Goal: Task Accomplishment & Management: Use online tool/utility

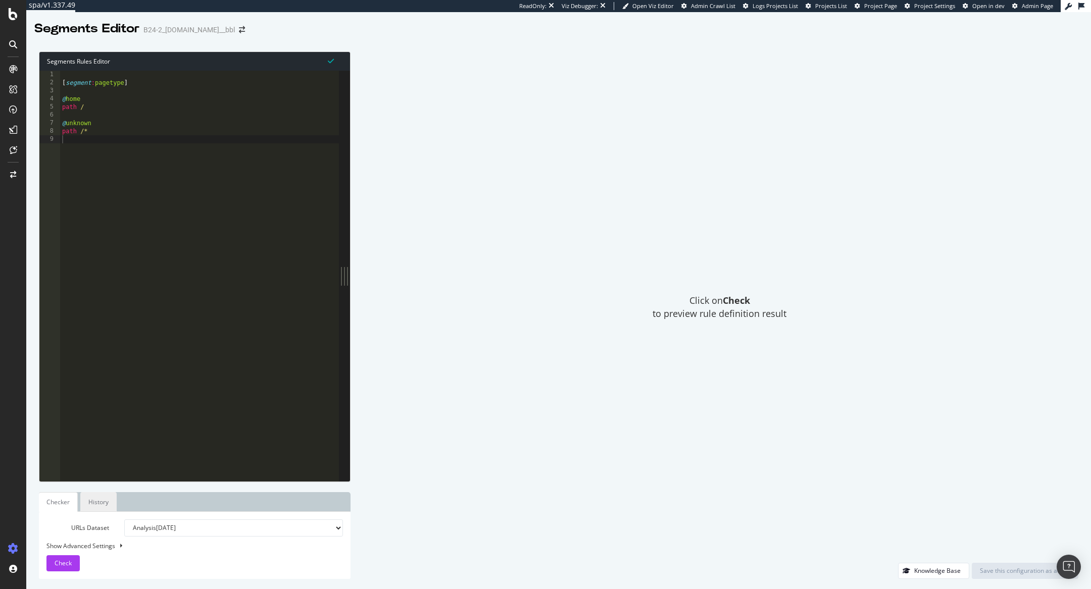
click at [96, 499] on link "History" at bounding box center [98, 502] width 36 height 20
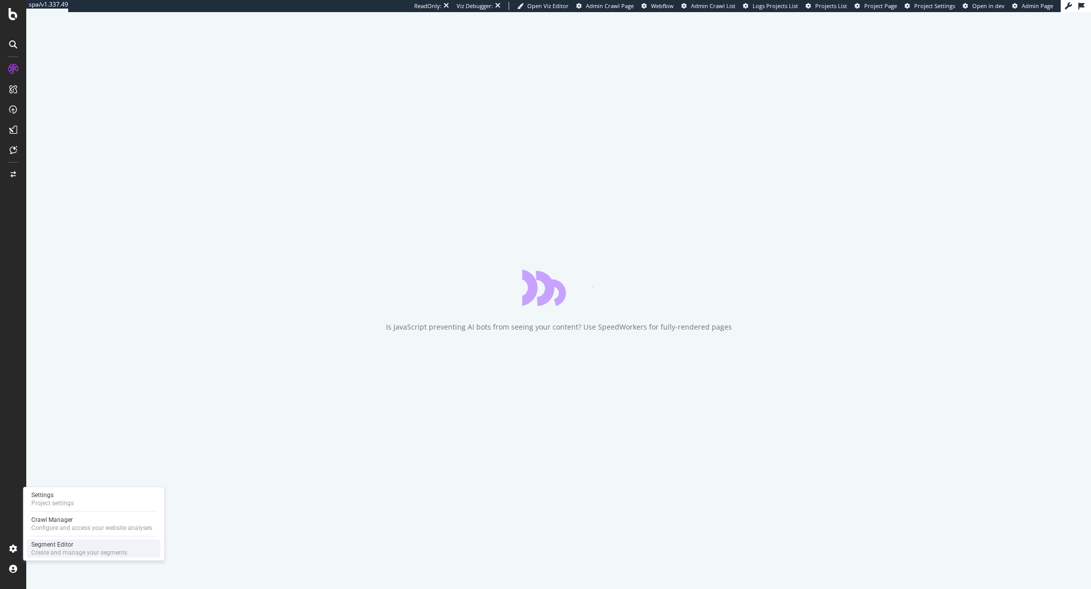
click at [48, 542] on div "Segment Editor" at bounding box center [79, 545] width 96 height 8
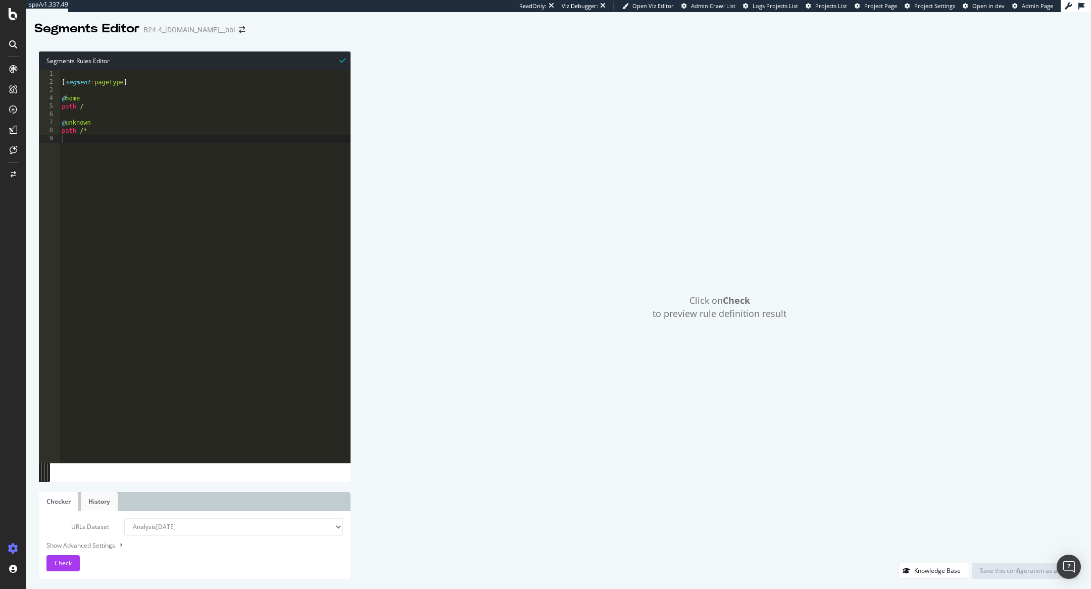
click at [96, 494] on link "History" at bounding box center [99, 501] width 37 height 19
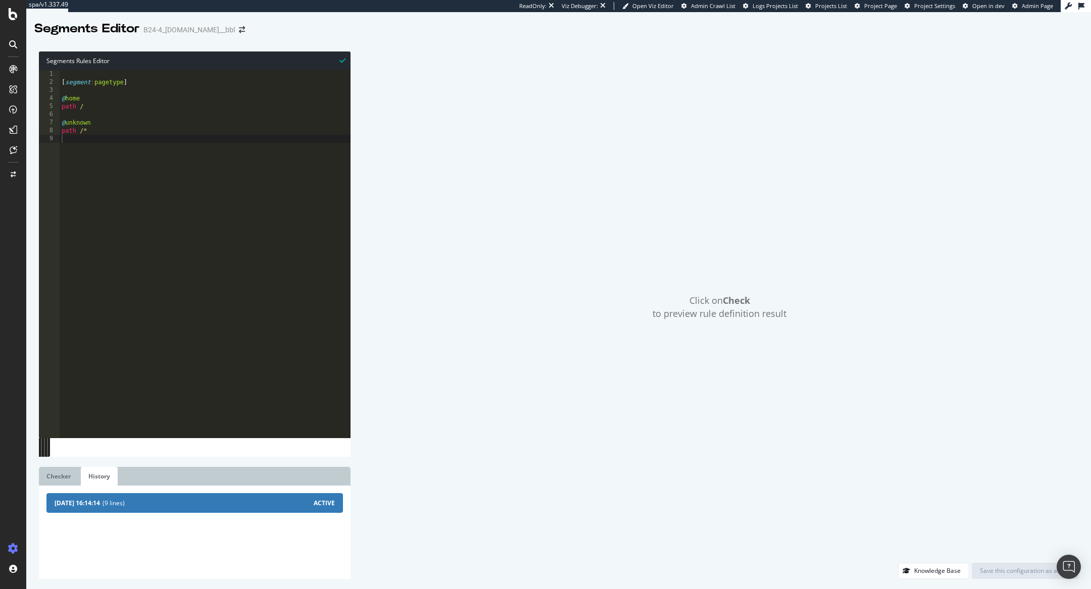
click at [146, 503] on span "(9 lines)" at bounding box center [208, 503] width 211 height 9
click at [314, 501] on div "2025-09-30 16:14:14 (9 lines) ACTIVE" at bounding box center [195, 503] width 280 height 9
click at [328, 502] on span "ACTIVE" at bounding box center [324, 503] width 21 height 9
click at [167, 498] on li "2025-09-30 16:14:14 (9 lines) ACTIVE" at bounding box center [194, 503] width 296 height 20
click at [74, 501] on span "2025-09-30 16:14:14" at bounding box center [77, 503] width 45 height 9
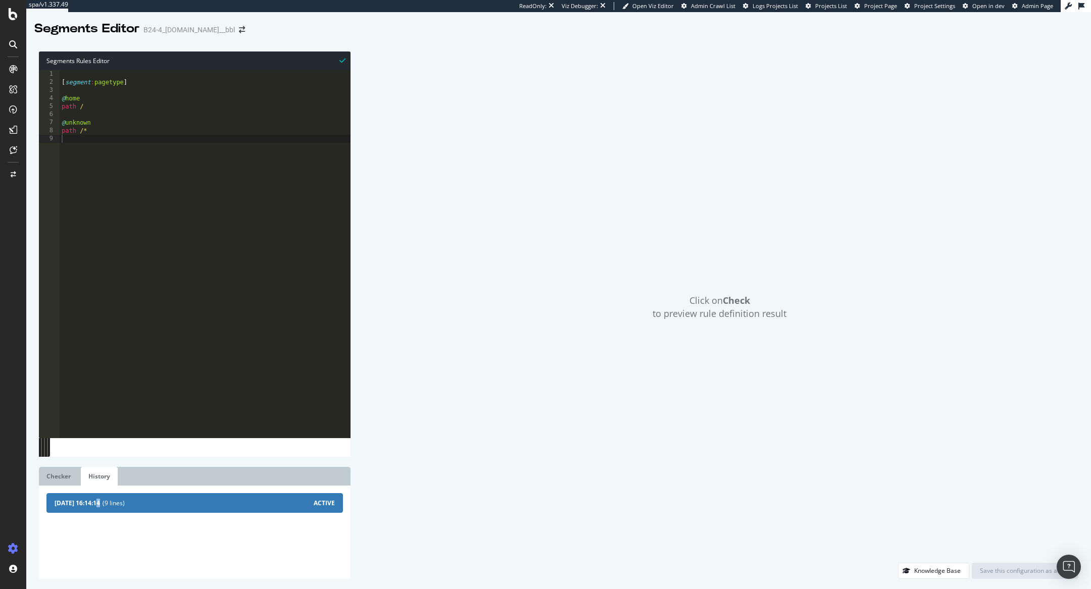
click at [98, 506] on span "2025-09-30 16:14:14" at bounding box center [77, 503] width 45 height 9
click at [58, 474] on link "Checker" at bounding box center [58, 476] width 39 height 19
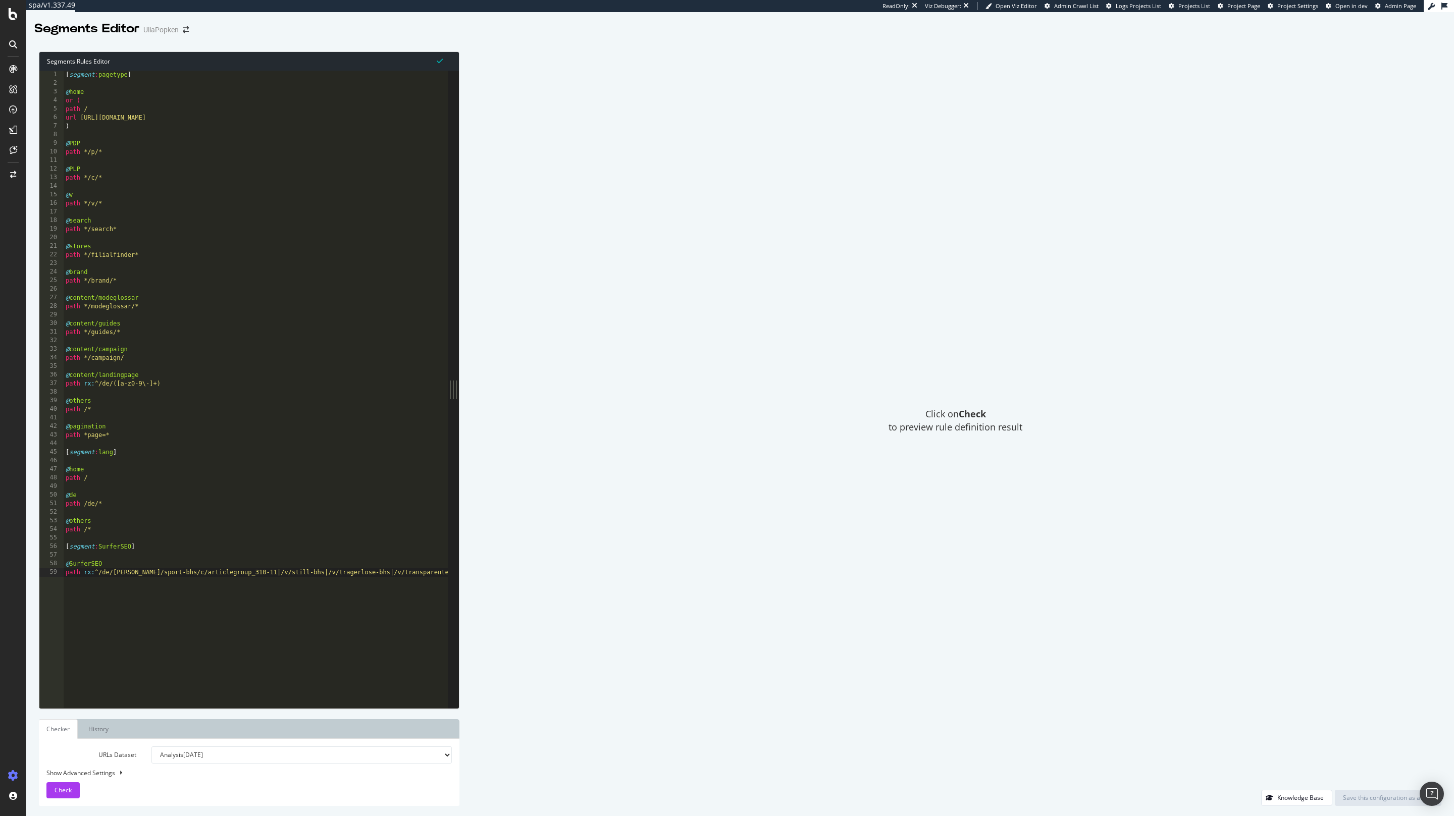
click at [94, 456] on div "[ segment : pagetype ] @ home or ( path / url [URL][DOMAIN_NAME] ) @ PDP path *…" at bounding box center [918, 398] width 1709 height 654
click at [87, 457] on div "[ segment : pagetype ] @ home or ( path / url [URL][DOMAIN_NAME] ) @ PDP path *…" at bounding box center [918, 398] width 1709 height 654
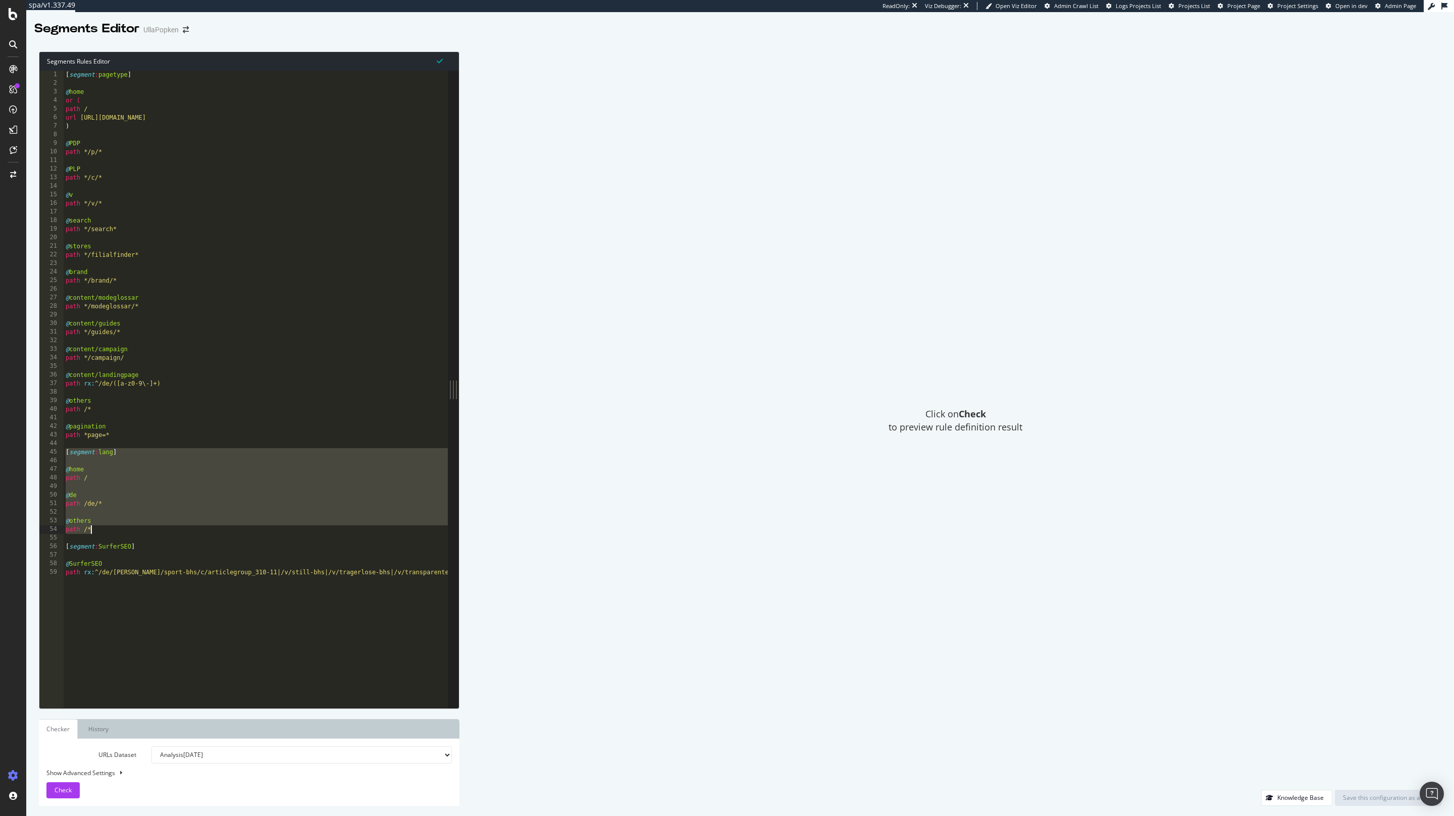
drag, startPoint x: 67, startPoint y: 453, endPoint x: 103, endPoint y: 527, distance: 81.8
click at [103, 529] on div "[ segment : pagetype ] @ home or ( path / url [URL][DOMAIN_NAME] ) @ PDP path *…" at bounding box center [918, 398] width 1709 height 654
type textarea "@others path /*"
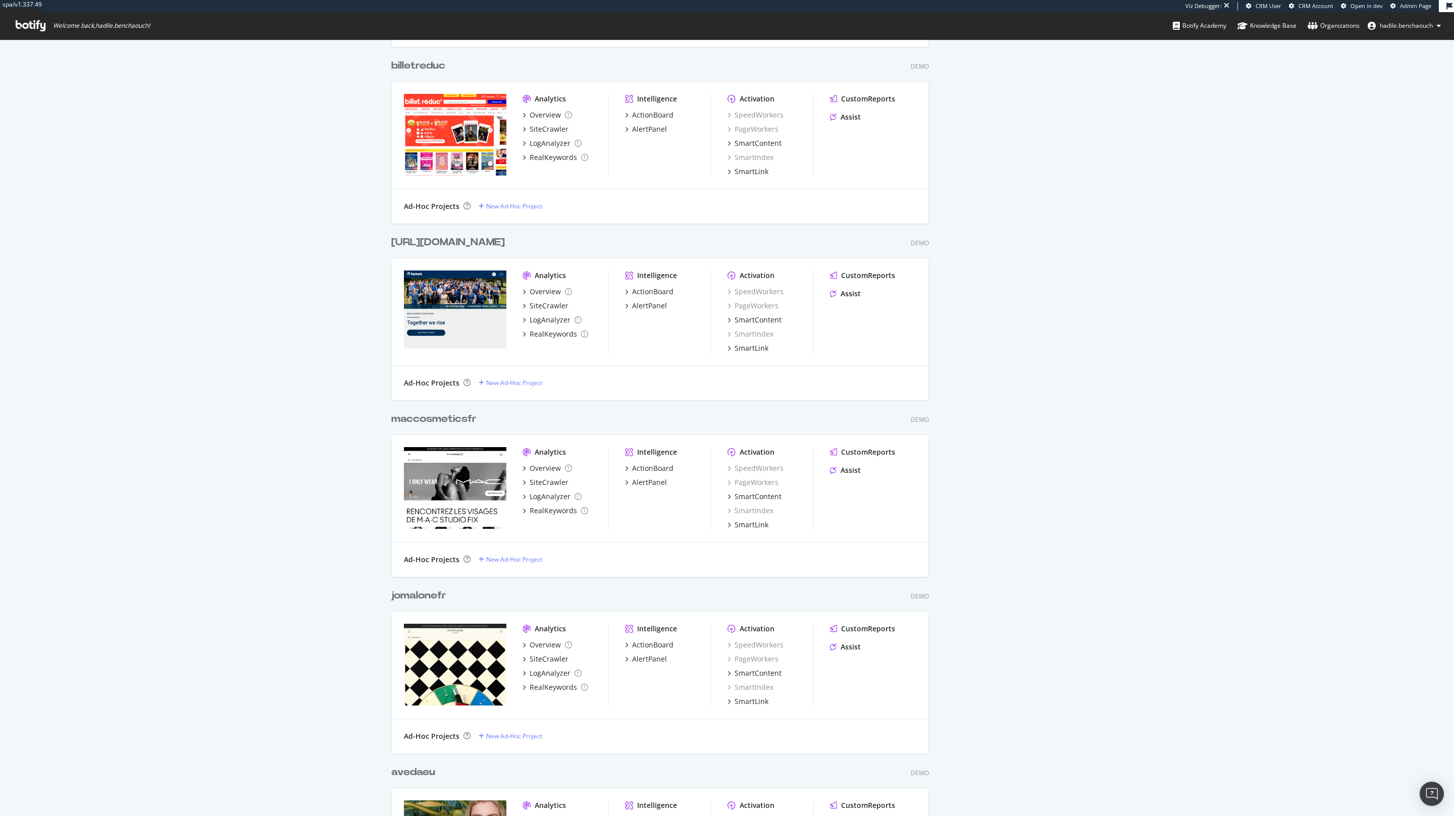
scroll to position [2877, 0]
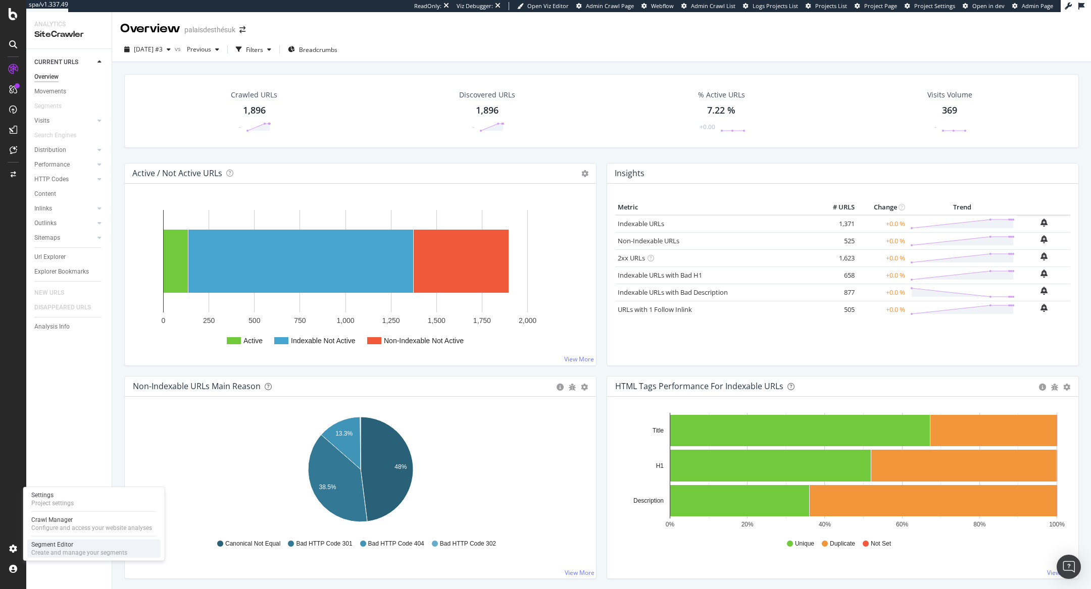
click at [63, 546] on div "Segment Editor" at bounding box center [79, 545] width 96 height 8
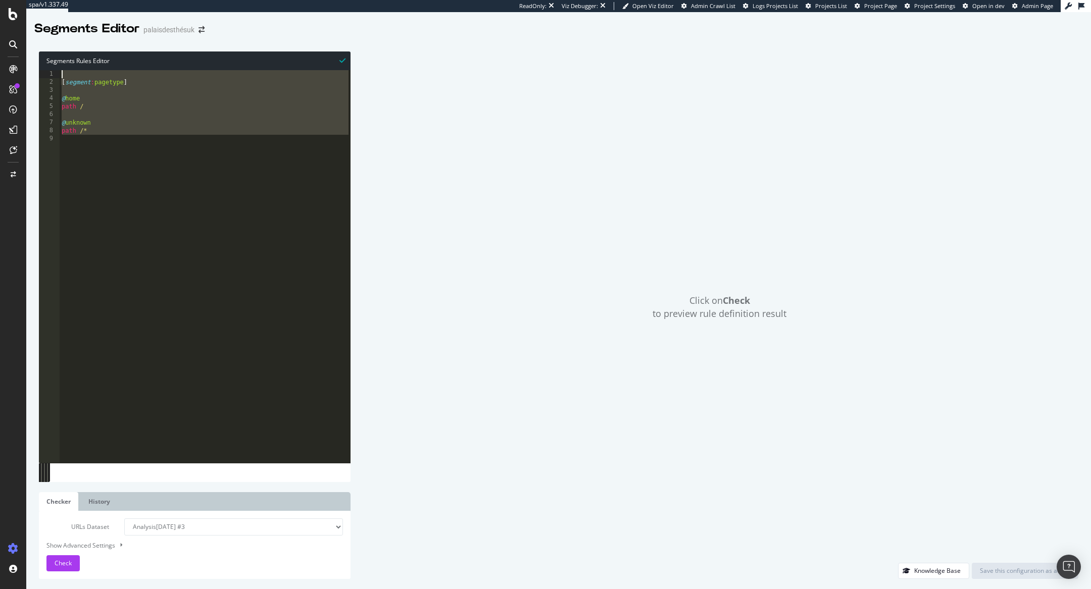
drag, startPoint x: 107, startPoint y: 135, endPoint x: 27, endPoint y: 74, distance: 100.4
click at [28, 74] on div "Segments Rules Editor 1 2 3 4 5 6 7 8 9 [ segment : pagetype ] @ home path / @ …" at bounding box center [558, 315] width 1064 height 548
paste textarea "path /*"
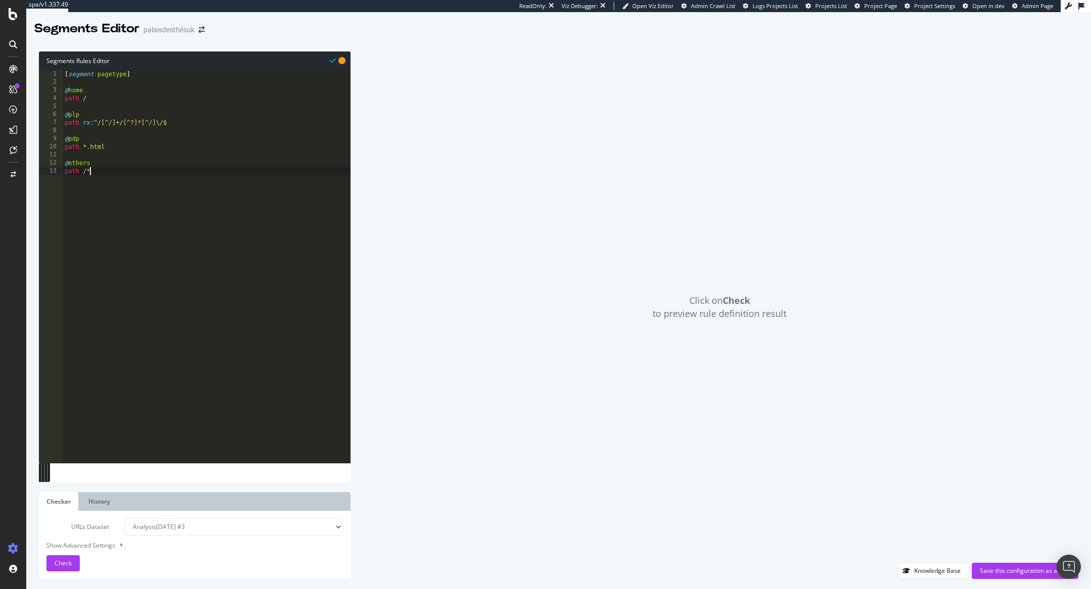
click at [65, 73] on div "[ segment : pagetype ] @ home path / @ plp path rx : ^/[^/]+/[^?]*[^/]\/$ @ pdp…" at bounding box center [207, 275] width 288 height 410
click at [67, 560] on span "Check" at bounding box center [63, 563] width 17 height 9
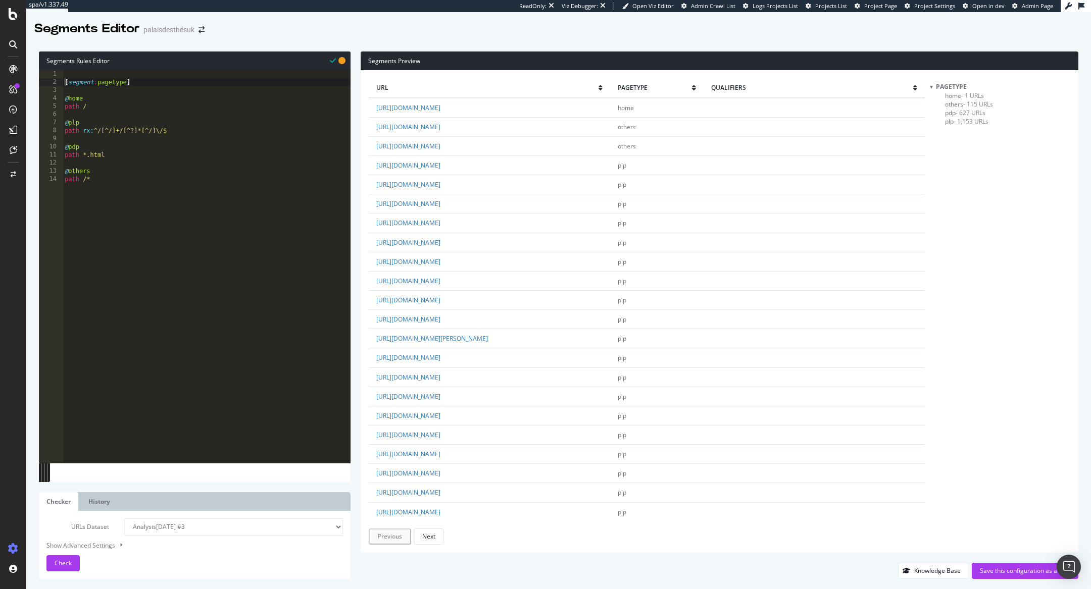
click at [955, 109] on span "- 627 URLs" at bounding box center [970, 113] width 30 height 9
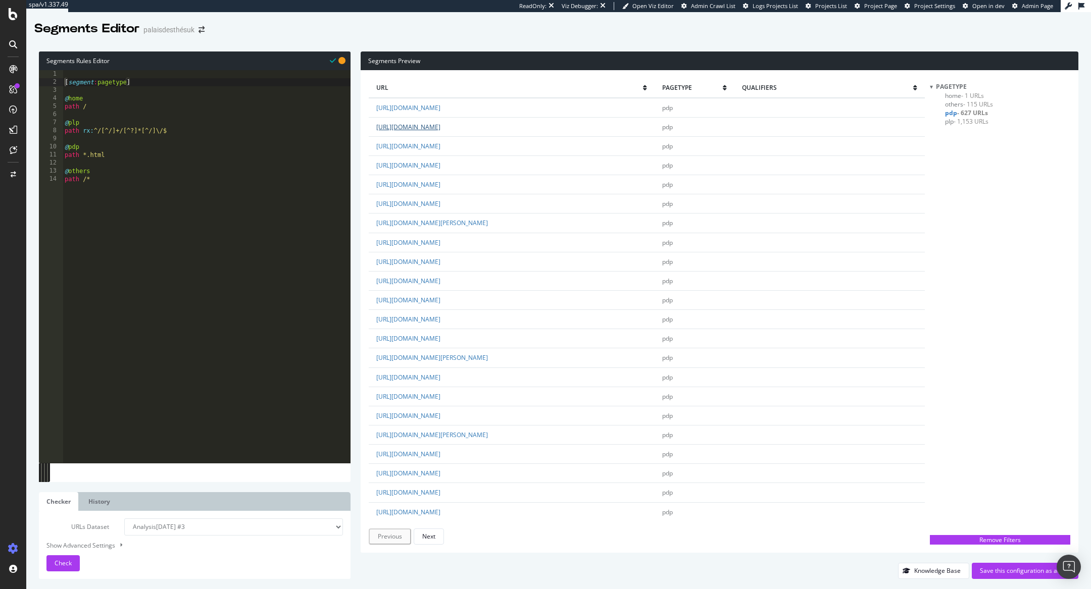
click at [440, 127] on link "https://www.palaisdesthes.co.uk/en_uk/hammam-rooibos.html" at bounding box center [408, 127] width 64 height 9
click at [968, 120] on span "- 1,153 URLs" at bounding box center [970, 121] width 35 height 9
click at [978, 104] on span "- 115 URLs" at bounding box center [978, 104] width 30 height 9
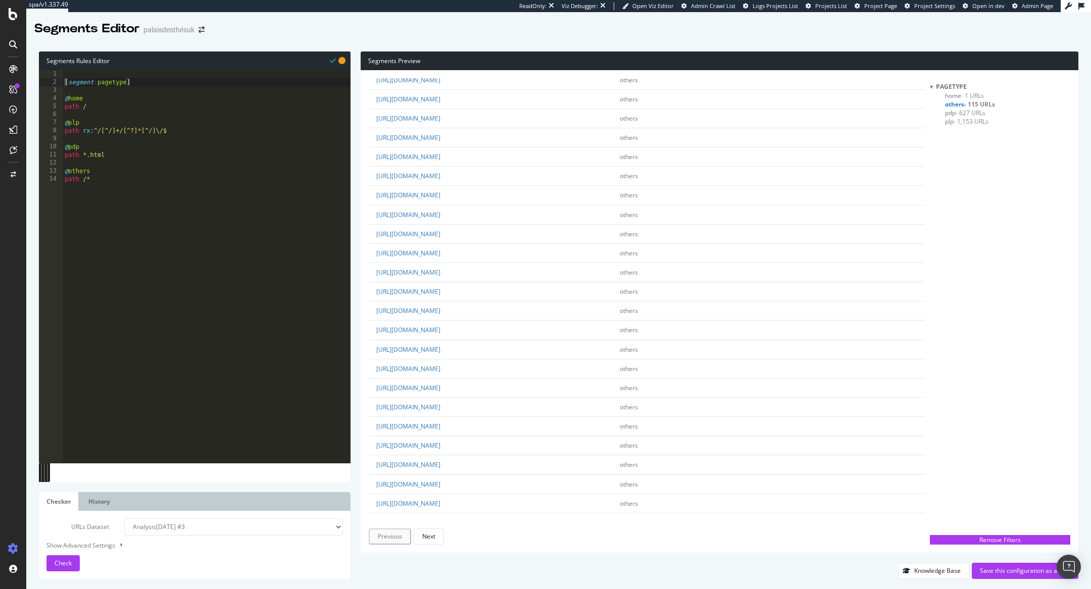
scroll to position [1508, 0]
click at [440, 464] on link "https://www.palaisdesthes.co.uk/en_uk/teas//?cat=834%2C5%2F%2C828%2C5&p=5" at bounding box center [408, 468] width 64 height 9
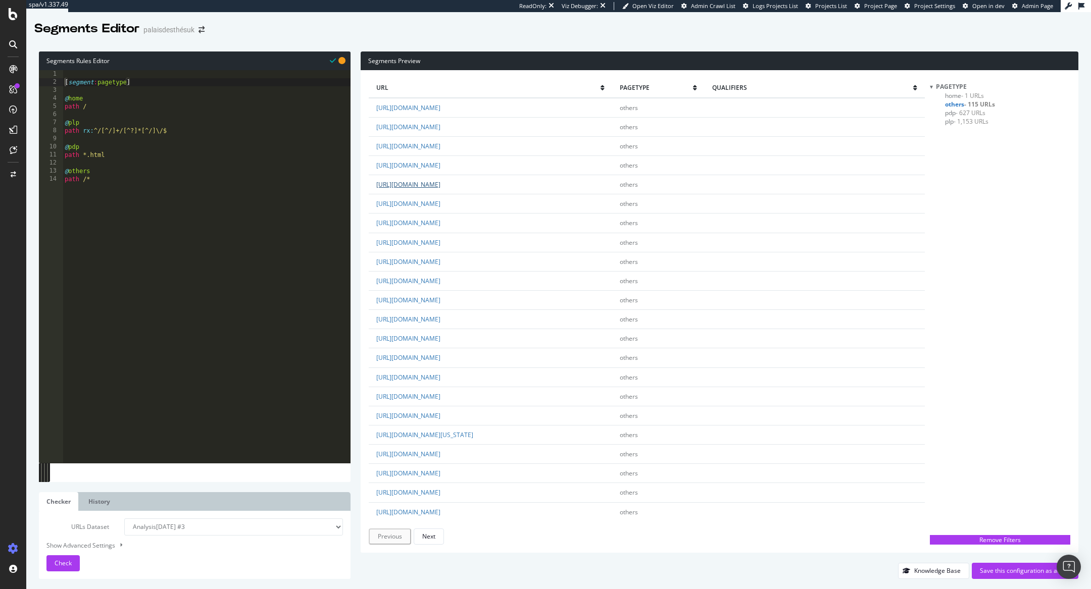
click at [440, 181] on link "https://www.palaisdesthes.co.uk/en_uk/teas//?p=2&cat=828%2C5" at bounding box center [408, 184] width 64 height 9
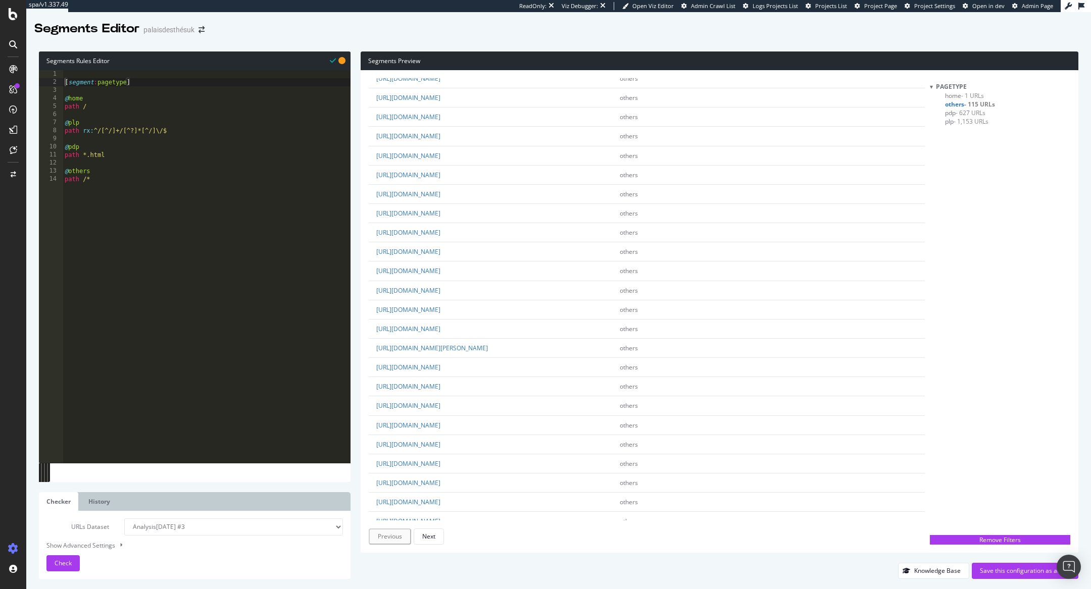
scroll to position [1508, 0]
click at [431, 533] on div "Next" at bounding box center [428, 536] width 13 height 9
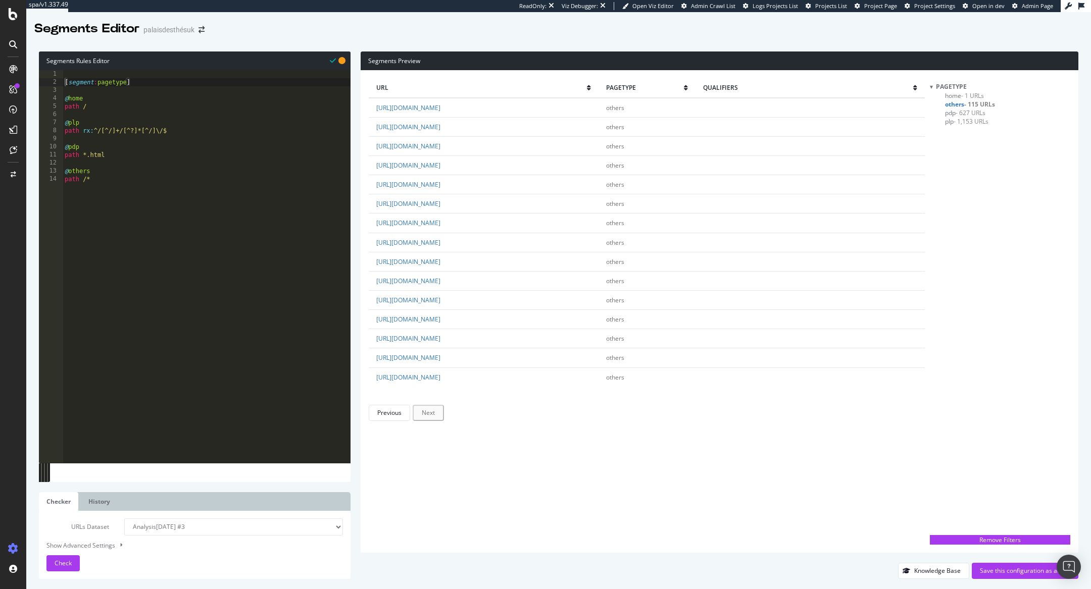
click at [127, 157] on div "[ segment : pagetype ] @ home path / @ plp path rx : ^/[^/]+/[^?]*[^/]\/$ @ pdp…" at bounding box center [207, 275] width 288 height 410
type textarea "path *.html"
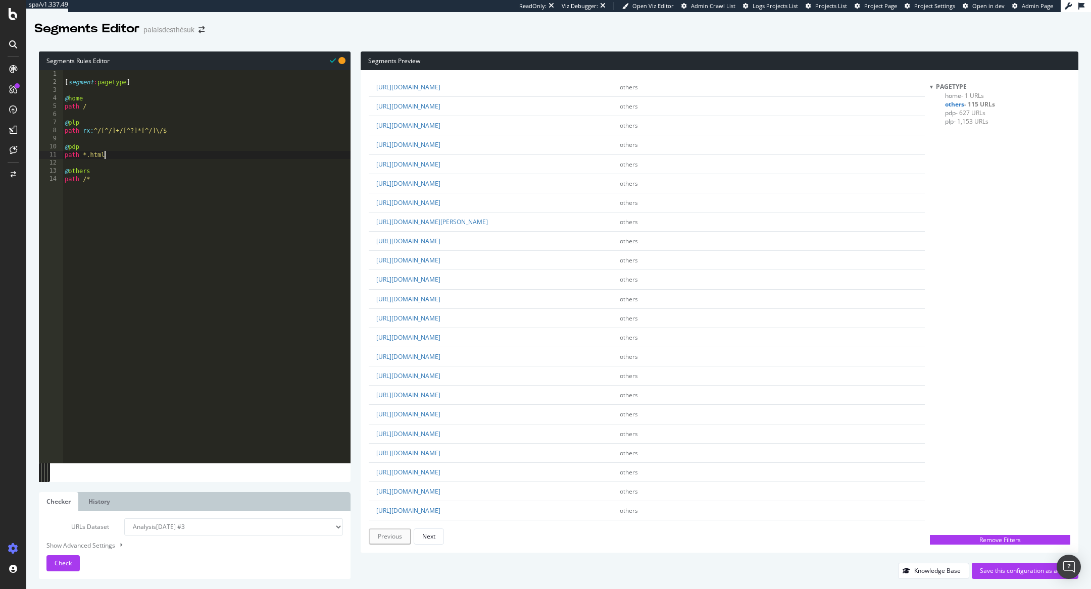
scroll to position [1508, 0]
click at [199, 133] on div "[ segment : pagetype ] @ home path / @ plp path rx : ^/[^/]+/[^?]*[^/]\/$ @ pdp…" at bounding box center [207, 275] width 288 height 410
type textarea "path rx:^/[^/]+/[^?]*[^/]\/$"
paste textarea "query *cat=*"
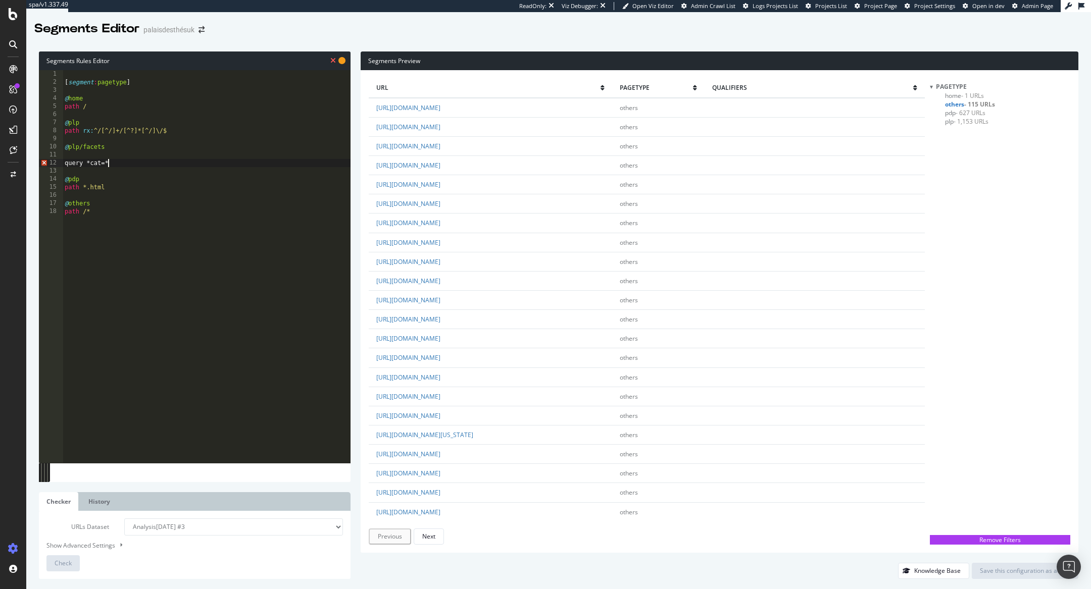
click at [63, 164] on div "[ segment : pagetype ] @ home path / @ plp path rx : ^/[^/]+/[^?]*[^/]\/$ @ plp…" at bounding box center [207, 275] width 288 height 410
click at [66, 165] on div "[ segment : pagetype ] @ home path / @ plp path rx : ^/[^/]+/[^?]*[^/]\/$ @ plp…" at bounding box center [207, 275] width 288 height 410
click at [162, 201] on div "[ segment : pagetype ] @ home path / @ plp path rx : ^/[^/]+/[^?]*[^/]\/$ @ plp…" at bounding box center [207, 275] width 288 height 410
click at [83, 155] on div "[ segment : pagetype ] @ home path / @ plp path rx : ^/[^/]+/[^?]*[^/]\/$ @ plp…" at bounding box center [207, 275] width 288 height 410
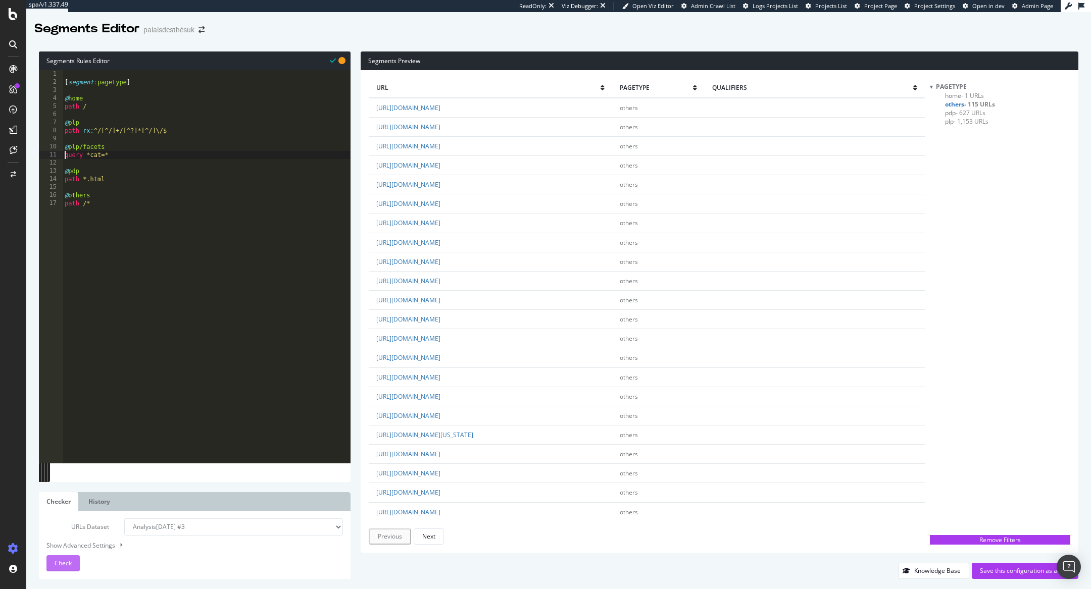
type textarea "query *cat=*"
click at [62, 565] on span "Check" at bounding box center [63, 563] width 17 height 9
click at [975, 129] on span "- 91 URLs" at bounding box center [983, 130] width 26 height 9
click at [956, 120] on span "- 1,244 URLs" at bounding box center [970, 121] width 35 height 9
click at [981, 536] on div "Remove Filters" at bounding box center [1000, 540] width 134 height 9
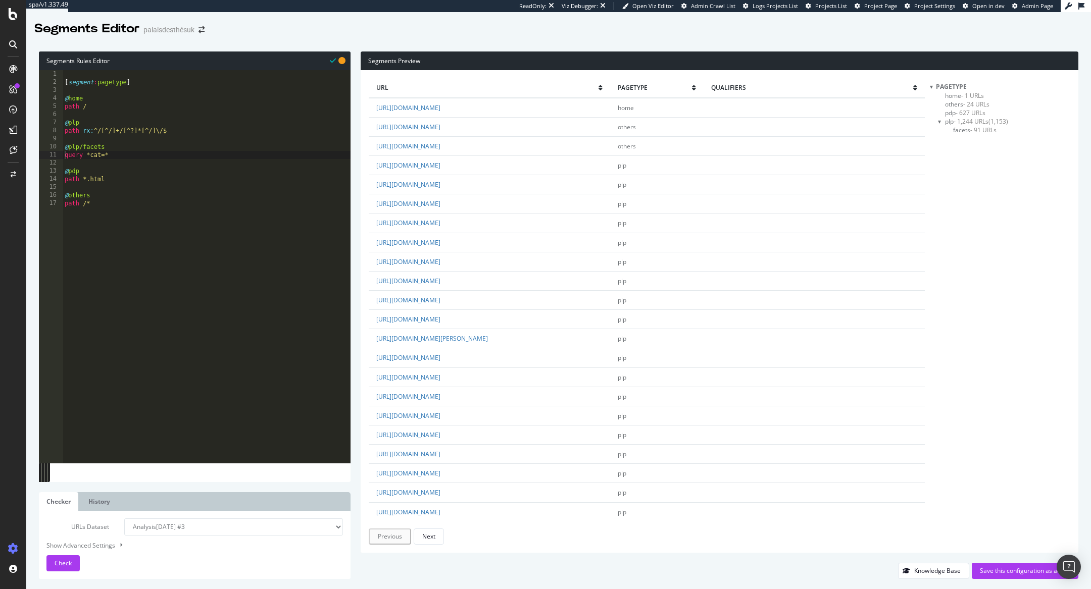
click at [947, 111] on span "pdp - 627 URLs" at bounding box center [965, 113] width 40 height 9
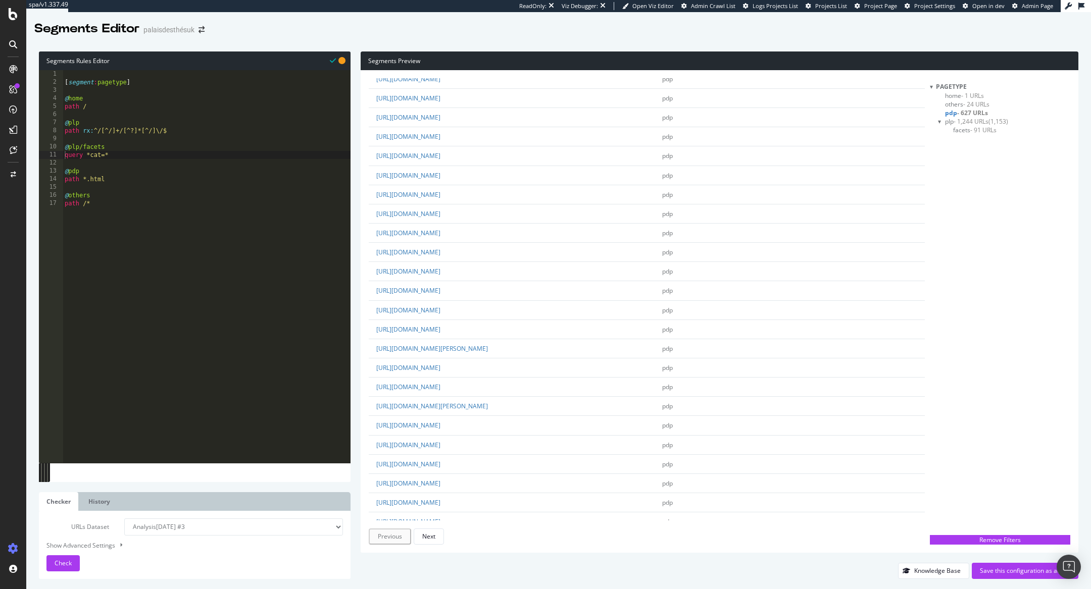
scroll to position [1499, 0]
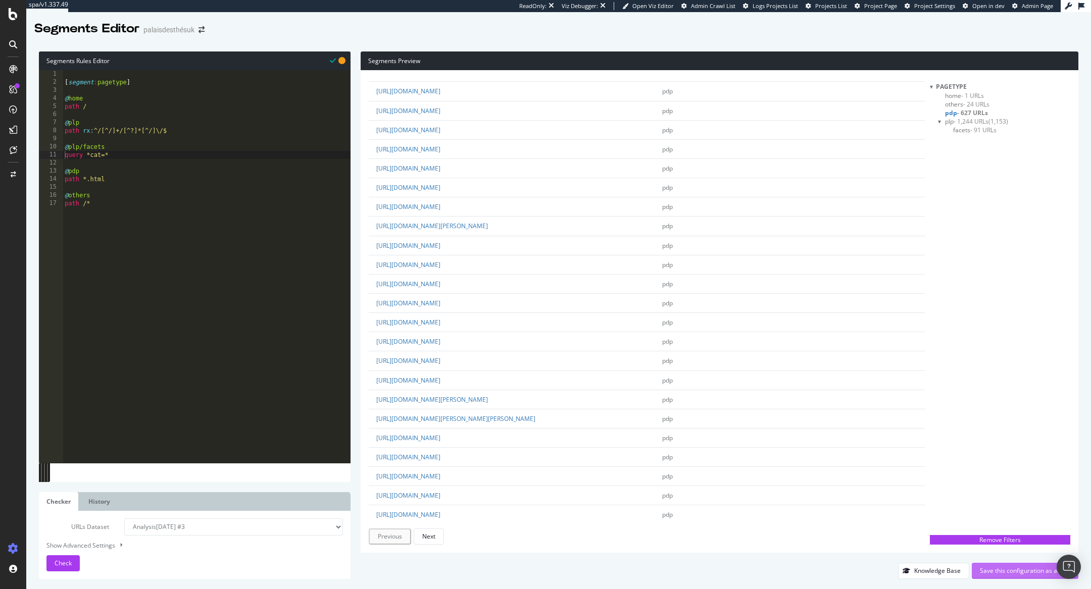
click at [1003, 571] on div "Save this configuration as active" at bounding box center [1025, 571] width 90 height 9
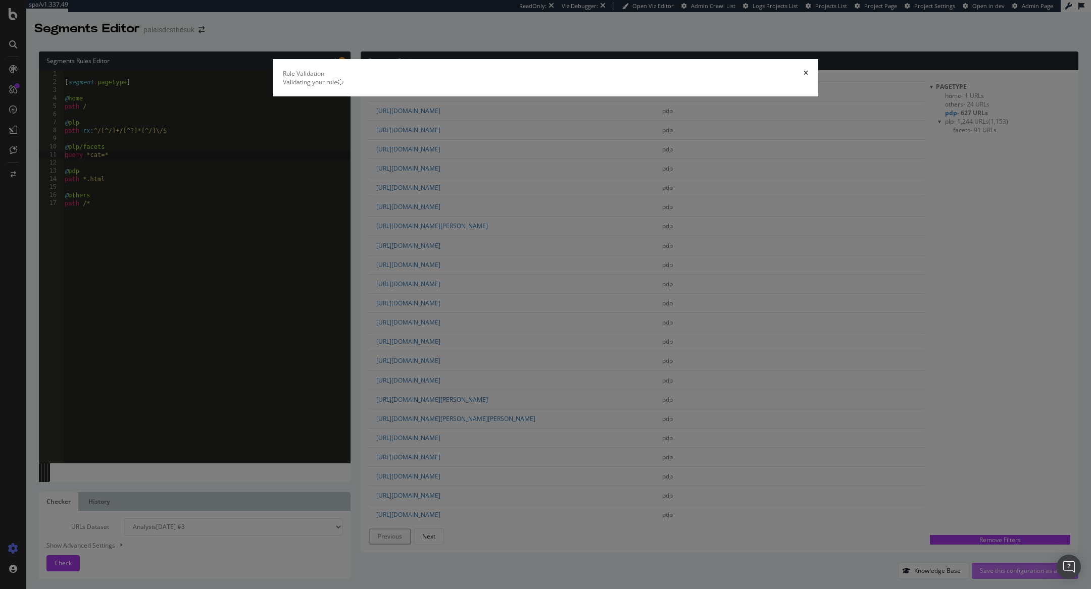
scroll to position [0, 0]
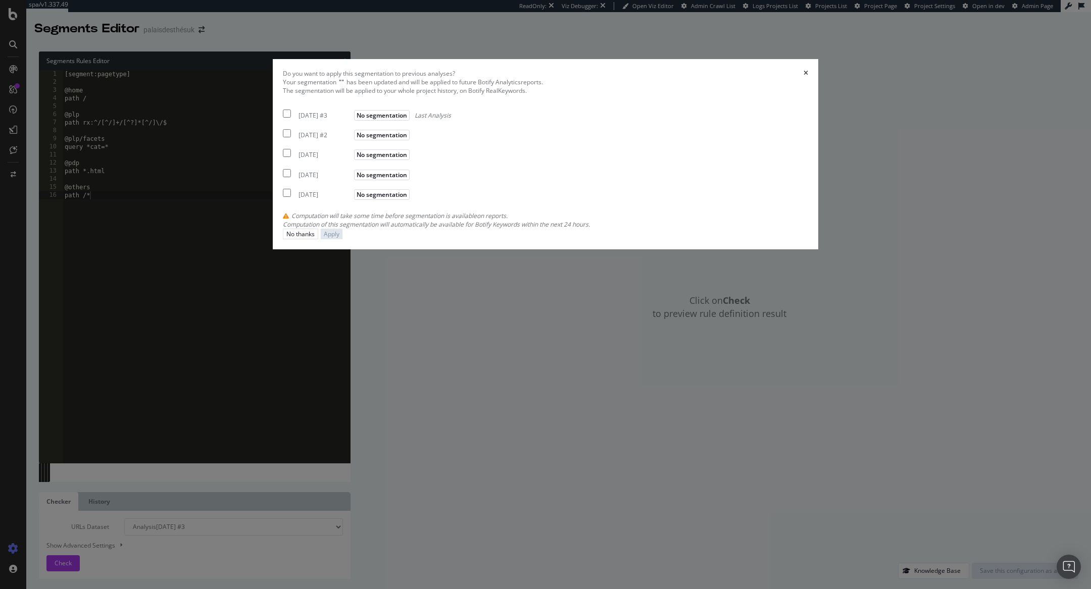
click at [369, 120] on div "2025 Sep. 30th #3 No segmentation Last Analysis" at bounding box center [367, 114] width 168 height 12
checkbox input "true"
click at [339, 238] on div "Apply" at bounding box center [332, 234] width 16 height 9
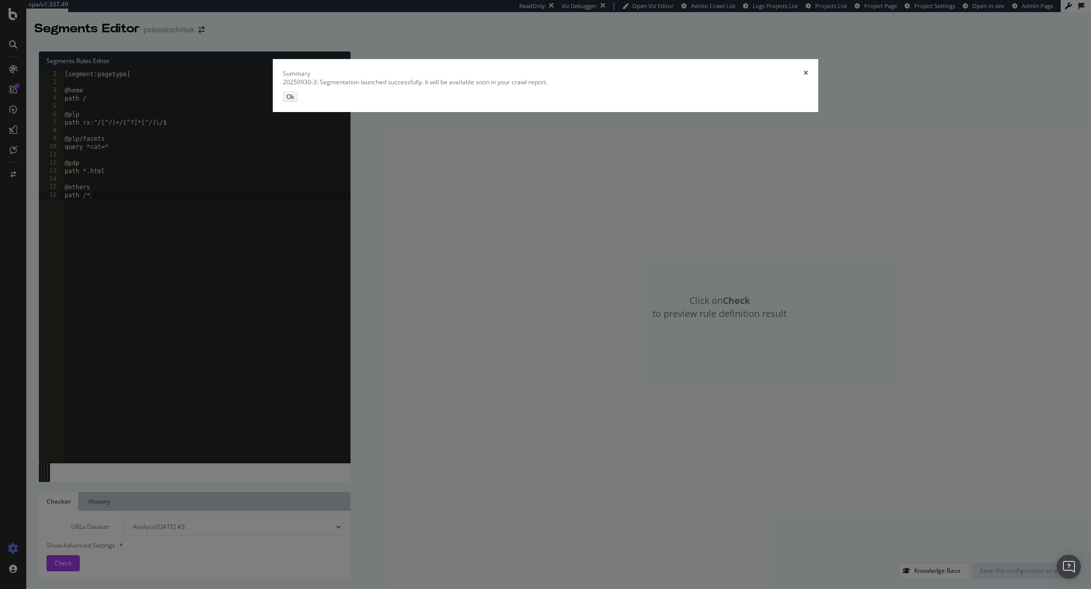
click at [294, 101] on div "Ok" at bounding box center [290, 96] width 8 height 9
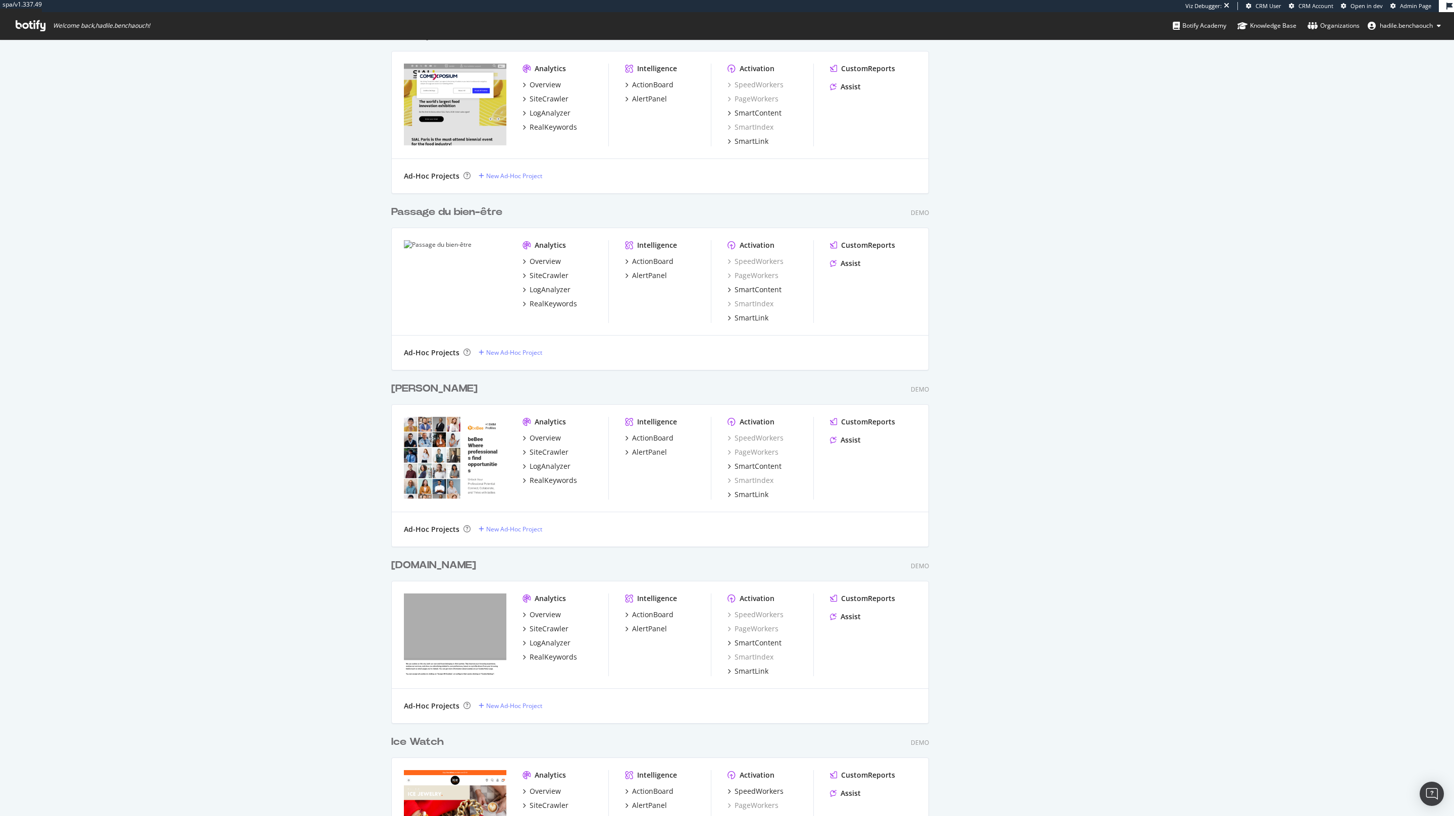
scroll to position [10586, 0]
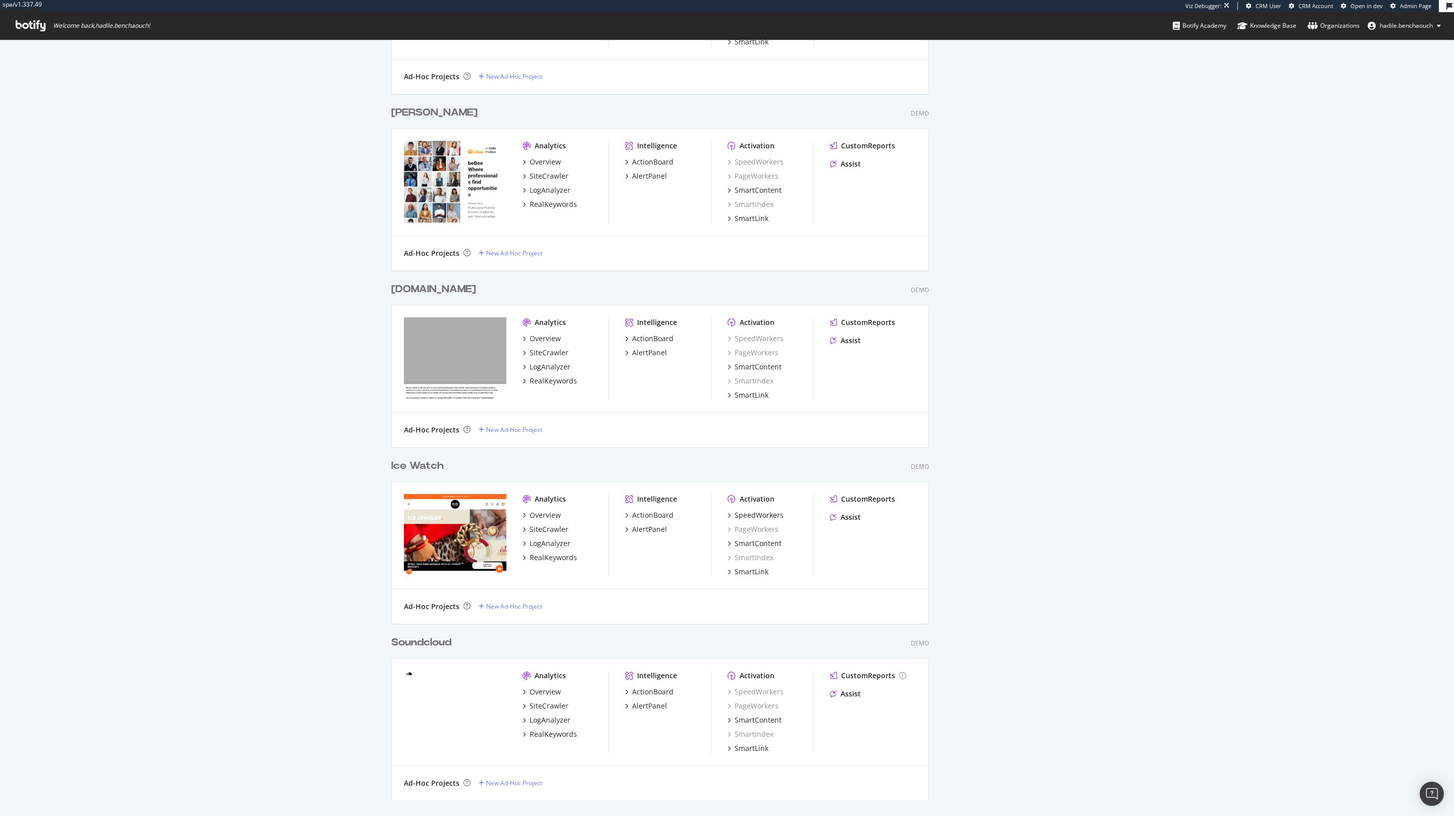
click at [438, 460] on div "Ice Watch" at bounding box center [417, 466] width 53 height 15
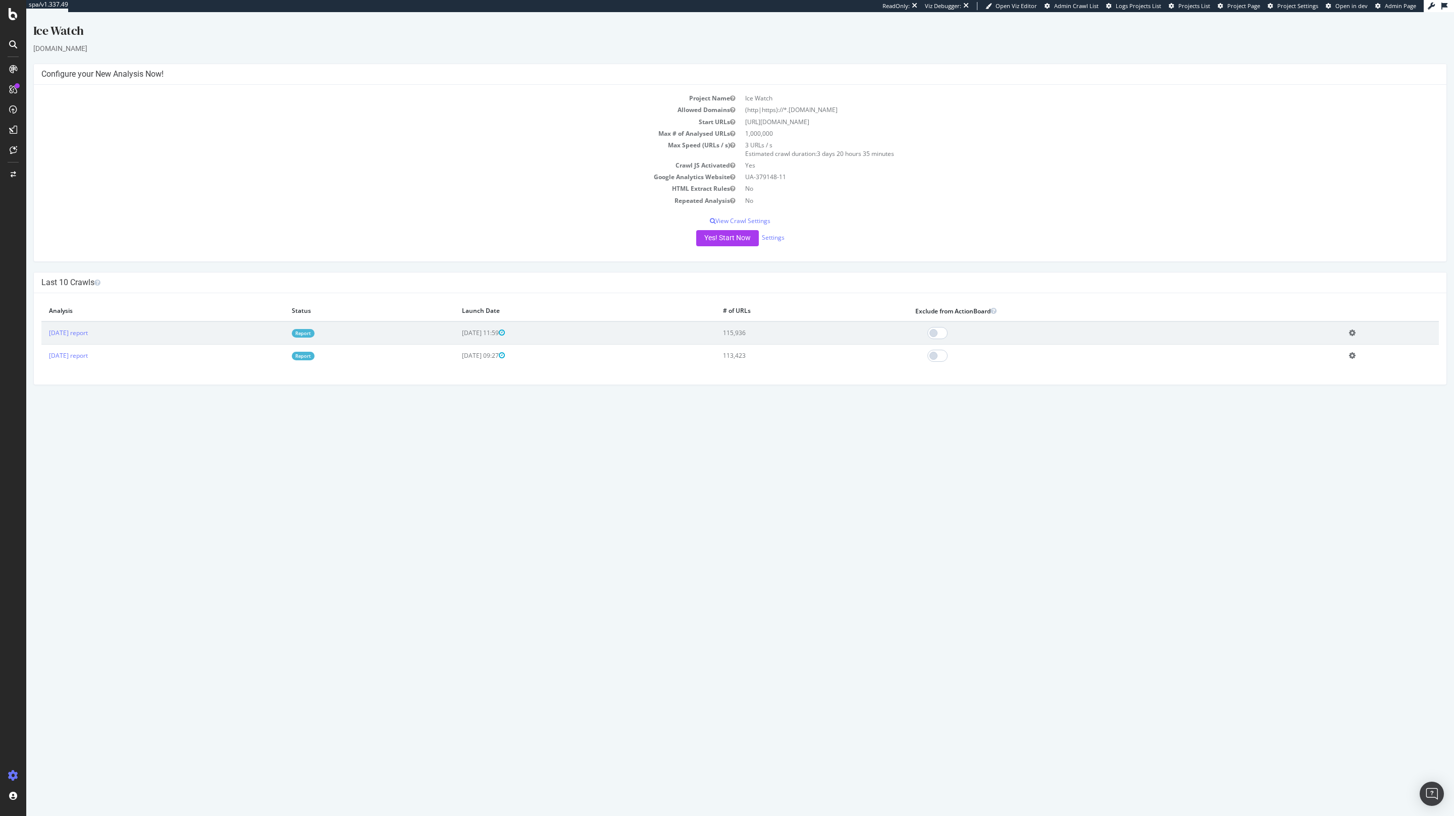
click at [315, 334] on link "Report" at bounding box center [303, 333] width 23 height 9
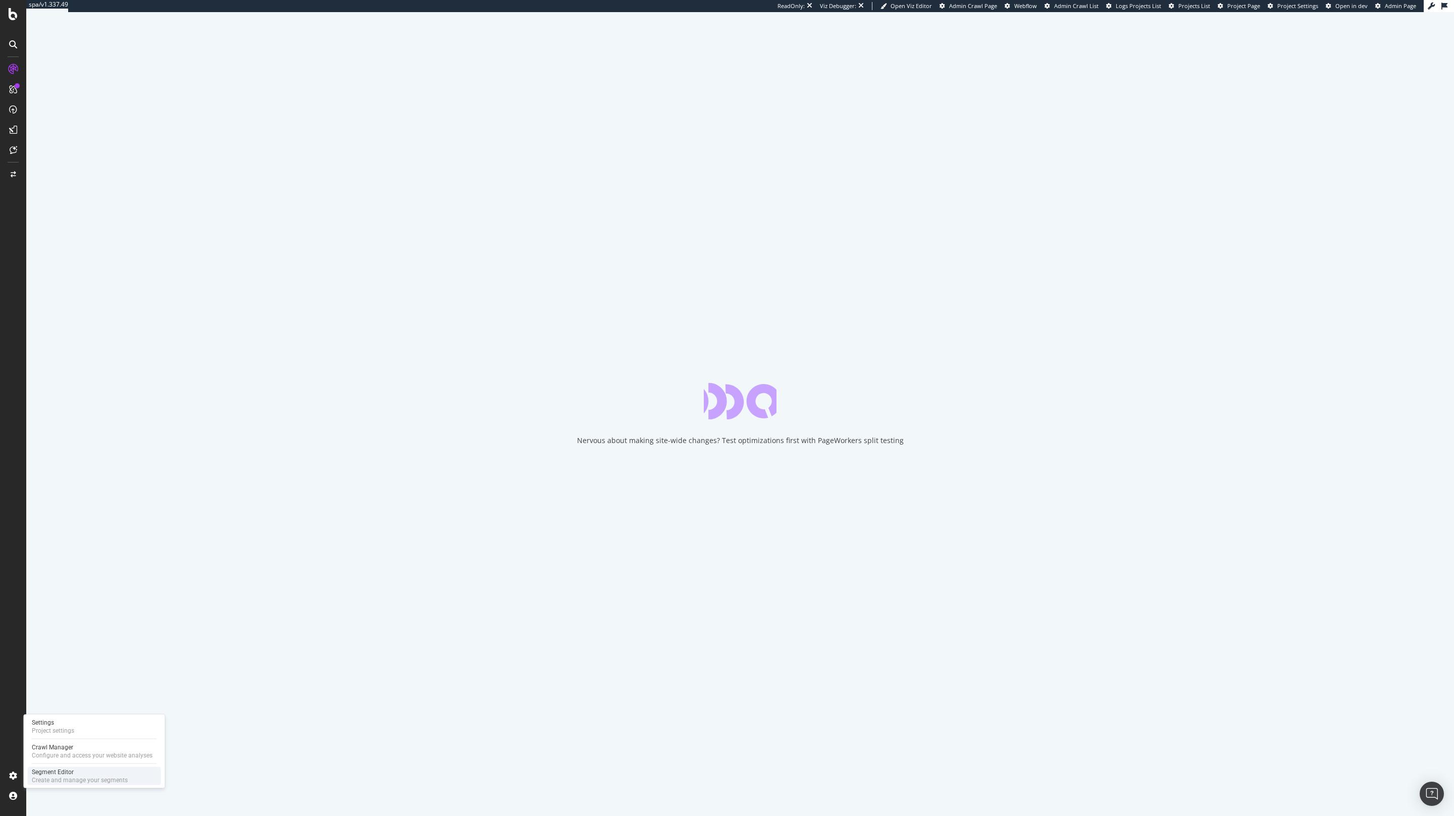
click at [60, 771] on div "Segment Editor" at bounding box center [80, 773] width 96 height 8
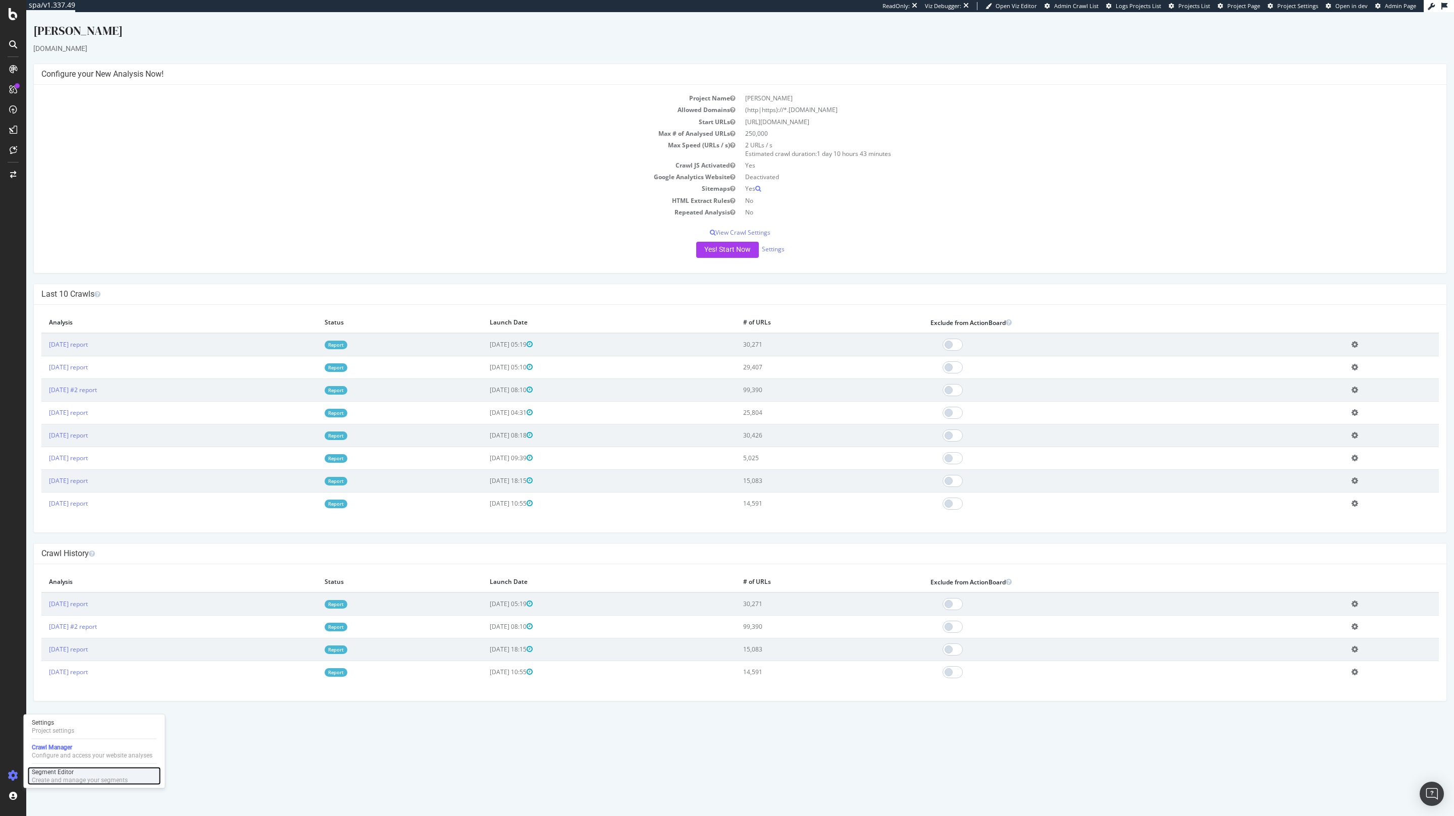
click at [50, 544] on div "Segment Editor" at bounding box center [80, 773] width 96 height 8
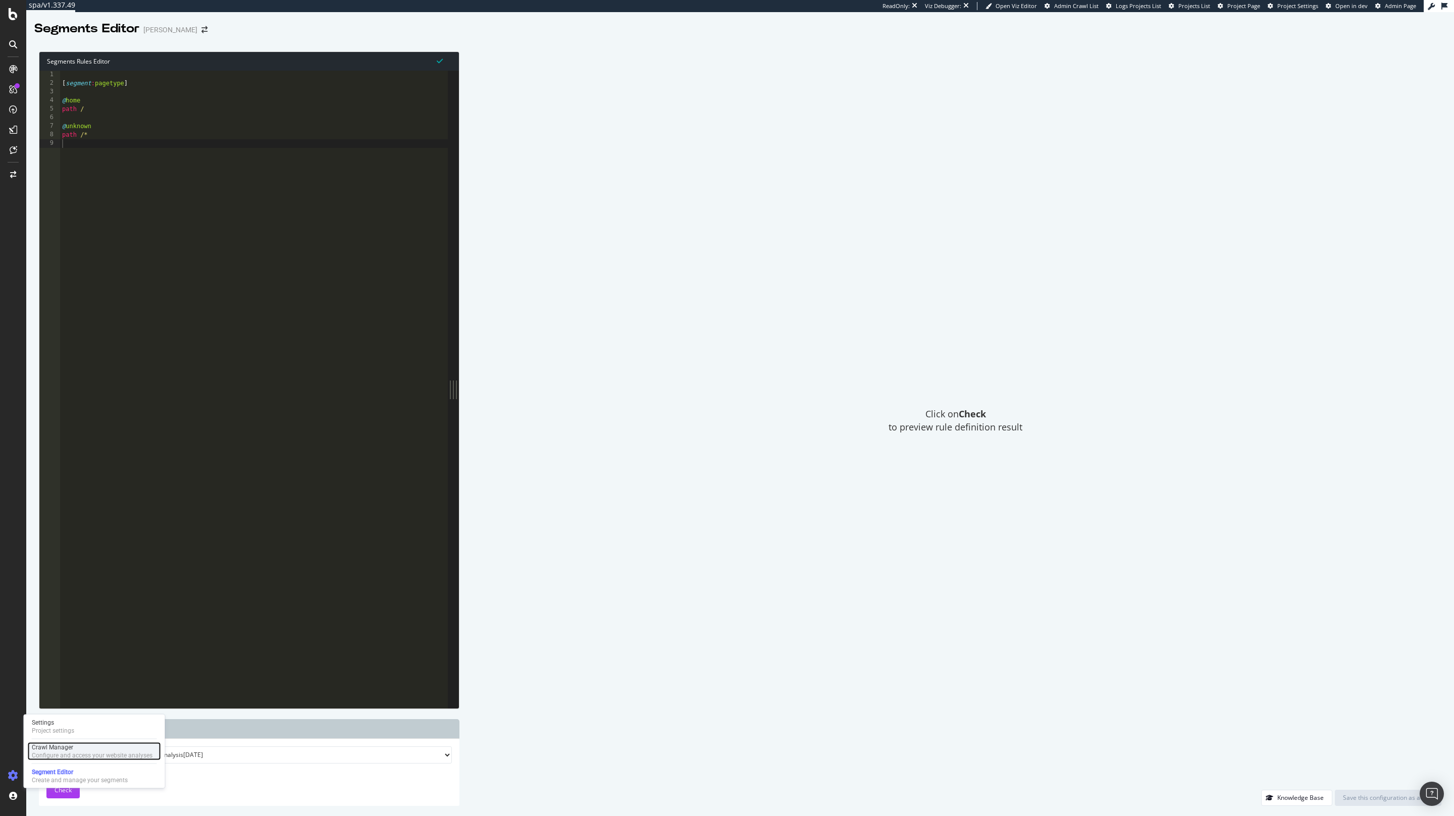
click at [40, 544] on div "Configure and access your website analyses" at bounding box center [92, 756] width 121 height 8
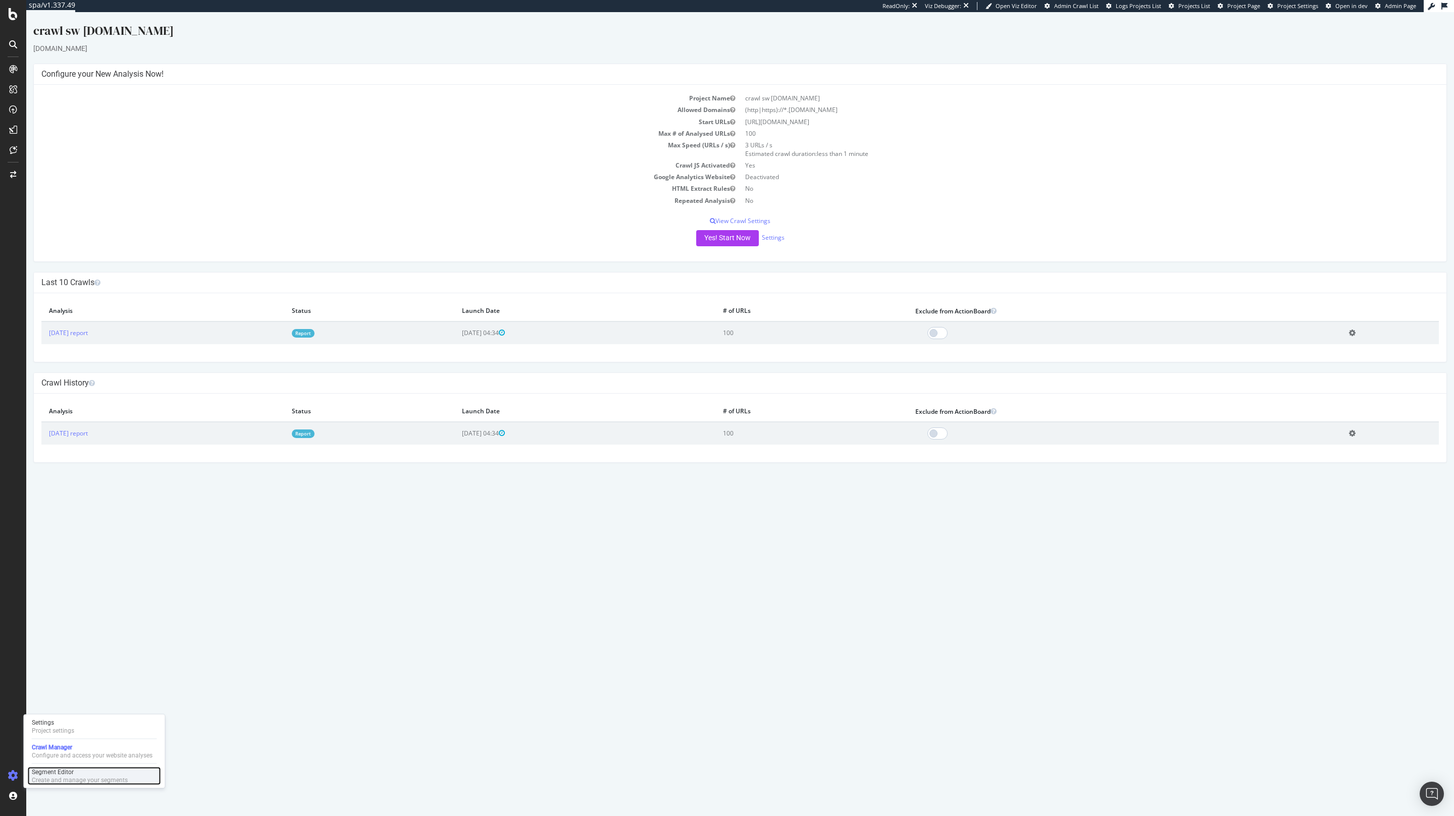
click at [49, 777] on div "Create and manage your segments" at bounding box center [80, 781] width 96 height 8
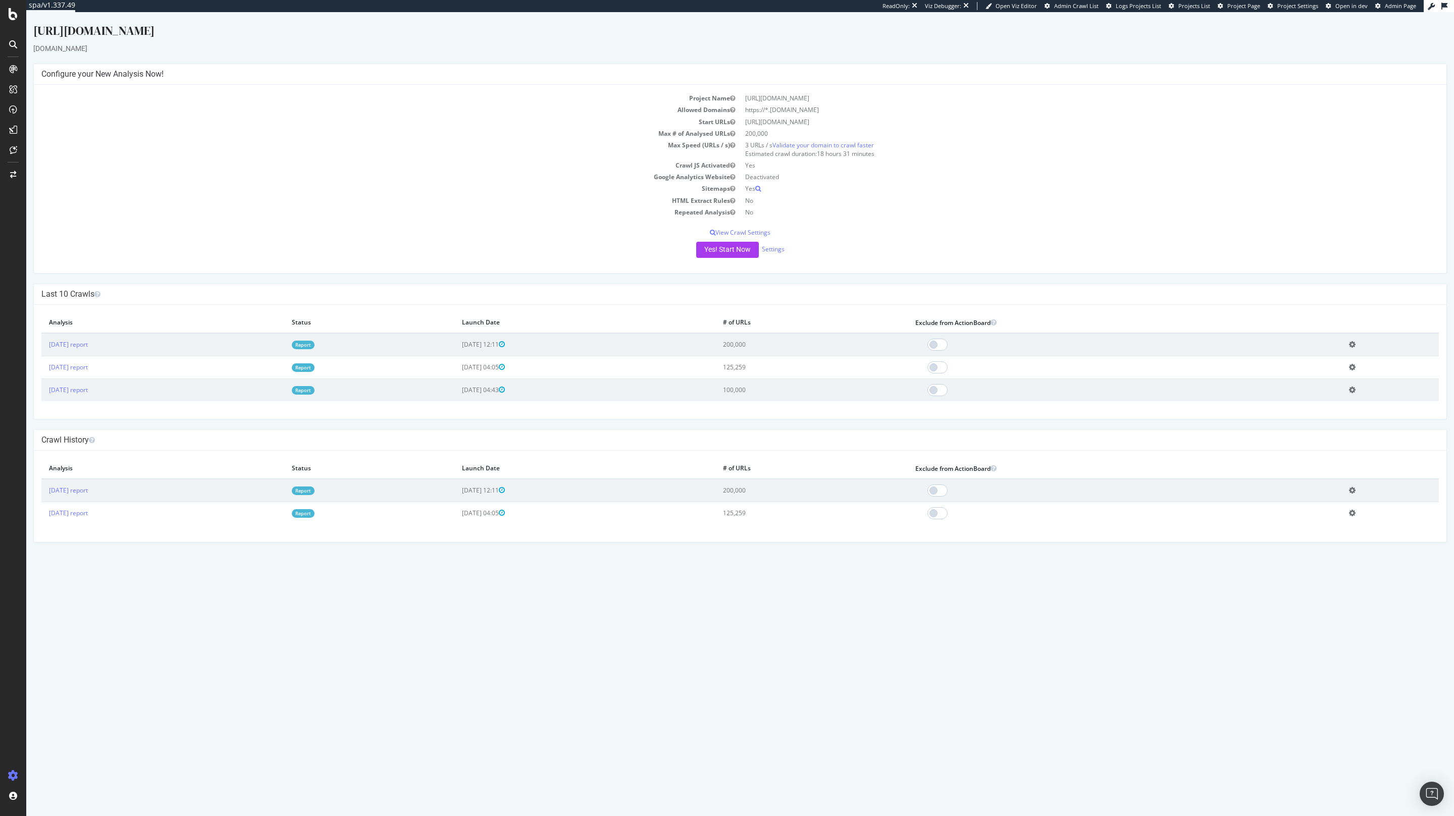
click at [399, 350] on td "Report" at bounding box center [369, 344] width 170 height 23
click at [315, 349] on link "Report" at bounding box center [303, 345] width 23 height 9
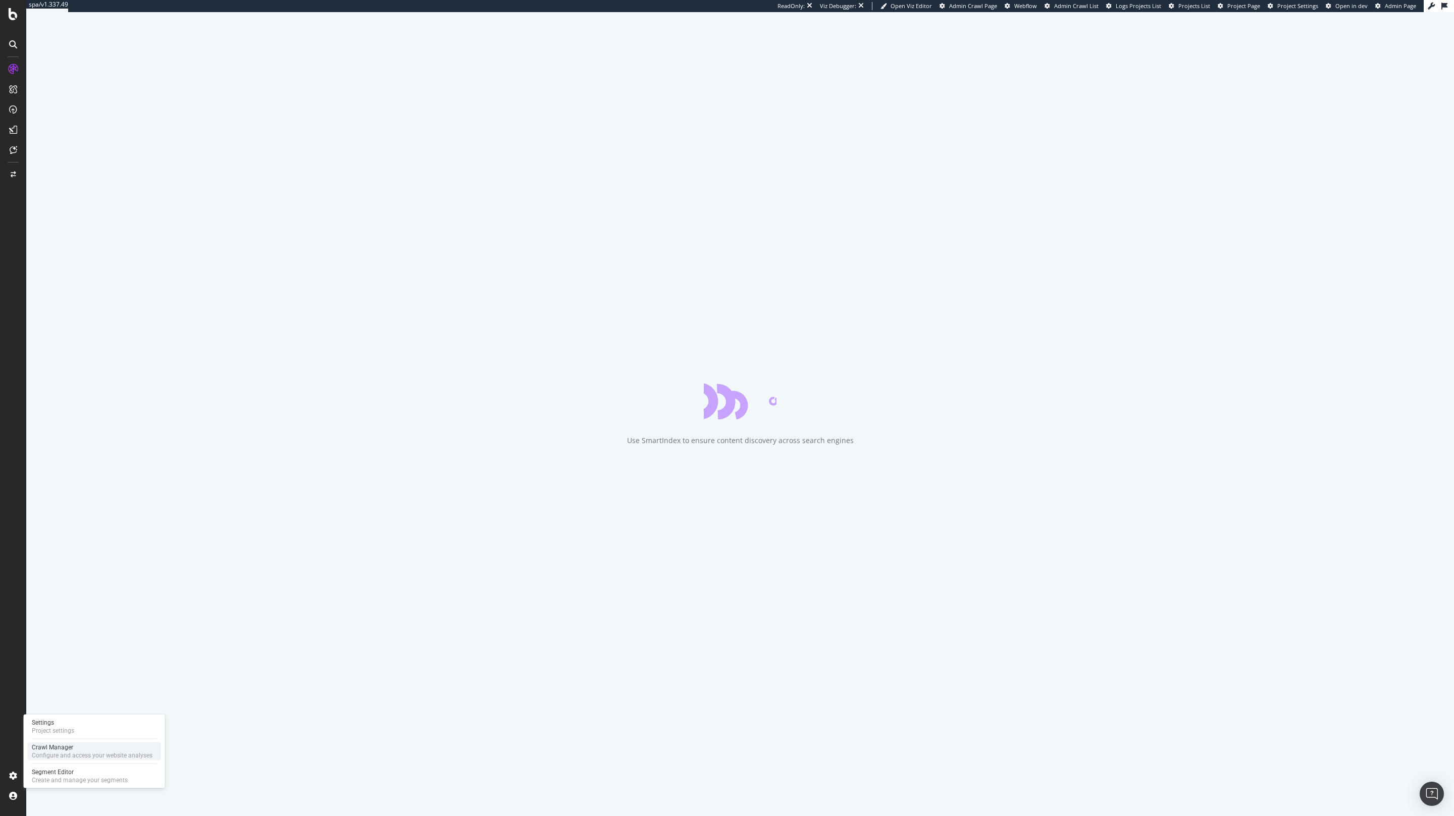
click at [62, 752] on div "Configure and access your website analyses" at bounding box center [92, 756] width 121 height 8
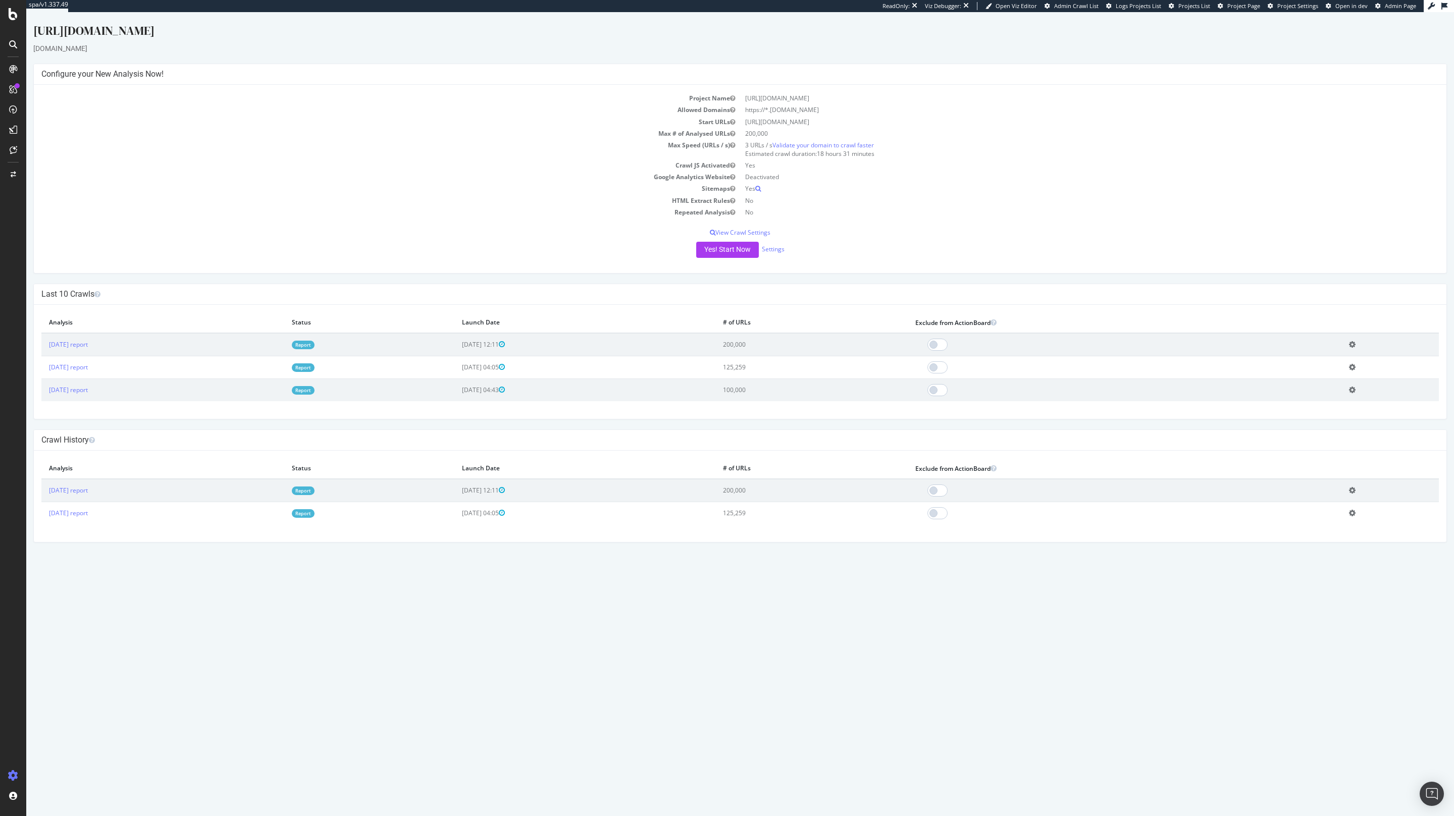
click at [315, 346] on link "Report" at bounding box center [303, 345] width 23 height 9
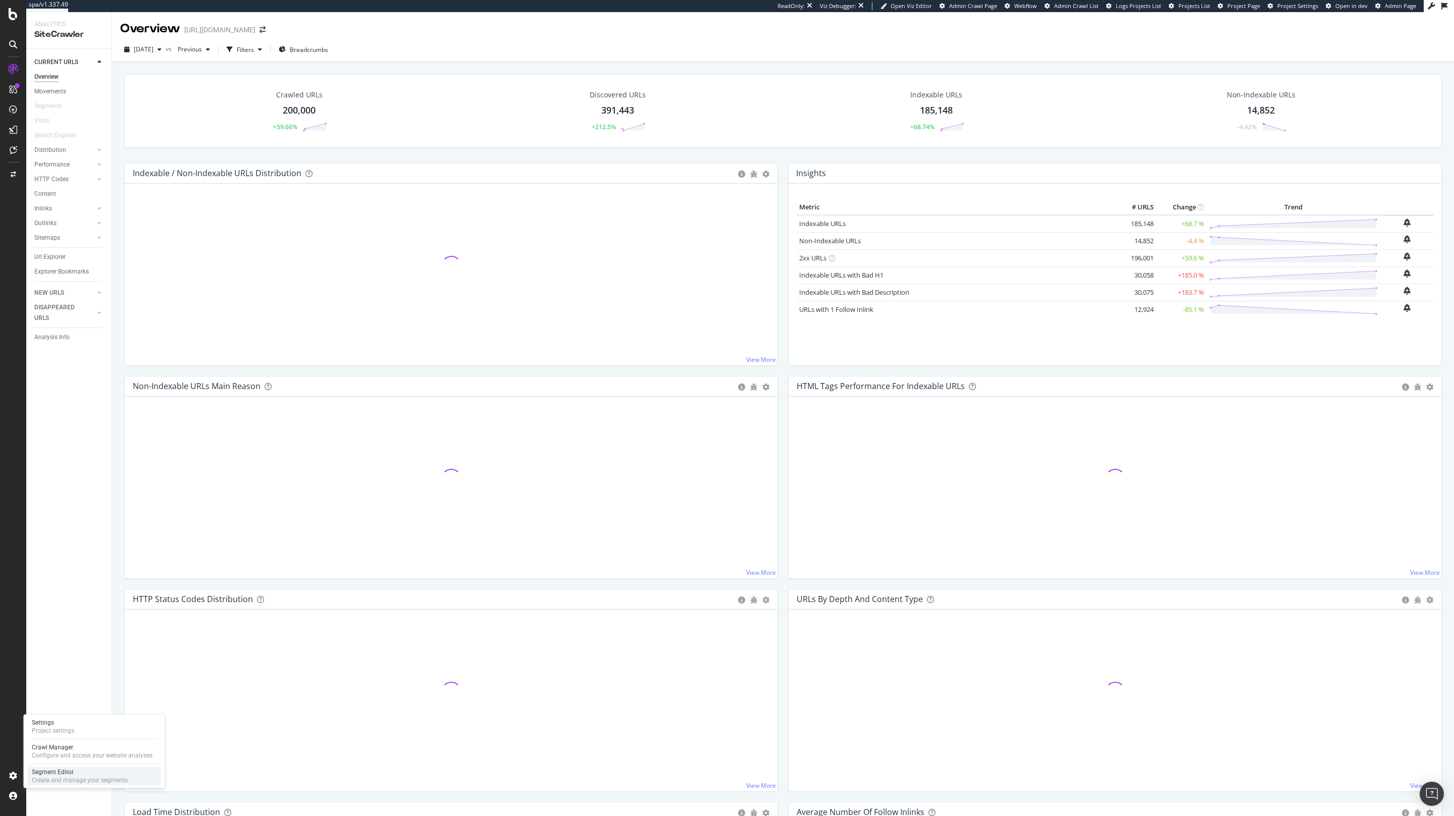
click at [48, 772] on div "Segment Editor" at bounding box center [80, 773] width 96 height 8
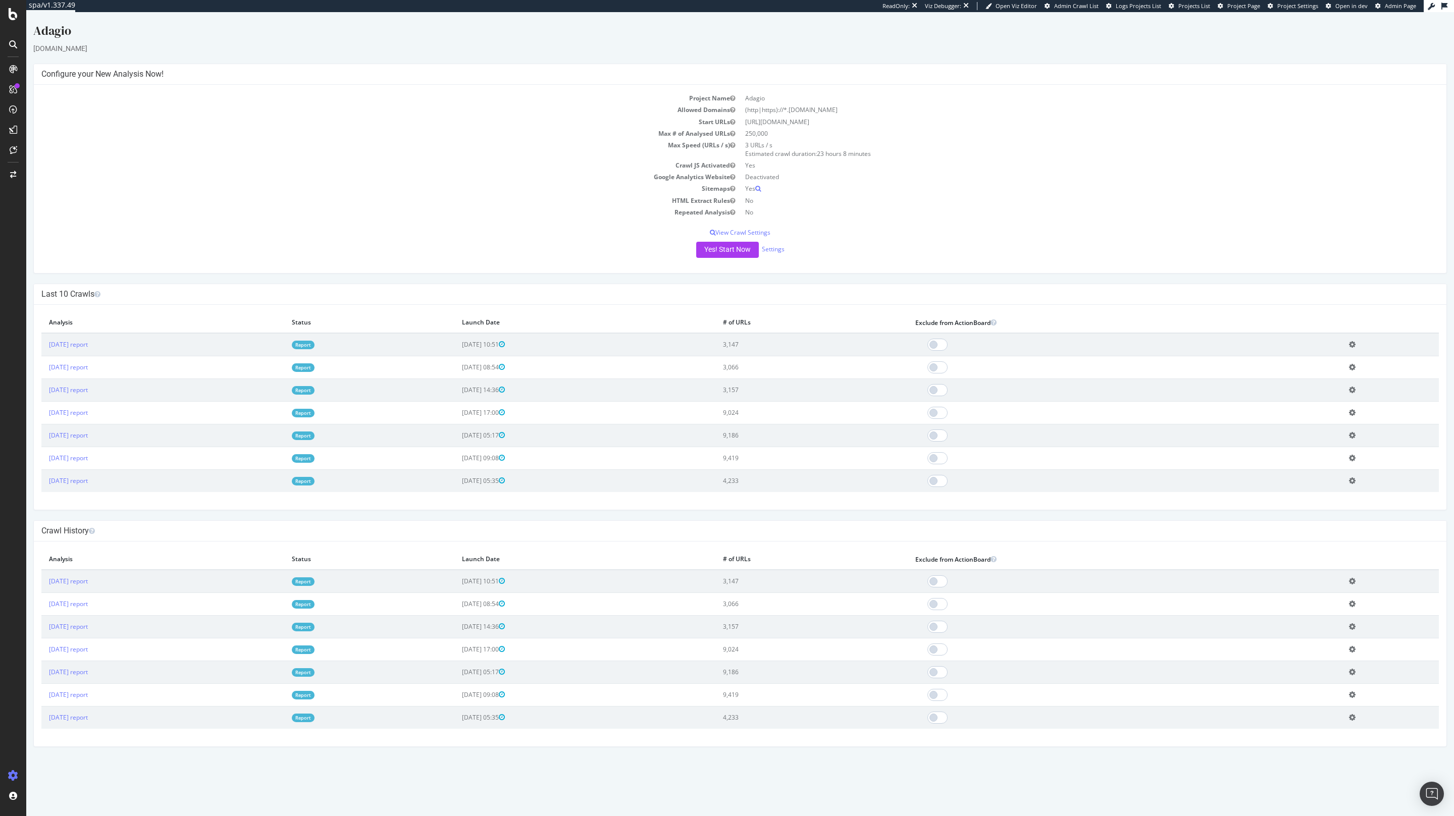
click at [357, 343] on td "Report" at bounding box center [369, 344] width 170 height 23
click at [315, 344] on link "Report" at bounding box center [303, 345] width 23 height 9
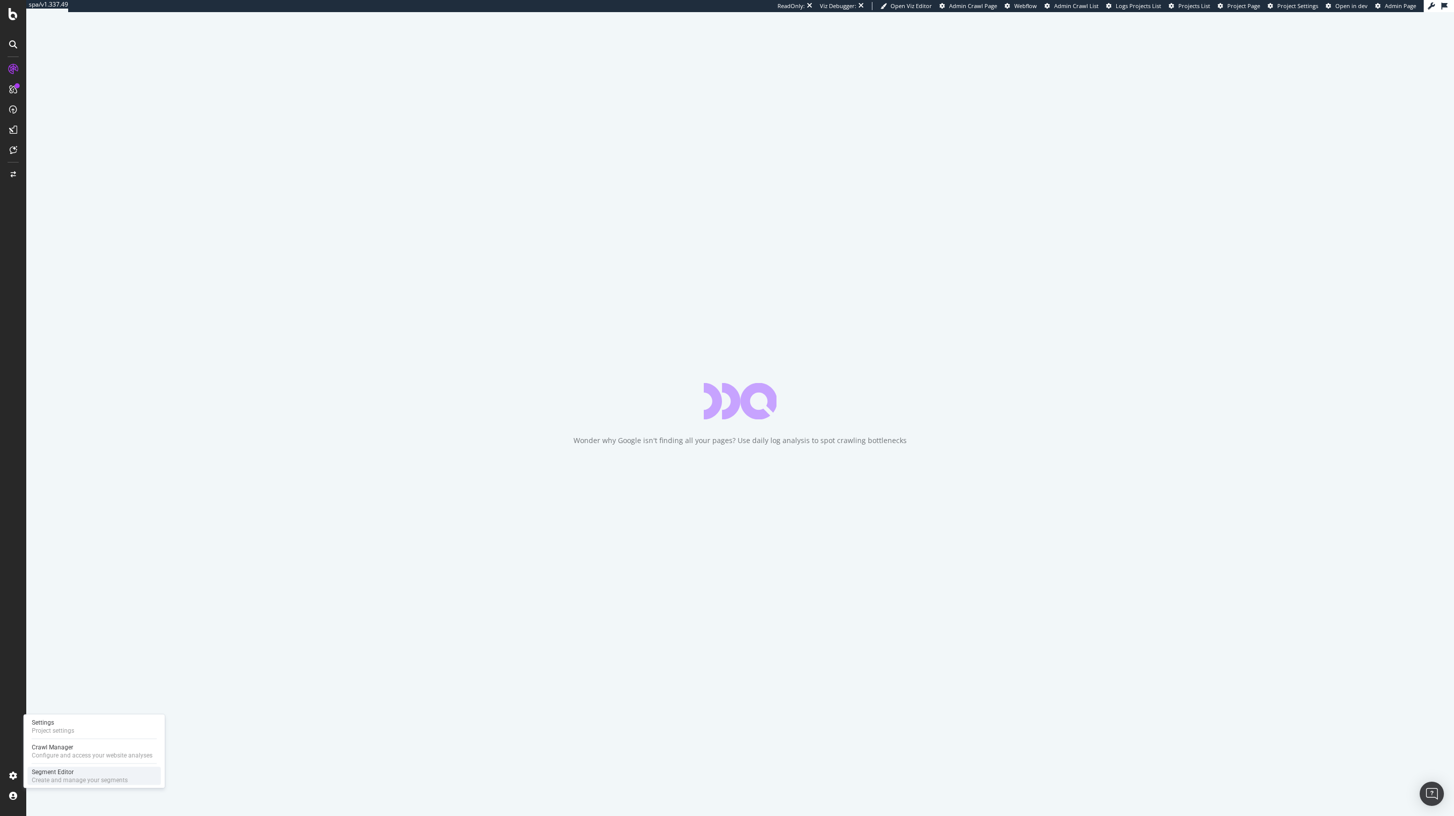
click at [45, 544] on div "Segment Editor" at bounding box center [80, 773] width 96 height 8
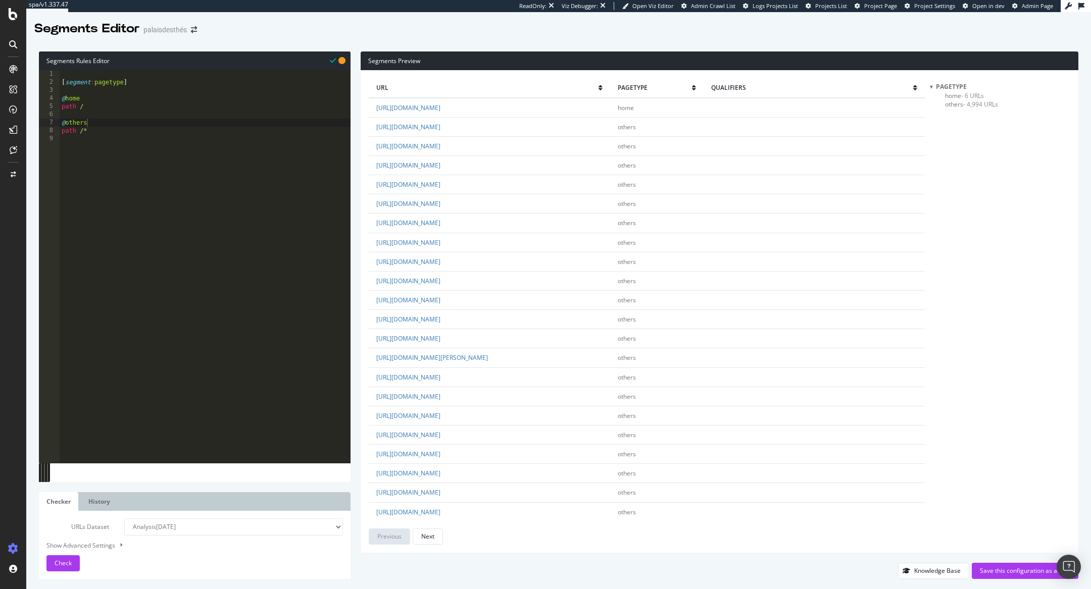
scroll to position [0, 1]
type textarea "path /*"
click at [116, 130] on div "[ segment : pagetype ] @ home path / @ others path /*" at bounding box center [205, 275] width 291 height 410
paste textarea "path /*"
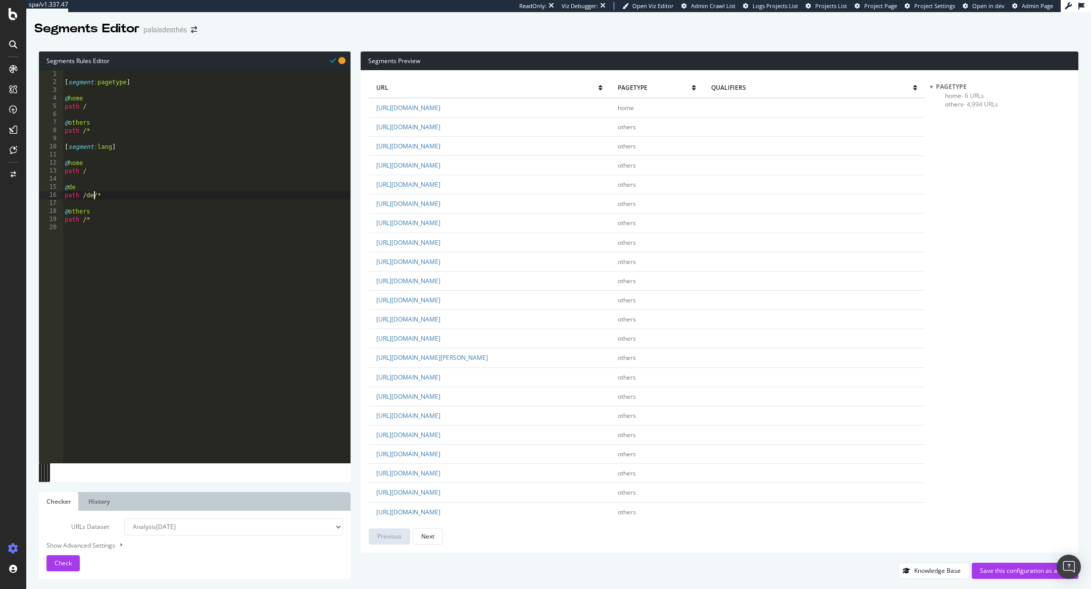
drag, startPoint x: 94, startPoint y: 194, endPoint x: 96, endPoint y: 236, distance: 42.0
click at [94, 194] on div "[ segment : pagetype ] @ home path / @ others path /* [ segment : lang ] @ home…" at bounding box center [207, 275] width 288 height 410
click at [123, 198] on div "[ segment : pagetype ] @ home path / @ others path /* [ segment : lang ] @ home…" at bounding box center [207, 275] width 288 height 410
drag, startPoint x: 117, startPoint y: 197, endPoint x: 62, endPoint y: 194, distance: 55.1
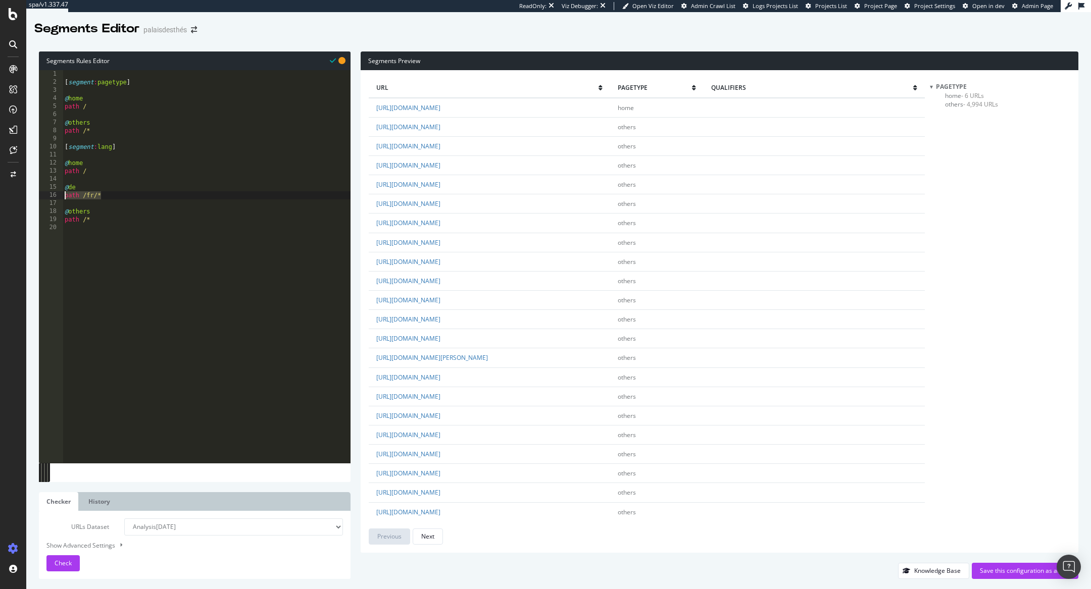
click at [62, 194] on div "path /fr/* 1 2 3 4 5 6 7 8 9 10 11 12 13 14 15 16 17 18 19 20 [ segment : paget…" at bounding box center [195, 266] width 312 height 393
click at [76, 189] on div "[ segment : pagetype ] @ home path / @ others path /* [ segment : lang ] @ home…" at bounding box center [207, 275] width 288 height 410
drag, startPoint x: 135, startPoint y: 200, endPoint x: 64, endPoint y: 188, distance: 71.8
click at [64, 187] on div "[ segment : pagetype ] @ home path / @ others path /* [ segment : lang ] @ home…" at bounding box center [207, 275] width 288 height 410
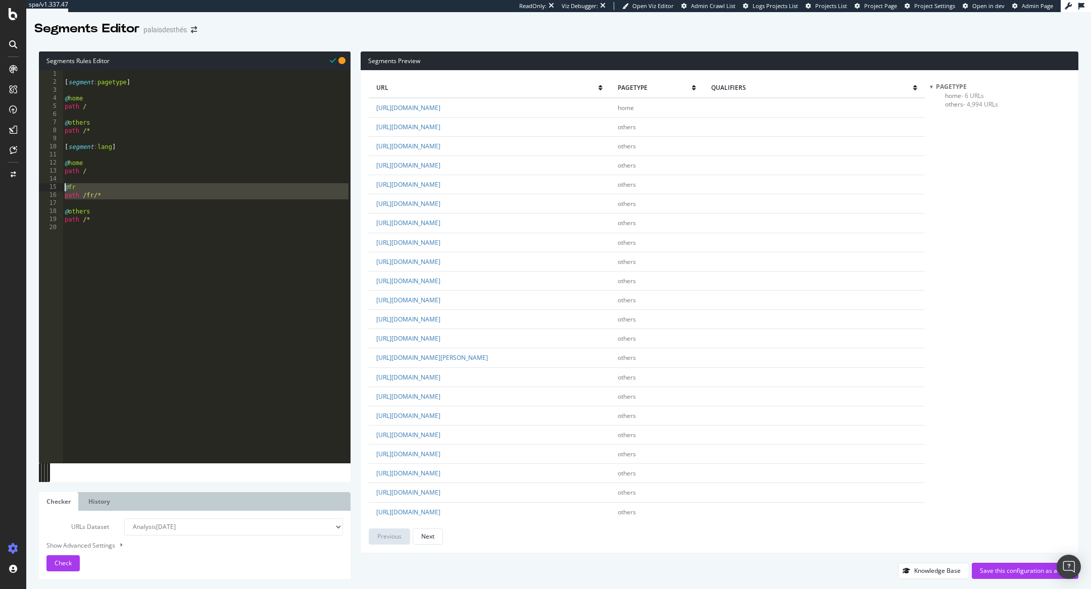
click at [155, 185] on div "[ segment : pagetype ] @ home path / @ others path /* [ segment : lang ] @ home…" at bounding box center [207, 275] width 288 height 410
type textarea "@fr"
click at [157, 191] on div "[ segment : pagetype ] @ home path / @ others path /* [ segment : lang ] @ home…" at bounding box center [207, 275] width 288 height 410
click at [122, 207] on div "[ segment : pagetype ] @ home path / @ others path /* [ segment : lang ] @ home…" at bounding box center [207, 275] width 288 height 410
click at [138, 200] on div "[ segment : pagetype ] @ home path / @ others path /* [ segment : lang ] @ home…" at bounding box center [207, 275] width 288 height 410
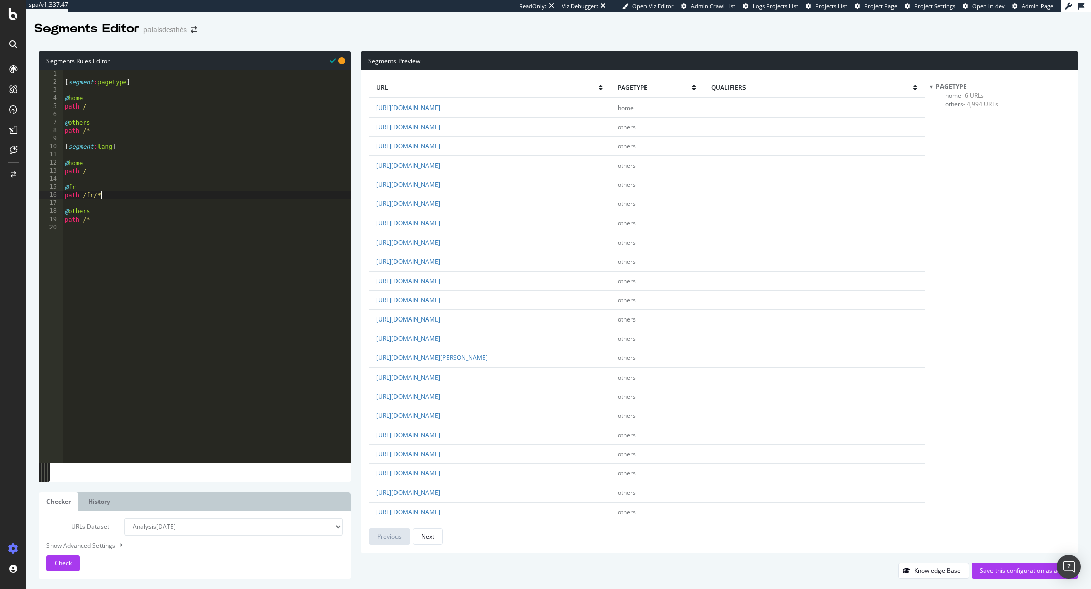
click at [111, 192] on div "[ segment : pagetype ] @ home path / @ others path /* [ segment : lang ] @ home…" at bounding box center [207, 275] width 288 height 410
type textarea "path /fr/*"
paste textarea "@fr"
click at [83, 215] on div "[ segment : pagetype ] @ home path / @ others path /* [ segment : lang ] @ home…" at bounding box center [207, 275] width 288 height 410
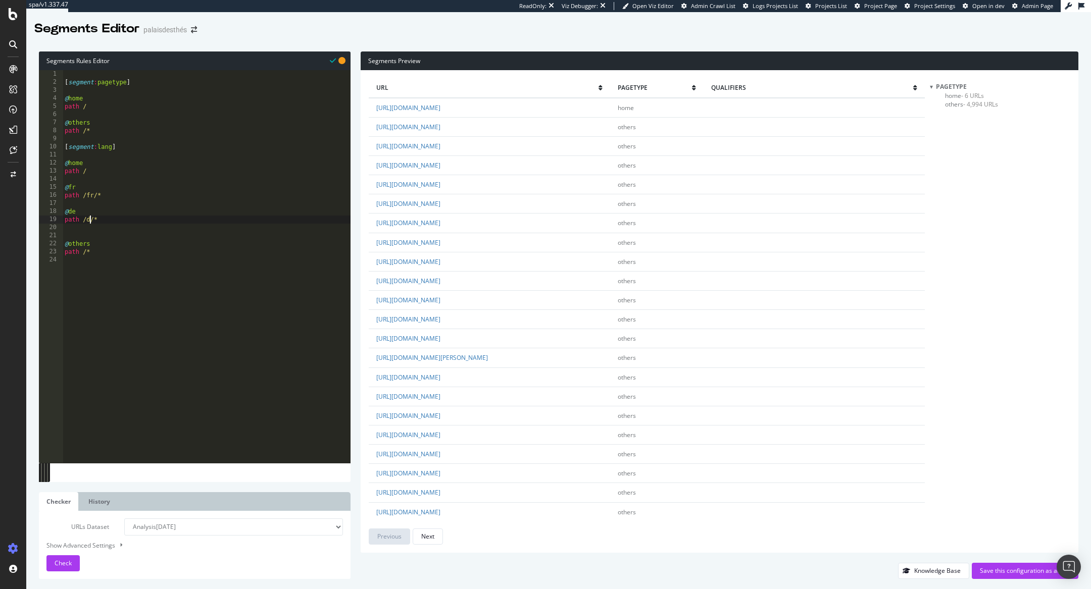
type textarea "path /de/*"
click at [59, 557] on div "Check" at bounding box center [63, 563] width 17 height 15
drag, startPoint x: 106, startPoint y: 219, endPoint x: 55, endPoint y: 216, distance: 51.6
click at [55, 216] on div "path /de/* 1 2 3 4 5 6 7 8 9 10 11 12 13 14 15 16 17 18 19 20 21 22 23 24 25 26…" at bounding box center [195, 266] width 312 height 393
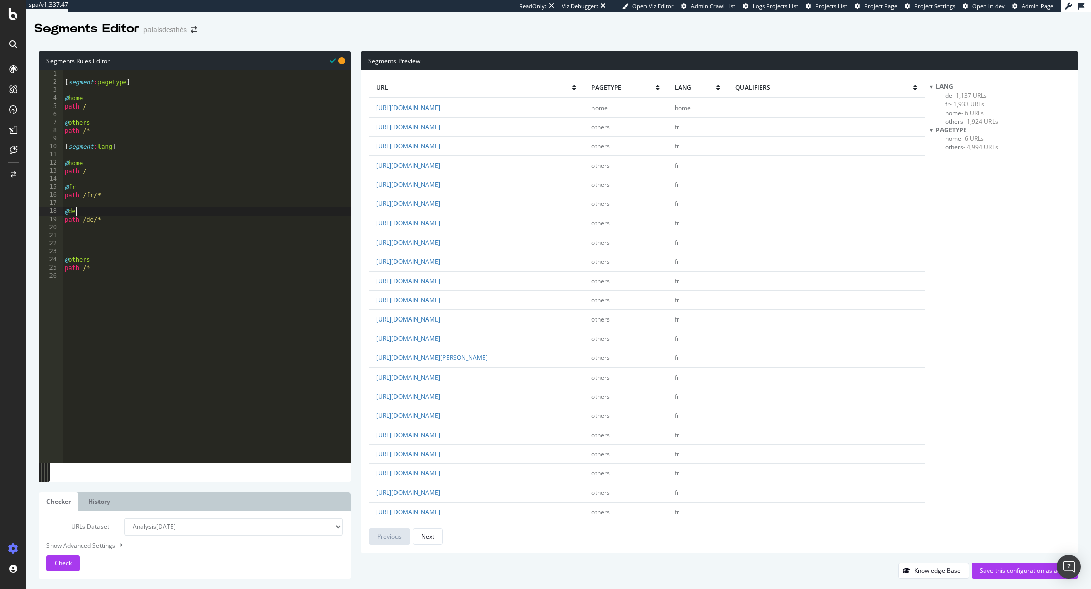
click at [91, 212] on div "[ segment : pagetype ] @ home path / @ others path /* [ segment : lang ] @ home…" at bounding box center [207, 275] width 288 height 410
drag, startPoint x: 116, startPoint y: 225, endPoint x: 56, endPoint y: 210, distance: 62.3
click at [56, 210] on div "@de 1 2 3 4 5 6 7 8 9 10 11 12 13 14 15 16 17 18 19 20 21 22 23 24 25 26 [ segm…" at bounding box center [195, 266] width 312 height 393
type textarea "@de path /de/*"
click at [130, 225] on div "[ segment : pagetype ] @ home path / @ others path /* [ segment : lang ] @ home…" at bounding box center [207, 275] width 288 height 410
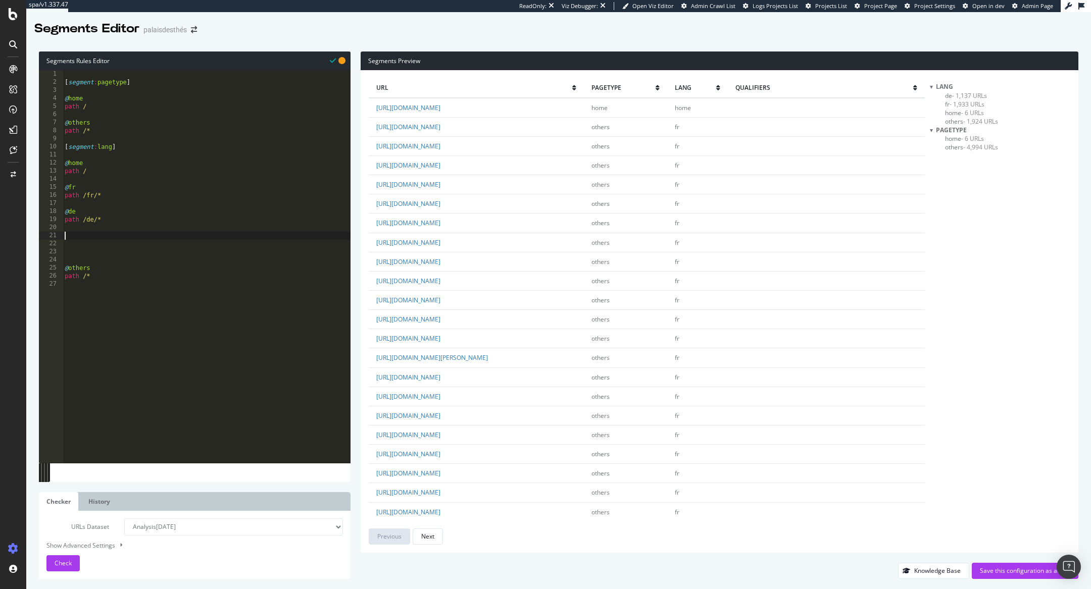
paste textarea "@de"
click at [75, 235] on div "[ segment : pagetype ] @ home path / @ others path /* [ segment : lang ] @ home…" at bounding box center [207, 275] width 288 height 410
drag, startPoint x: 91, startPoint y: 243, endPoint x: 98, endPoint y: 252, distance: 11.2
click at [91, 244] on div "[ segment : pagetype ] @ home path / @ others path /* [ segment : lang ] @ home…" at bounding box center [207, 275] width 288 height 410
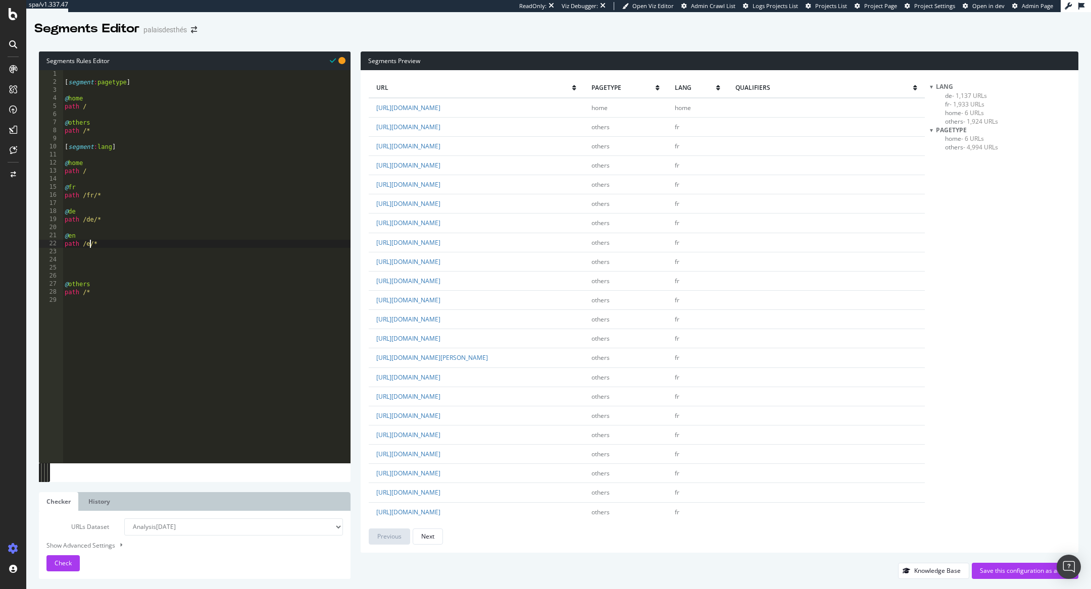
type textarea "path /en/*"
click at [81, 274] on div "[ segment : pagetype ] @ home path / @ others path /* [ segment : lang ] @ home…" at bounding box center [207, 275] width 288 height 410
click at [152, 245] on div "[ segment : pagetype ] @ home path / @ others path /* [ segment : lang ] @ home…" at bounding box center [207, 275] width 288 height 410
type textarea "path /en/*"
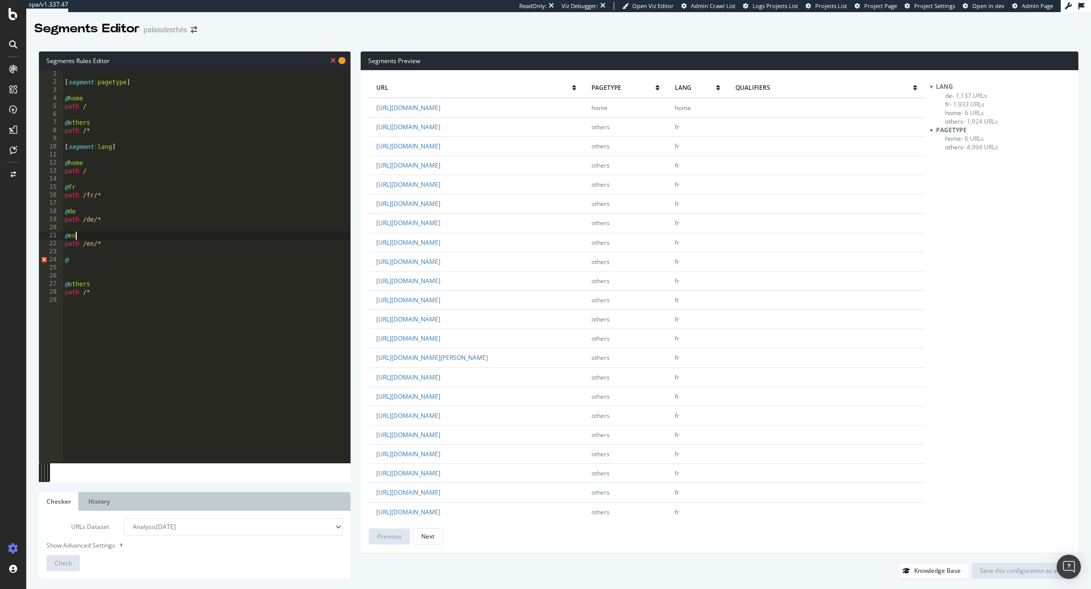
click at [92, 235] on div "[ segment : pagetype ] @ home path / @ others path /* [ segment : lang ] @ home…" at bounding box center [207, 275] width 288 height 410
click at [105, 246] on div "[ segment : pagetype ] @ home path / @ others path /* [ segment : lang ] @ home…" at bounding box center [207, 275] width 288 height 410
click at [78, 263] on div "[ segment : pagetype ] @ home path / @ others path /* [ segment : lang ] @ home…" at bounding box center [207, 275] width 288 height 410
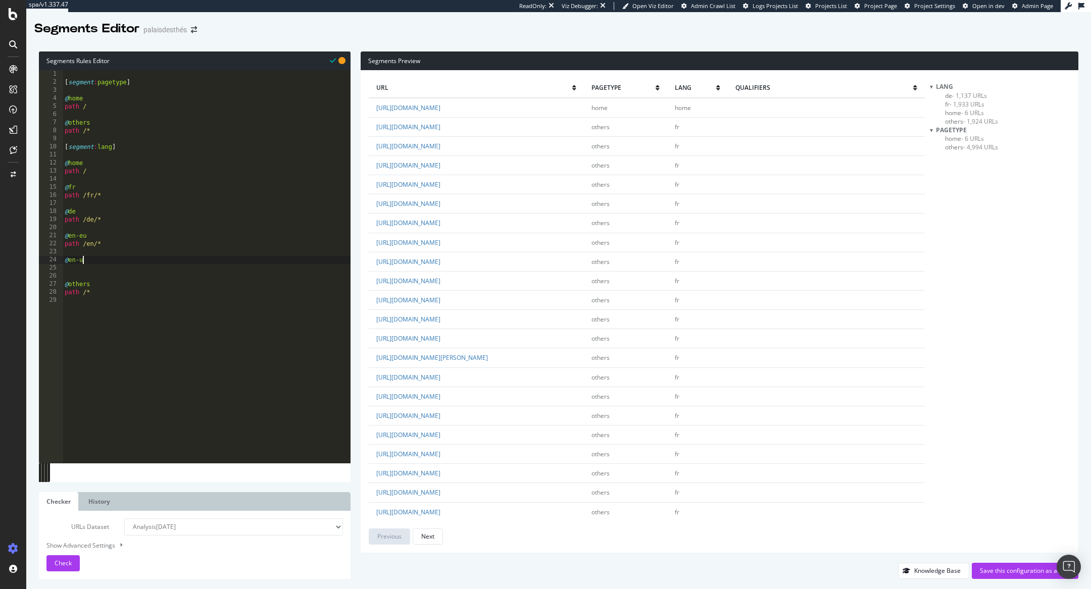
type textarea "@en-uk"
paste textarea "en_uk"
click at [65, 270] on div "[ segment : pagetype ] @ home path / @ others path /* [ segment : lang ] @ home…" at bounding box center [207, 275] width 288 height 410
click at [116, 272] on div "[ segment : pagetype ] @ home path / @ others path /* [ segment : lang ] @ home…" at bounding box center [207, 275] width 288 height 410
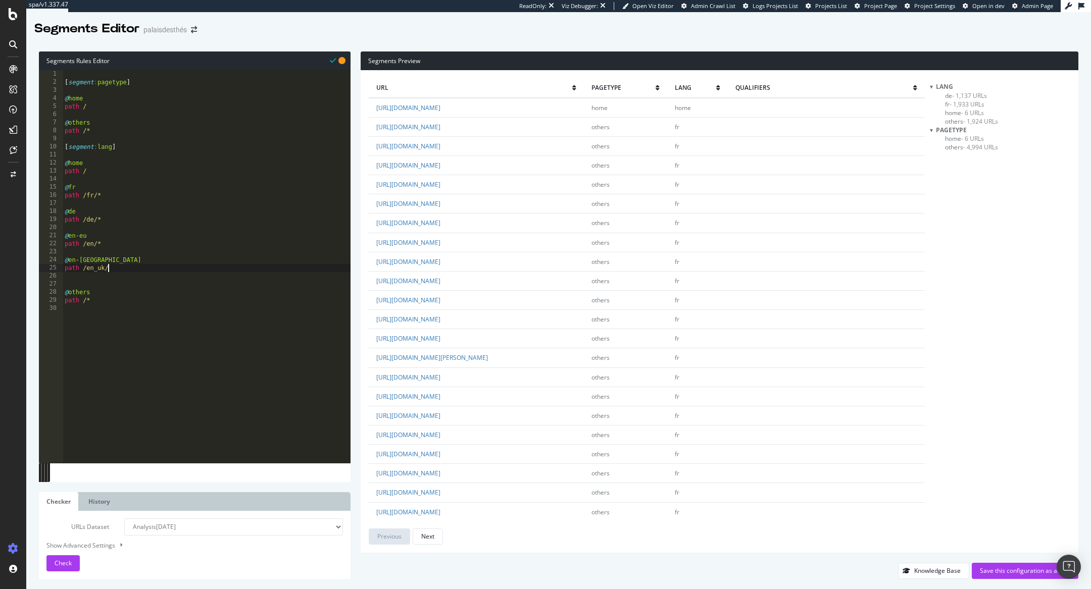
scroll to position [0, 3]
type textarea "path /en_uk/*"
click at [167, 271] on div "[ segment : pagetype ] @ home path / @ others path /* [ segment : lang ] @ home…" at bounding box center [207, 275] width 288 height 410
type textarea "@en-us"
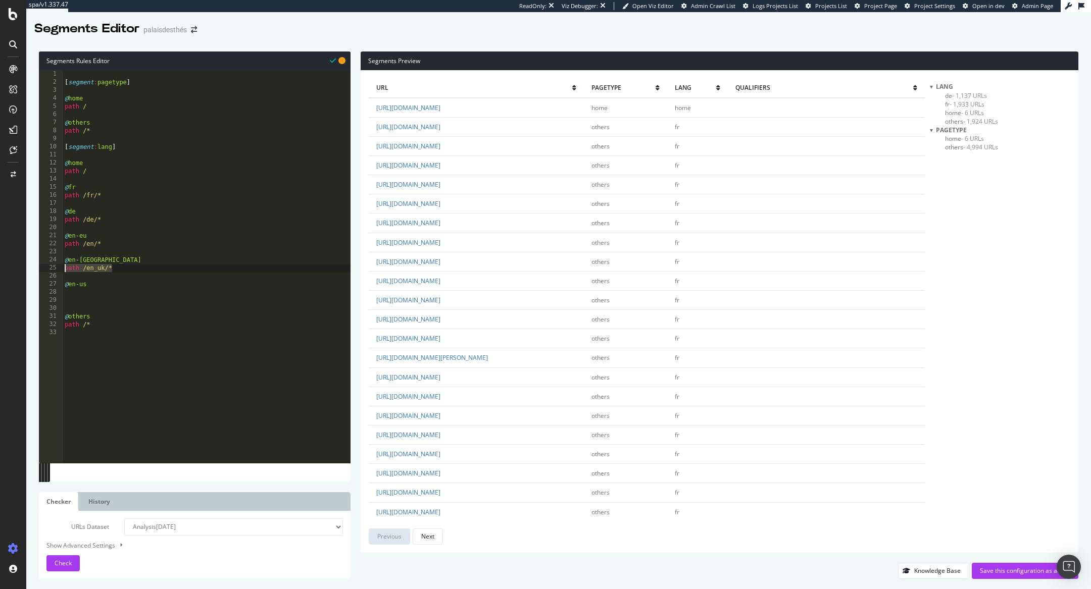
drag, startPoint x: 136, startPoint y: 270, endPoint x: 40, endPoint y: 270, distance: 96.4
click at [40, 270] on div "1 2 3 4 5 6 7 8 9 10 11 12 13 14 15 16 17 18 19 20 21 22 23 24 25 26 27 28 29 3…" at bounding box center [195, 266] width 312 height 393
click at [99, 287] on div "[ segment : pagetype ] @ home path / @ others path /* [ segment : lang ] @ home…" at bounding box center [207, 275] width 288 height 410
type textarea "@en-us"
paste textarea "path /en_uk/*"
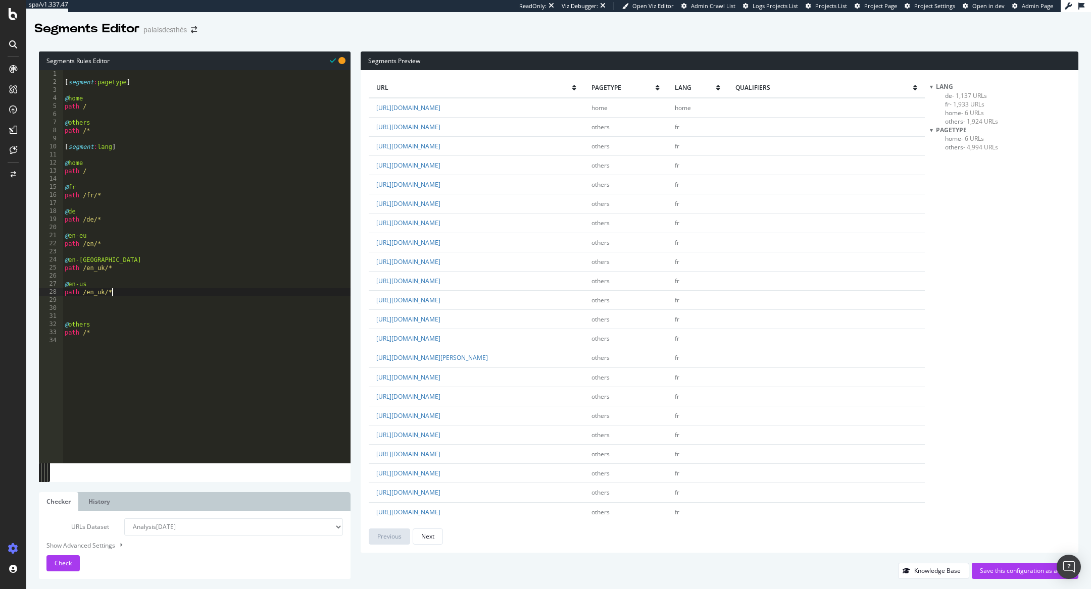
click at [101, 291] on div "[ segment : pagetype ] @ home path / @ others path /* [ segment : lang ] @ home…" at bounding box center [207, 275] width 288 height 410
click at [78, 194] on div "[ segment : pagetype ] @ home path / @ others path /* [ segment : lang ] @ home…" at bounding box center [207, 275] width 288 height 410
type textarea "path /fr/*"
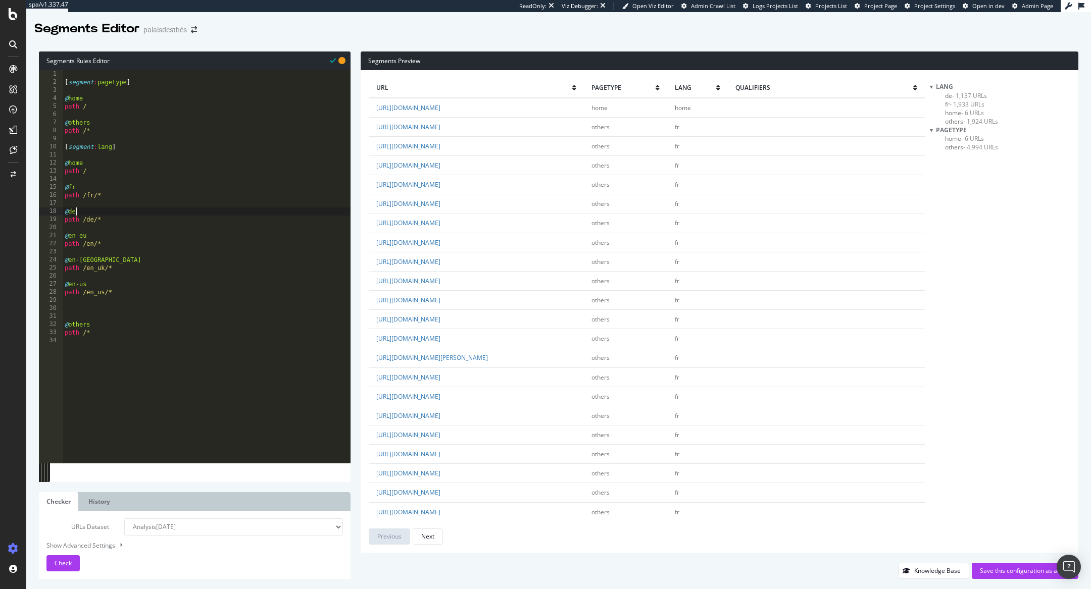
type textarea "path /de/*"
type textarea "path /en/*"
type textarea "path /en_uk/*"
click at [58, 562] on span "Check" at bounding box center [63, 563] width 17 height 9
drag, startPoint x: 116, startPoint y: 271, endPoint x: 58, endPoint y: 262, distance: 59.2
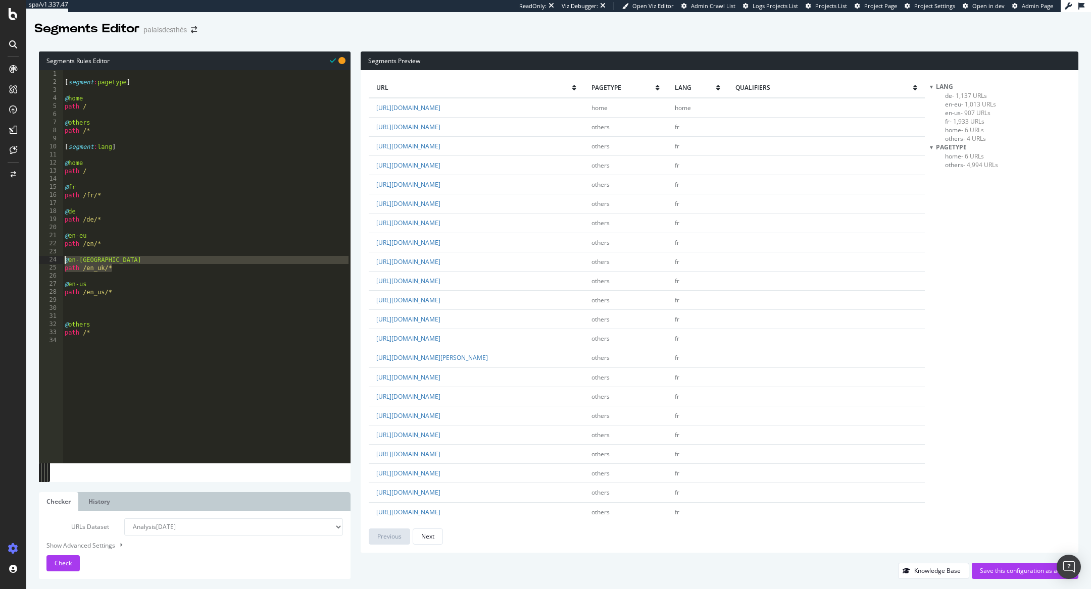
click at [58, 263] on div "path /en_uk/* 1 2 3 4 5 6 7 8 9 10 11 12 13 14 15 16 17 18 19 20 21 22 23 24 25…" at bounding box center [195, 266] width 312 height 393
type textarea "@en-uk path /en_uk/*"
click at [81, 289] on div "[ segment : pagetype ] @ home path / @ others path /* [ segment : lang ] @ home…" at bounding box center [207, 275] width 288 height 410
click at [52, 573] on div "URLs Dataset Analysis 2025 Sep. 30th Analysis 2025 Sep. 29th #3 Analysis 2025 S…" at bounding box center [195, 545] width 312 height 68
click at [59, 562] on span "Check" at bounding box center [63, 563] width 17 height 9
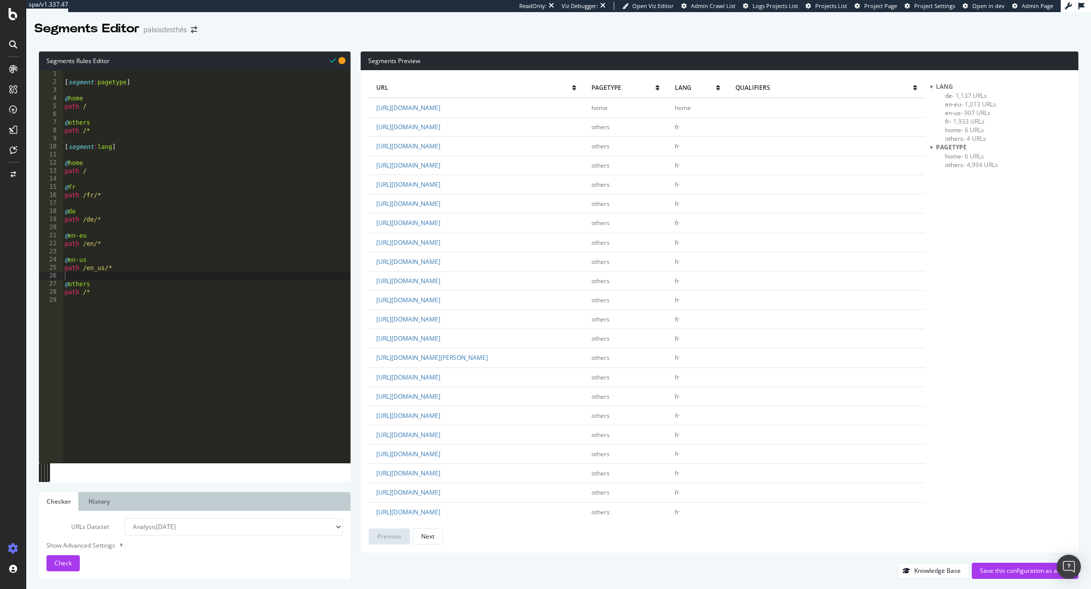
type textarea "path /"
click at [95, 109] on div "[ segment : pagetype ] @ home path / @ others path /* [ segment : lang ] @ home…" at bounding box center [207, 275] width 288 height 410
paste textarea "path *.html"
click at [61, 561] on span "Check" at bounding box center [63, 563] width 17 height 9
click at [959, 165] on span "others - 604 URLs" at bounding box center [969, 165] width 48 height 9
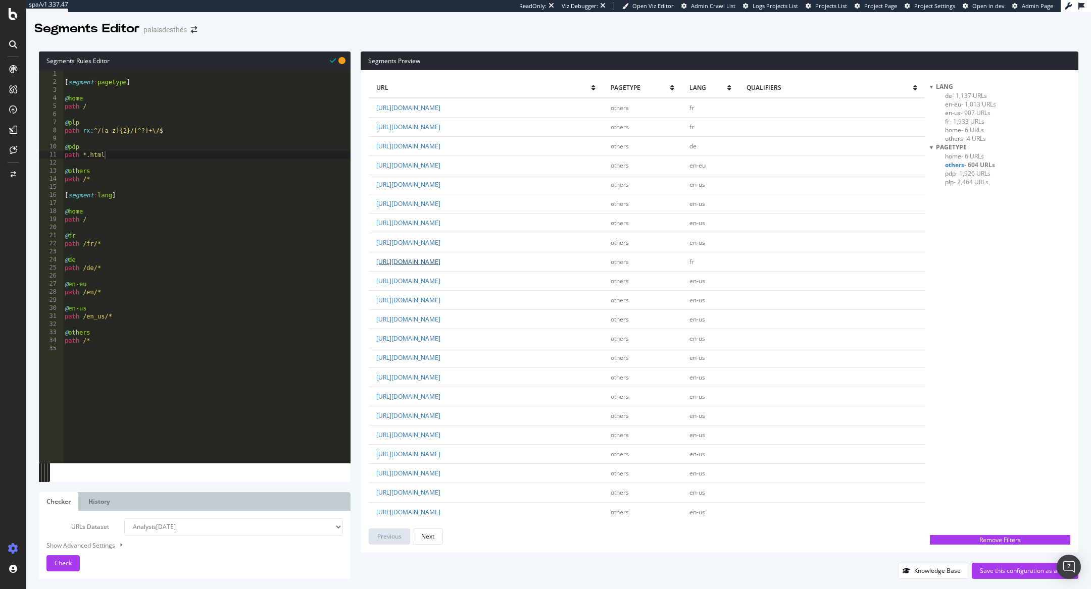
click at [440, 260] on link "https://www.palaisdesthes.com/fr/cadeaux-d-affaires" at bounding box center [408, 262] width 64 height 9
click at [957, 171] on span "- 1,926 URLs" at bounding box center [972, 173] width 35 height 9
click at [440, 126] on link "https://www.palaisdesthes.com/fr/rooibos-du-hammam.html" at bounding box center [408, 127] width 64 height 9
click at [954, 181] on span "- 2,464 URLs" at bounding box center [970, 182] width 35 height 9
click at [440, 128] on link "https://www.palaisdesthes.com/fr/thes/the-vert/" at bounding box center [408, 127] width 64 height 9
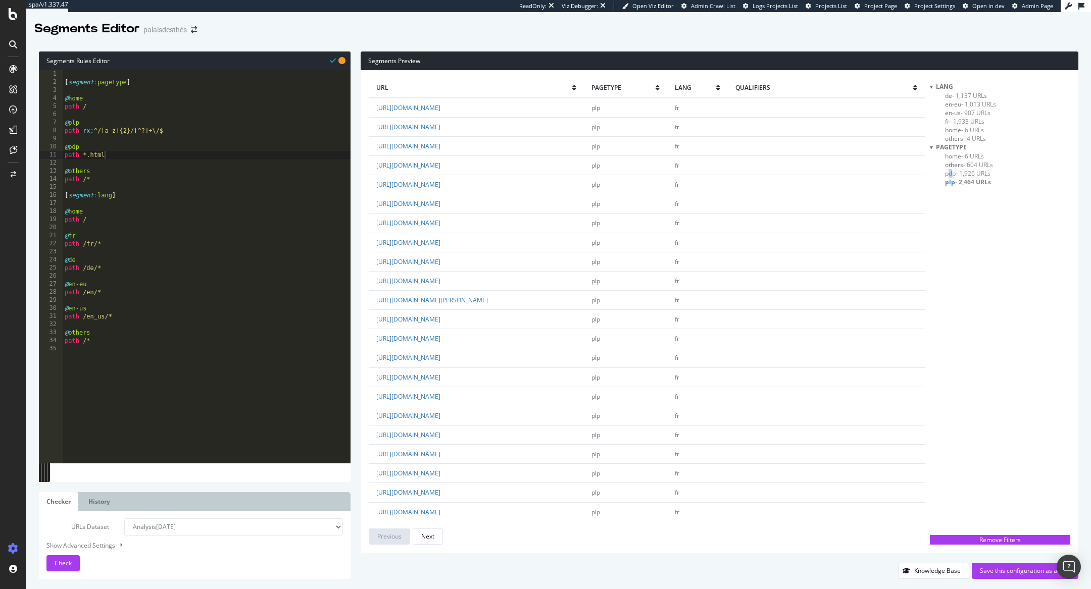
click at [950, 173] on span "pdp - 1,926 URLs" at bounding box center [967, 173] width 45 height 9
click at [960, 161] on span "others - 604 URLs" at bounding box center [969, 165] width 48 height 9
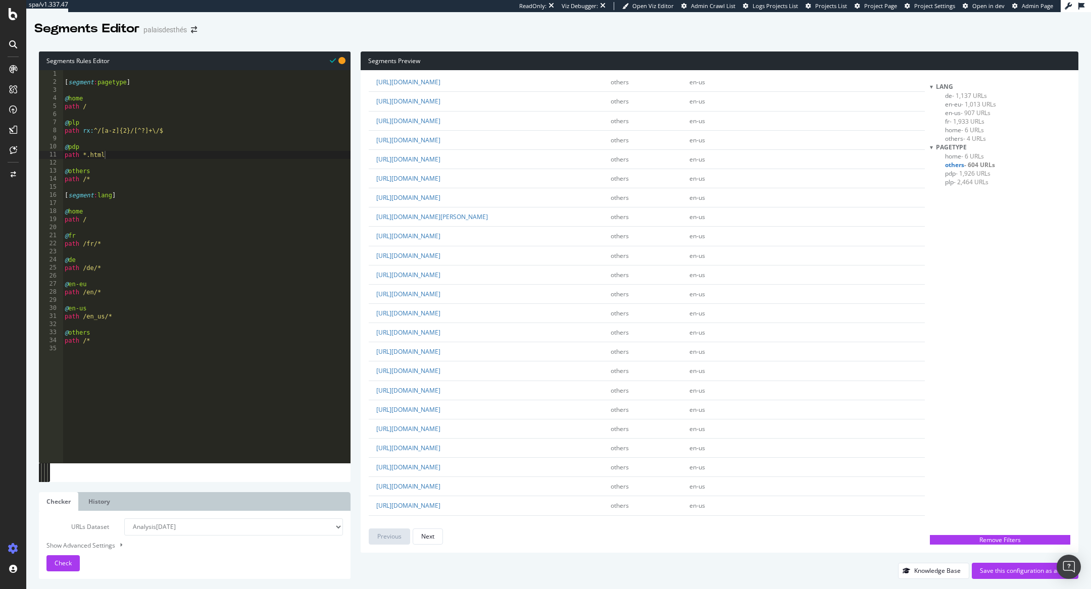
scroll to position [875, 0]
click at [440, 316] on link "https://us.palaisdesthes.com/en_us/colors-of-tea/" at bounding box center [408, 311] width 64 height 9
drag, startPoint x: 164, startPoint y: 131, endPoint x: 53, endPoint y: 128, distance: 111.6
click at [53, 128] on div "path rx:^/[a-z]{2}/[^?]+\/$ 1 2 3 4 5 6 7 8 9 10 11 12 13 14 15 16 17 18 19 20 …" at bounding box center [195, 266] width 312 height 393
paste textarea "/[^/]+/*"
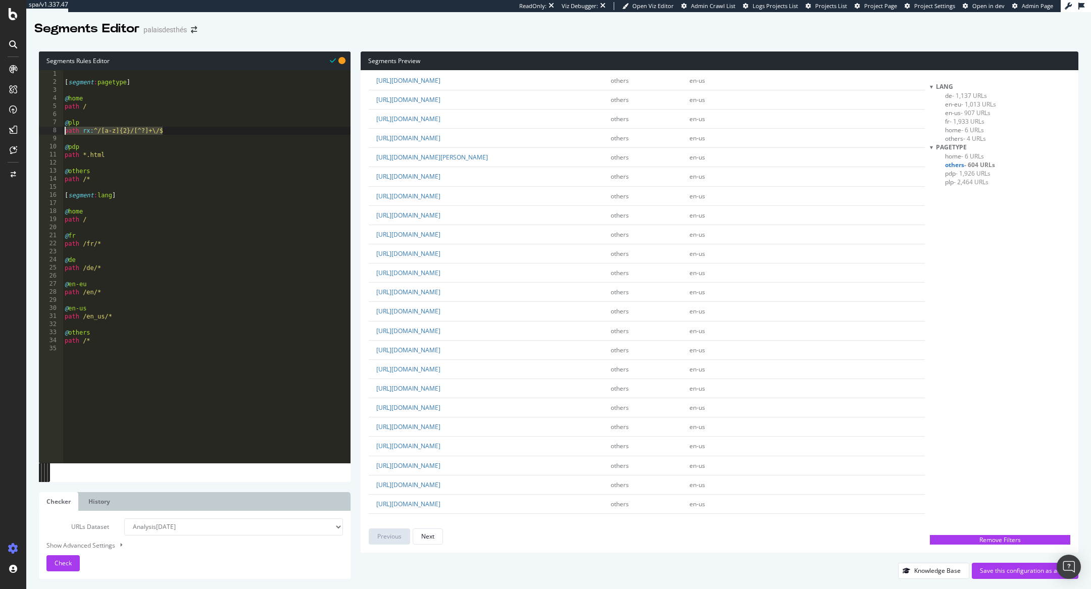
scroll to position [0, 0]
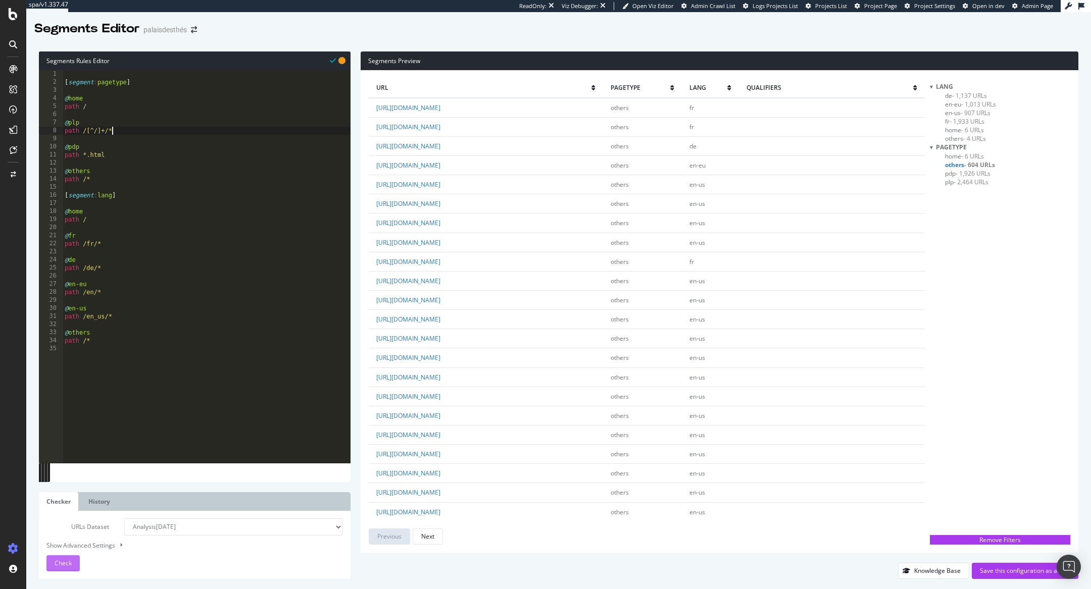
click at [65, 565] on span "Check" at bounding box center [63, 563] width 17 height 9
click at [99, 128] on div "[ segment : pagetype ] @ home path / @ plp path rx : ^/[a-z]{2}/[^?]+\/$ @ pdp …" at bounding box center [207, 275] width 288 height 410
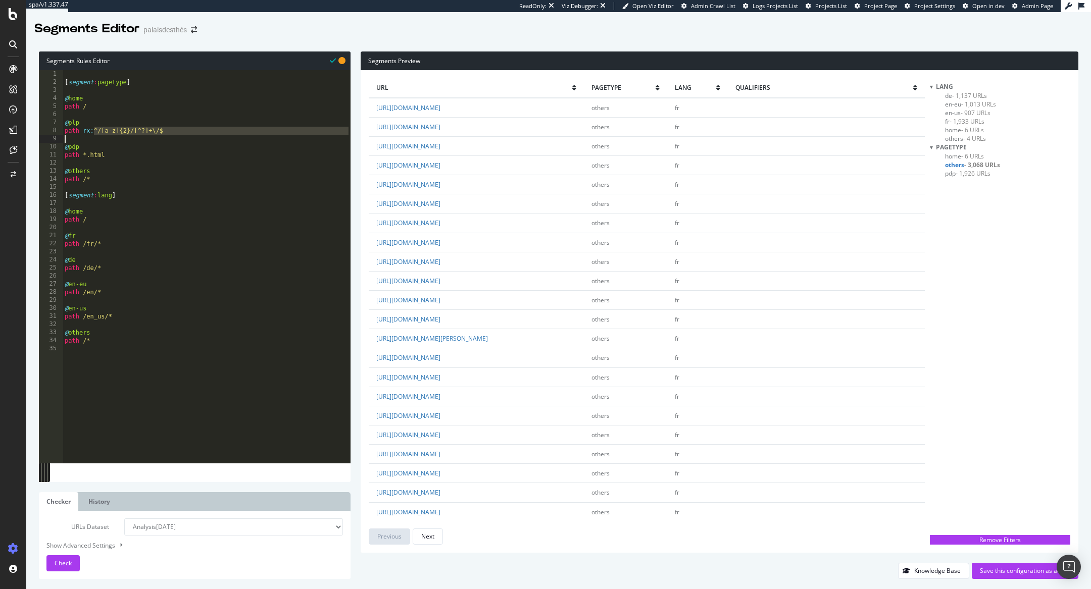
drag, startPoint x: 93, startPoint y: 130, endPoint x: 359, endPoint y: 139, distance: 265.7
click at [359, 139] on div "Segments Rules Editor path rx:^/[a-z]{2}/[^?]+\/$ 1 2 3 4 5 6 7 8 9 10 11 12 13…" at bounding box center [558, 315] width 1064 height 548
paste textarea "path /[^/]+/*"
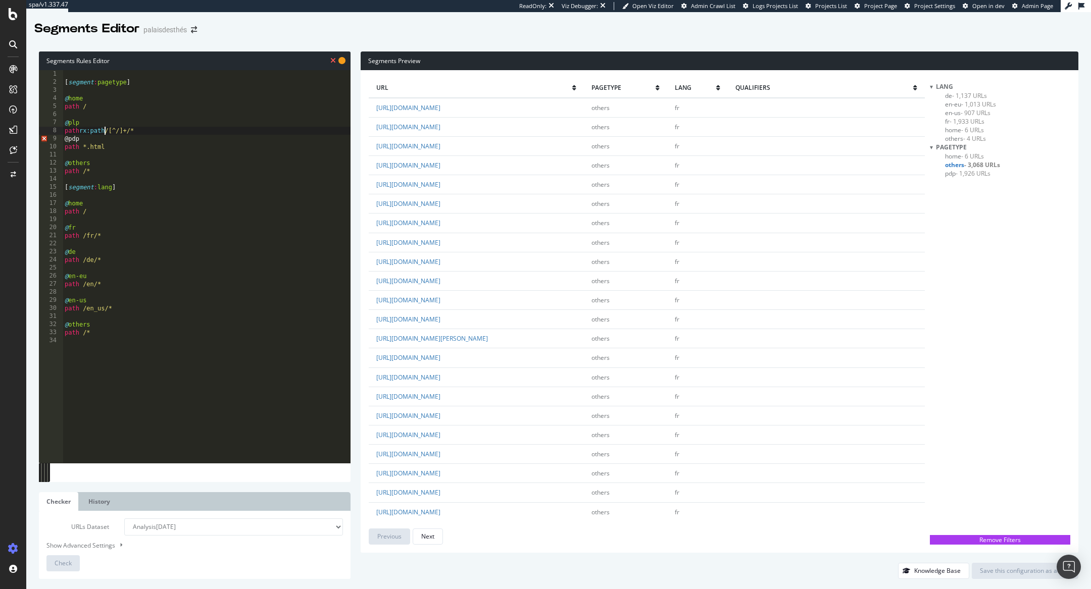
click at [104, 130] on div "[ segment : pagetype ] @ home path / @ plp path rx:path /[^/]+/* @pdp path *.ht…" at bounding box center [207, 275] width 288 height 410
click at [199, 229] on div "[ segment : pagetype ] @ home path / @ plp path rx : /[^/]+/* @pdp path *.html …" at bounding box center [207, 275] width 288 height 410
click at [146, 127] on div "[ segment : pagetype ] @ home path / @ plp path rx : /[^/]+/* @pdp path *.html …" at bounding box center [207, 275] width 288 height 410
type textarea "path rx:/[^/]+/*"
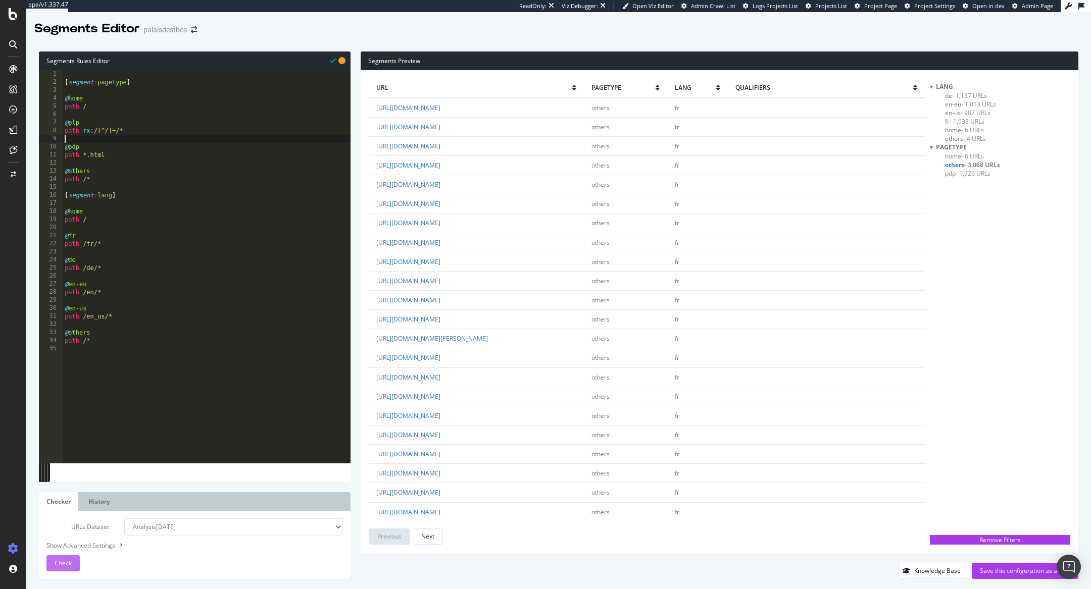
click at [67, 563] on span "Check" at bounding box center [63, 563] width 17 height 9
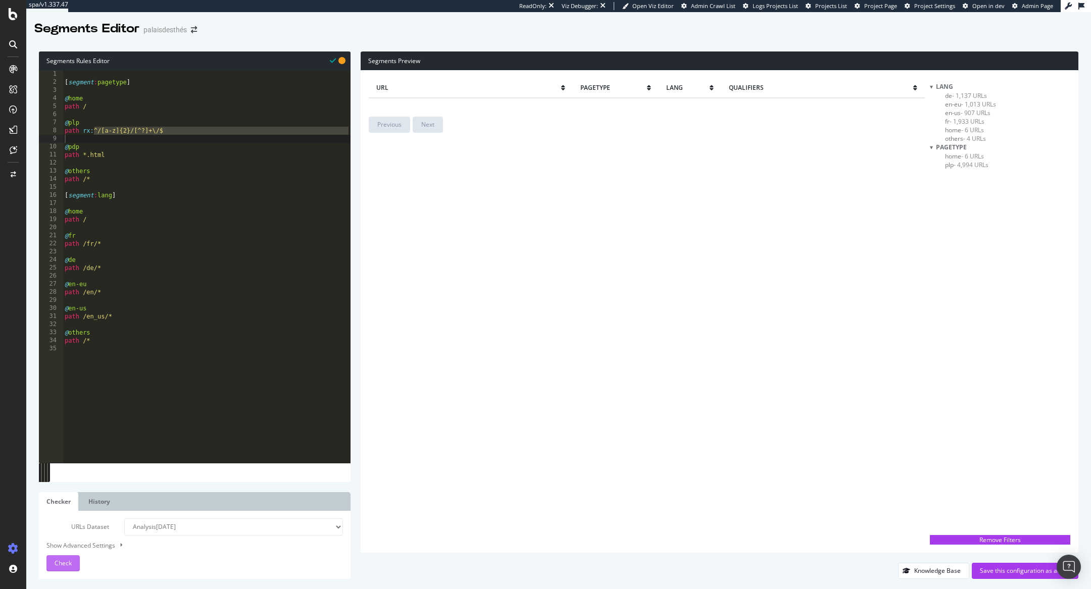
click at [60, 561] on span "Check" at bounding box center [63, 563] width 17 height 9
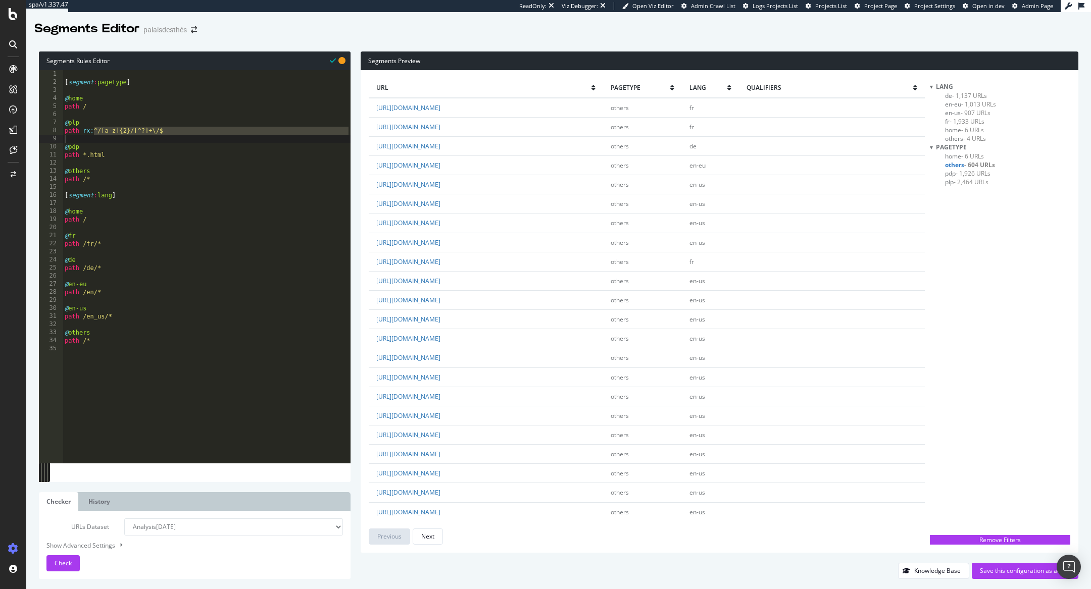
click at [963, 163] on span "others - 604 URLs" at bounding box center [970, 165] width 50 height 9
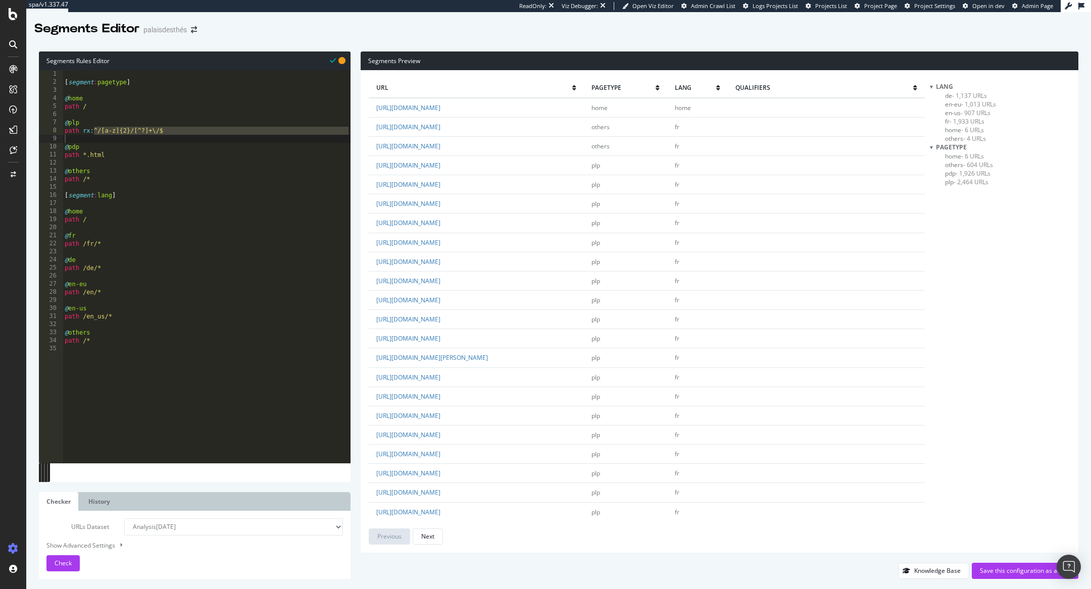
click at [957, 164] on span "others - 604 URLs" at bounding box center [969, 165] width 48 height 9
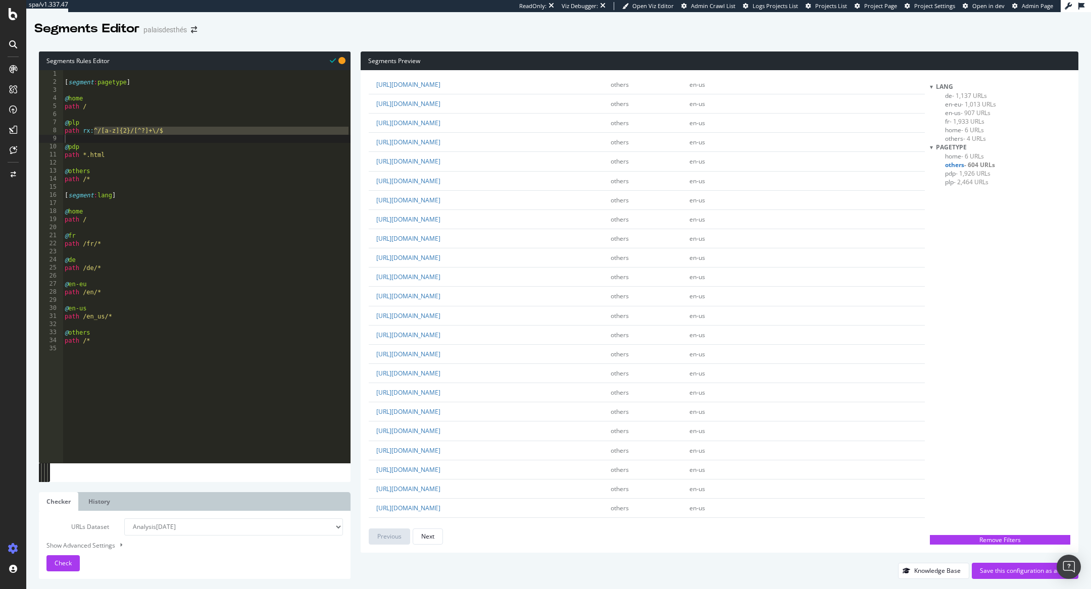
scroll to position [1516, 0]
click at [440, 155] on link "https://us.palaisdesthes.com/en_us/selections/energy/" at bounding box center [408, 154] width 64 height 9
type textarea "path rx:^/[a-z]{2}/[^?]+\/$"
click at [115, 135] on div "[ segment : pagetype ] @ home path / @ plp path rx : ^/[a-z]{2}/[^?]+\/$ @ pdp …" at bounding box center [207, 275] width 288 height 410
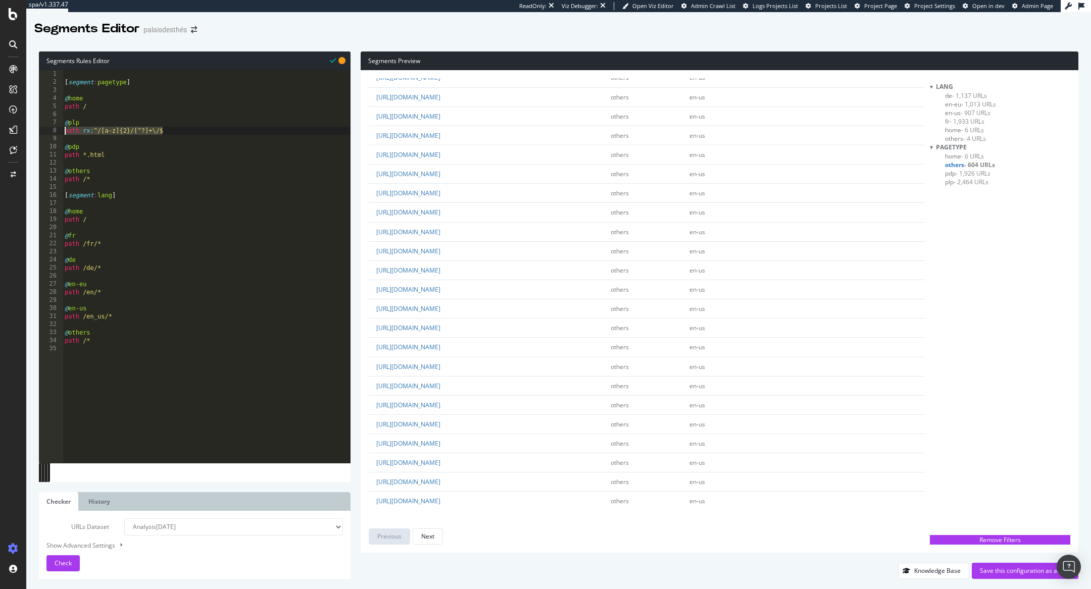
drag, startPoint x: 181, startPoint y: 129, endPoint x: 47, endPoint y: 129, distance: 133.3
click at [47, 129] on div "1 2 3 4 5 6 7 8 9 10 11 12 13 14 15 16 17 18 19 20 21 22 23 24 25 26 27 28 29 3…" at bounding box center [195, 266] width 312 height 393
paste textarea "^/]+/[^?]*[^/]"
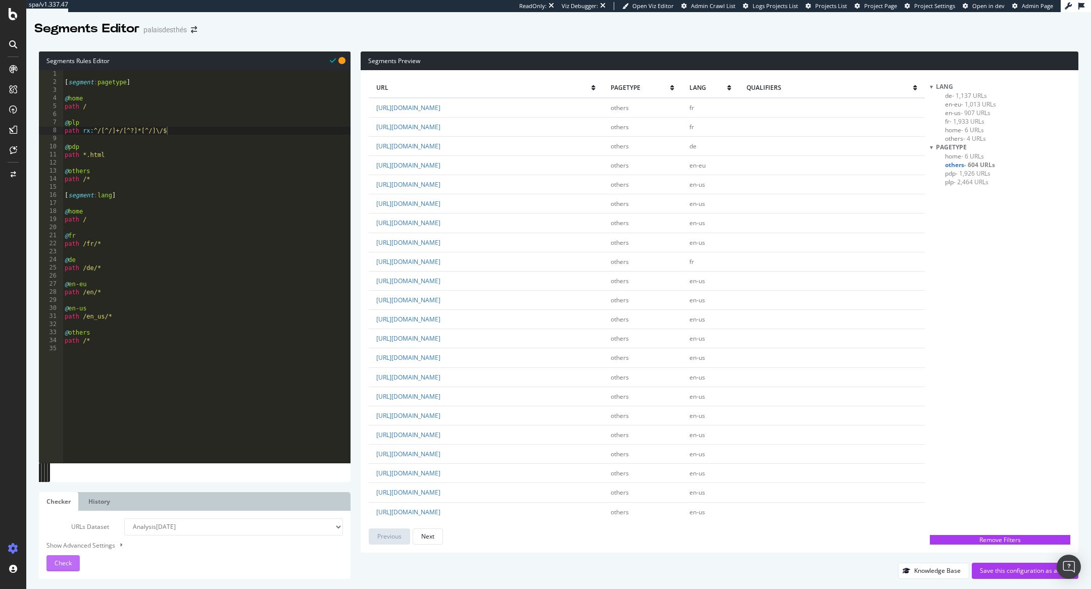
click at [67, 561] on span "Check" at bounding box center [63, 563] width 17 height 9
click at [949, 182] on span "plp - 2,976 URLs" at bounding box center [966, 182] width 43 height 9
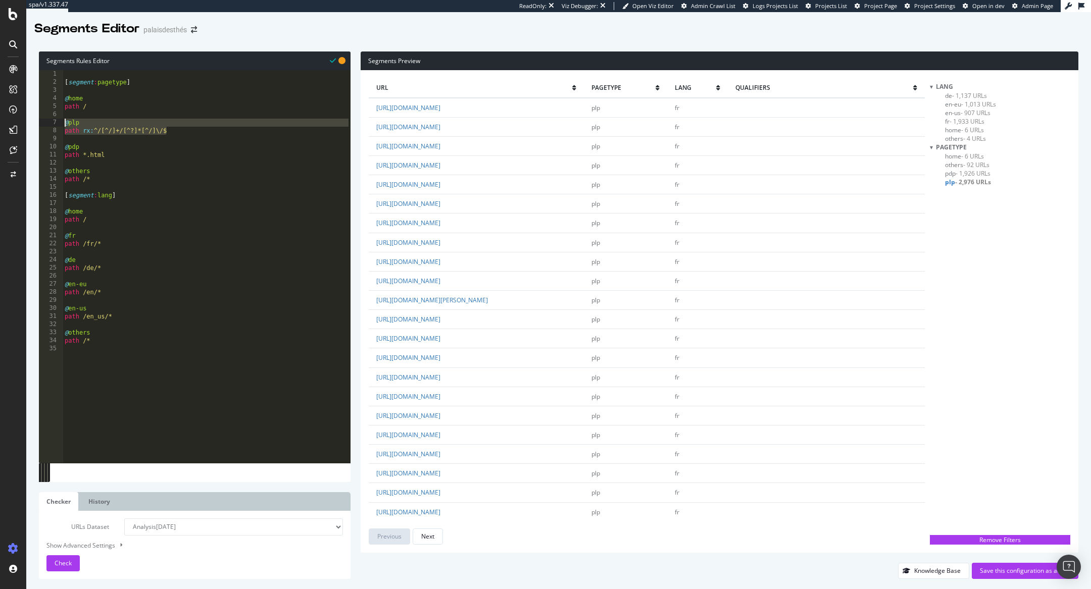
drag, startPoint x: 176, startPoint y: 129, endPoint x: 54, endPoint y: 121, distance: 122.5
click at [54, 122] on div "path rx:^/[^/]+/[^?]*[^/]\/$ 1 2 3 4 5 6 7 8 9 10 11 12 13 14 15 16 17 18 19 20…" at bounding box center [195, 266] width 312 height 393
type textarea "@plp path rx:^/[^/]+/[^?]*[^/]\/$"
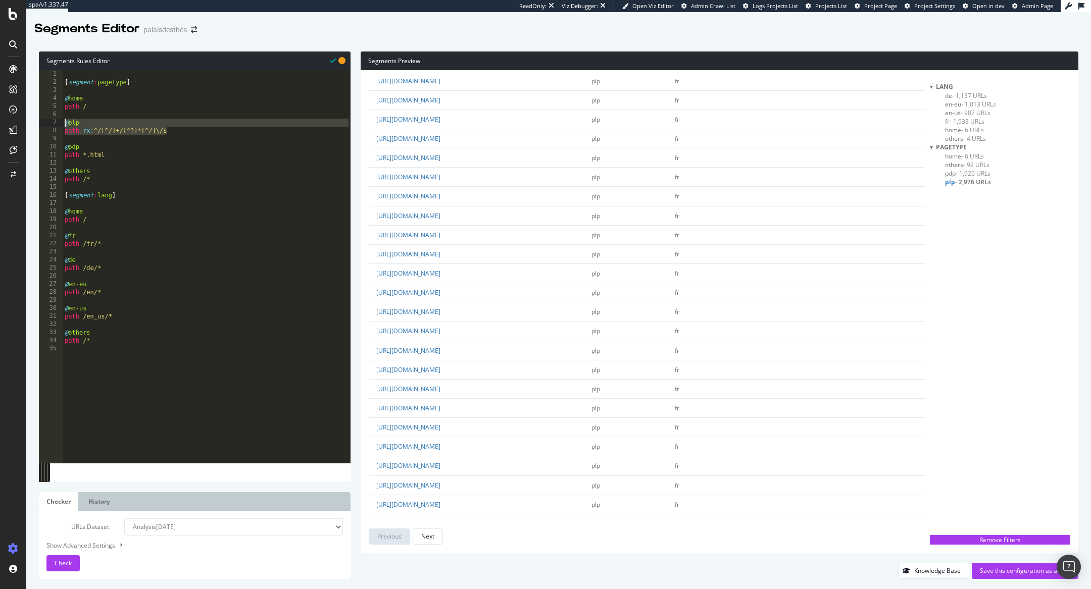
scroll to position [1499, 0]
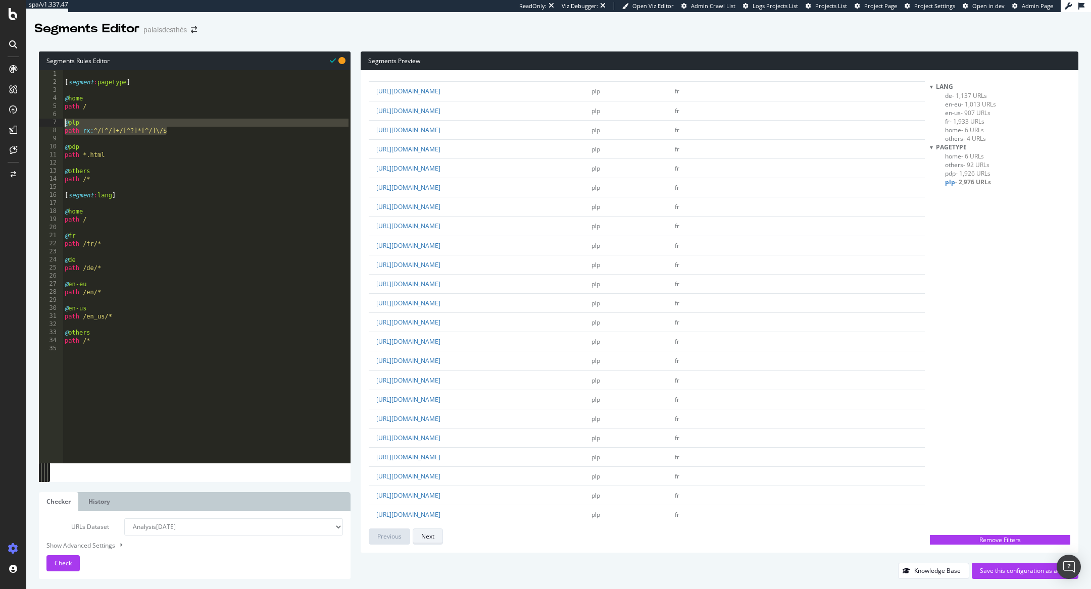
click at [436, 536] on button "Next" at bounding box center [428, 537] width 30 height 16
click at [432, 537] on div "Next" at bounding box center [427, 536] width 13 height 9
click at [432, 538] on div "Next" at bounding box center [427, 536] width 13 height 9
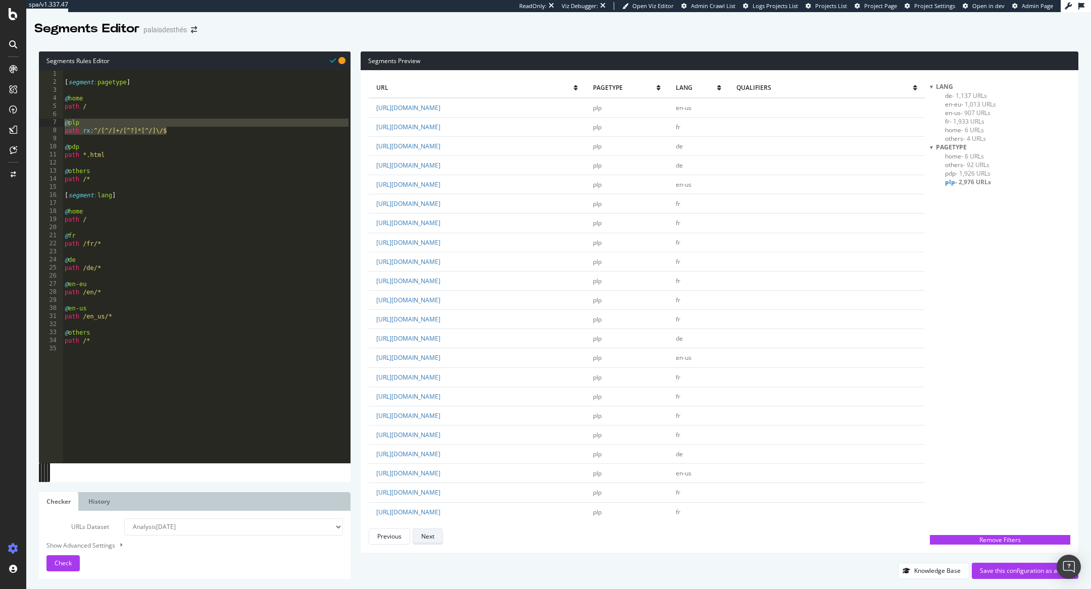
click at [433, 538] on div "Next" at bounding box center [427, 536] width 13 height 9
click at [378, 537] on div "Previous" at bounding box center [389, 536] width 24 height 9
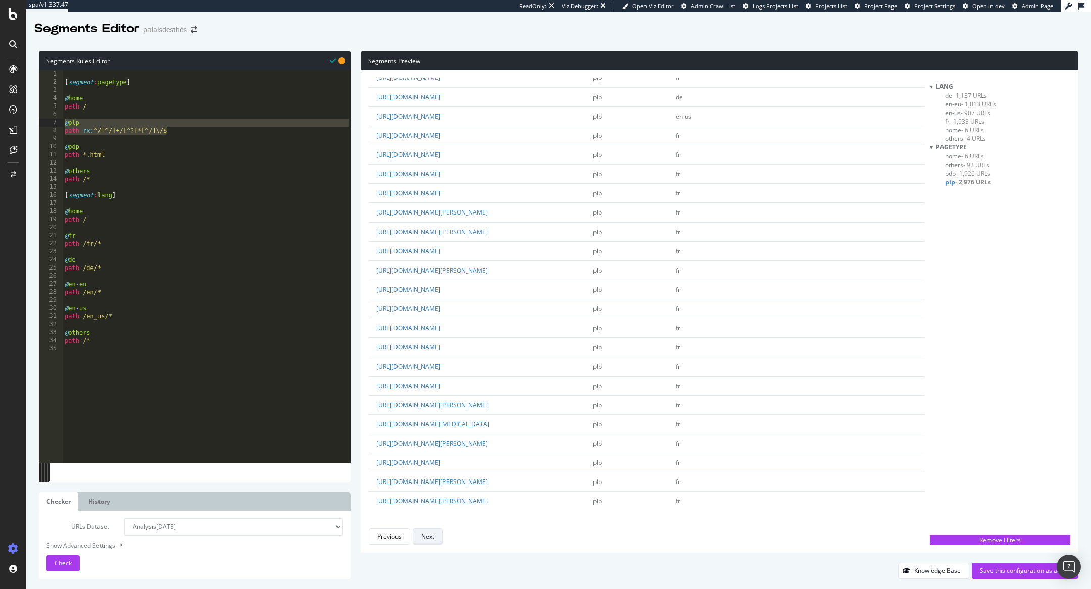
click at [418, 543] on button "Next" at bounding box center [428, 537] width 30 height 16
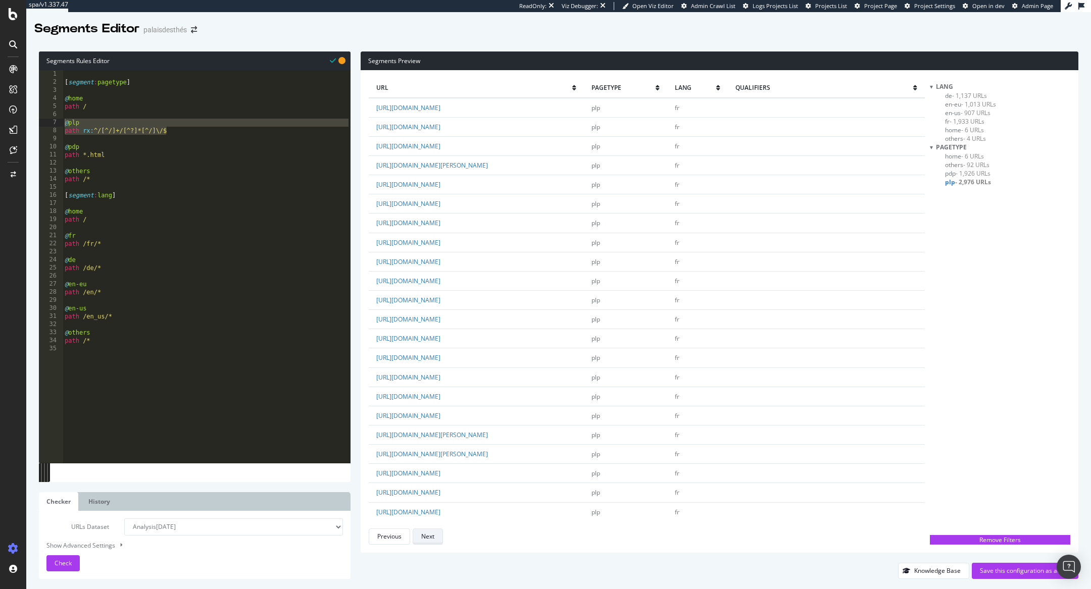
click at [419, 543] on button "Next" at bounding box center [428, 537] width 30 height 16
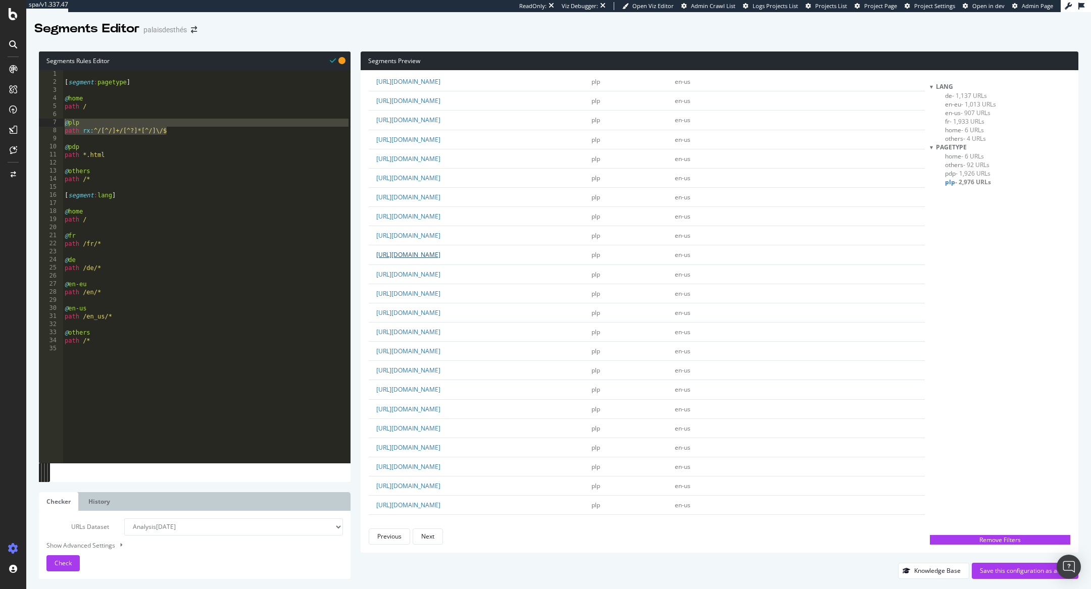
scroll to position [236, 0]
click at [956, 141] on span "others - 4 URLs" at bounding box center [965, 138] width 41 height 9
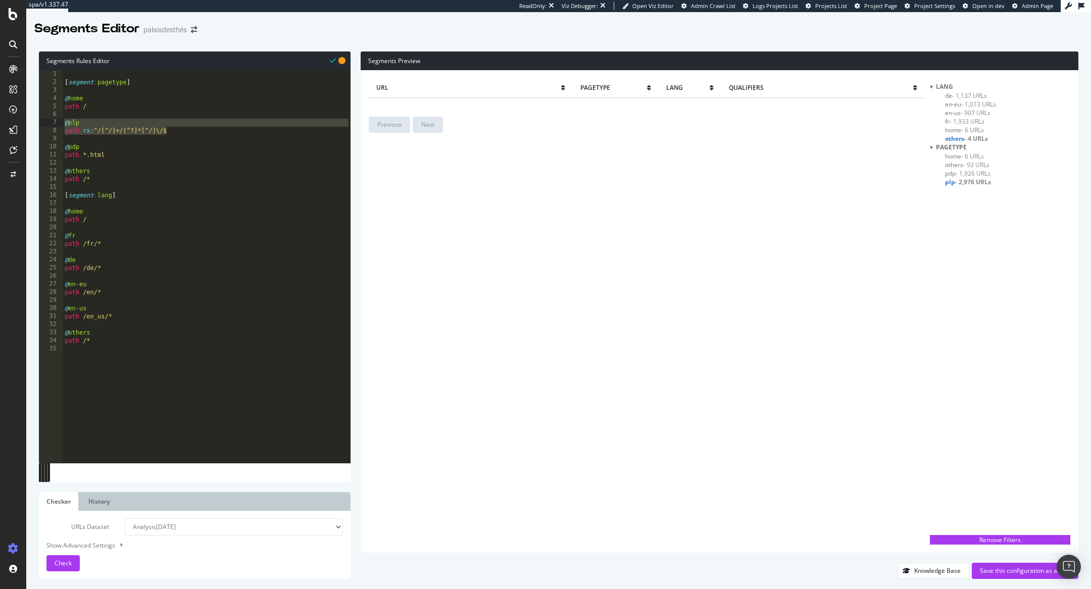
scroll to position [0, 0]
click at [987, 542] on div "Remove Filters" at bounding box center [1000, 540] width 134 height 9
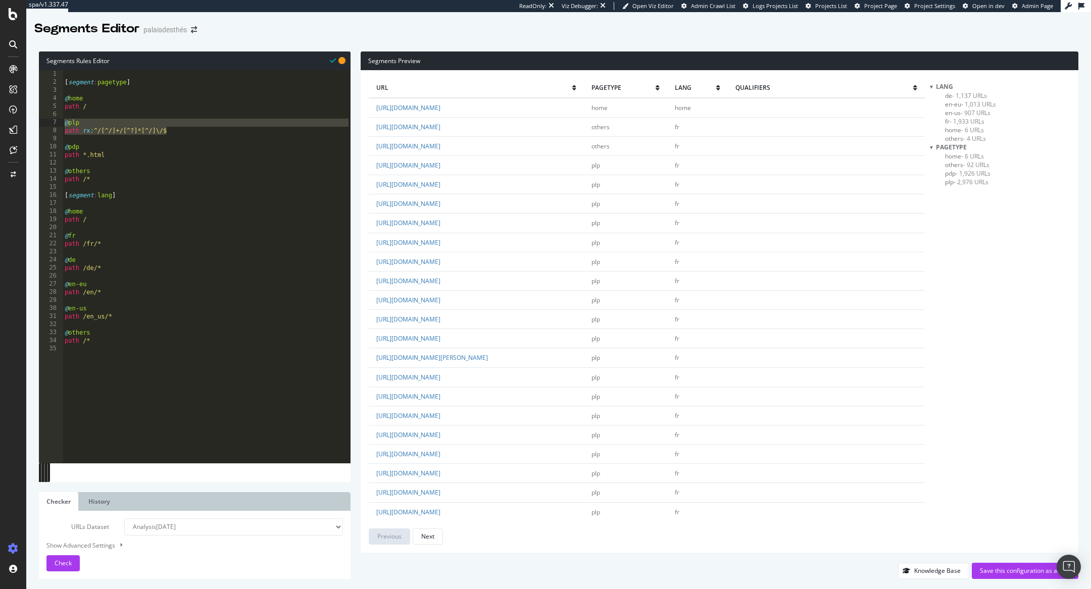
click at [949, 139] on span "others - 4 URLs" at bounding box center [965, 138] width 41 height 9
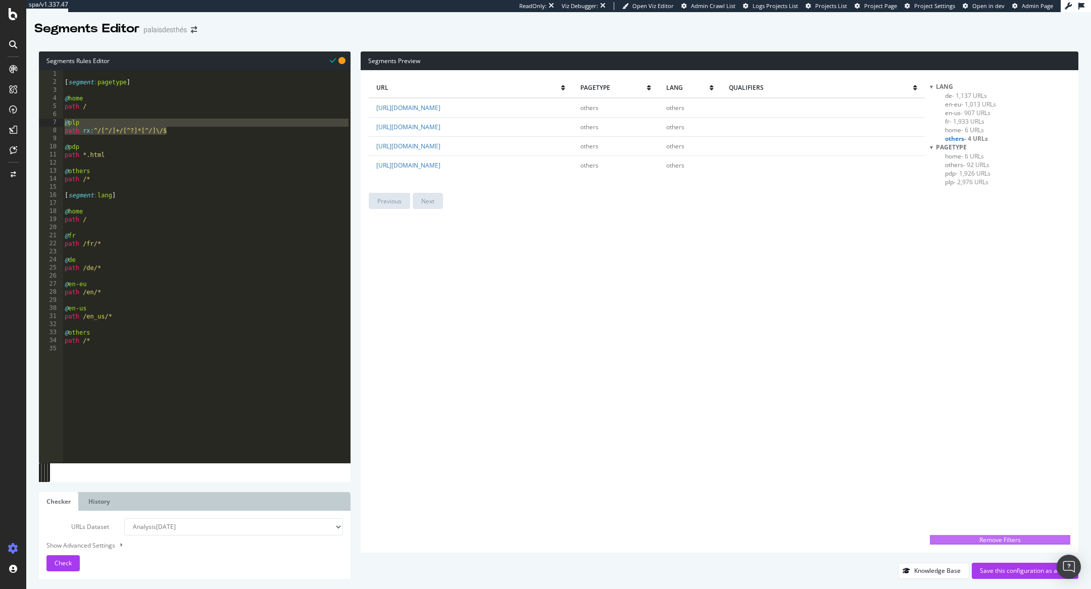
click at [953, 538] on div "Remove Filters" at bounding box center [1000, 540] width 134 height 9
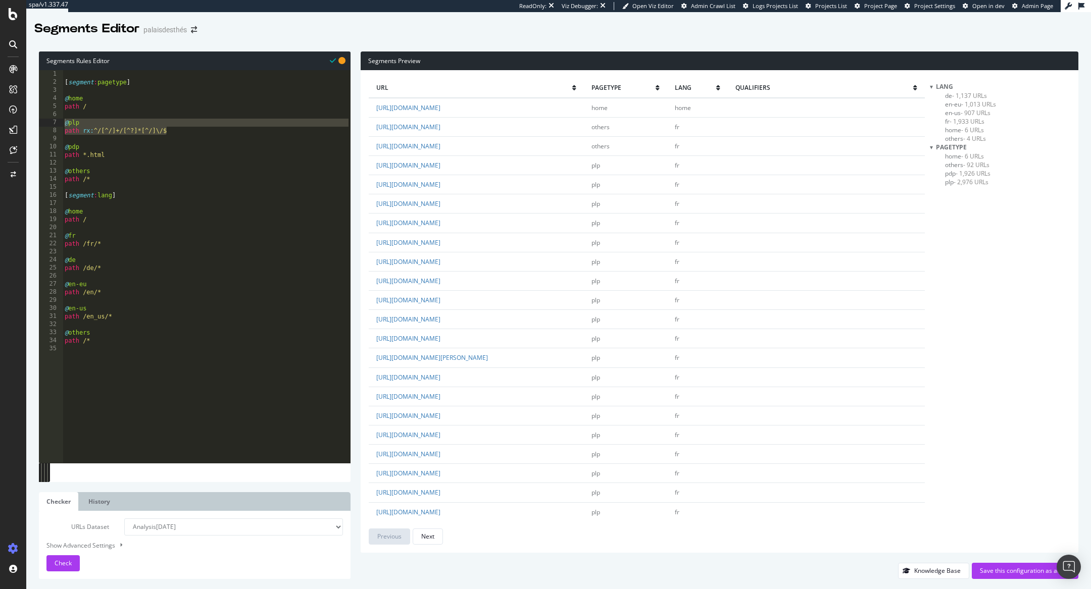
click at [973, 162] on span "- 92 URLs" at bounding box center [976, 165] width 26 height 9
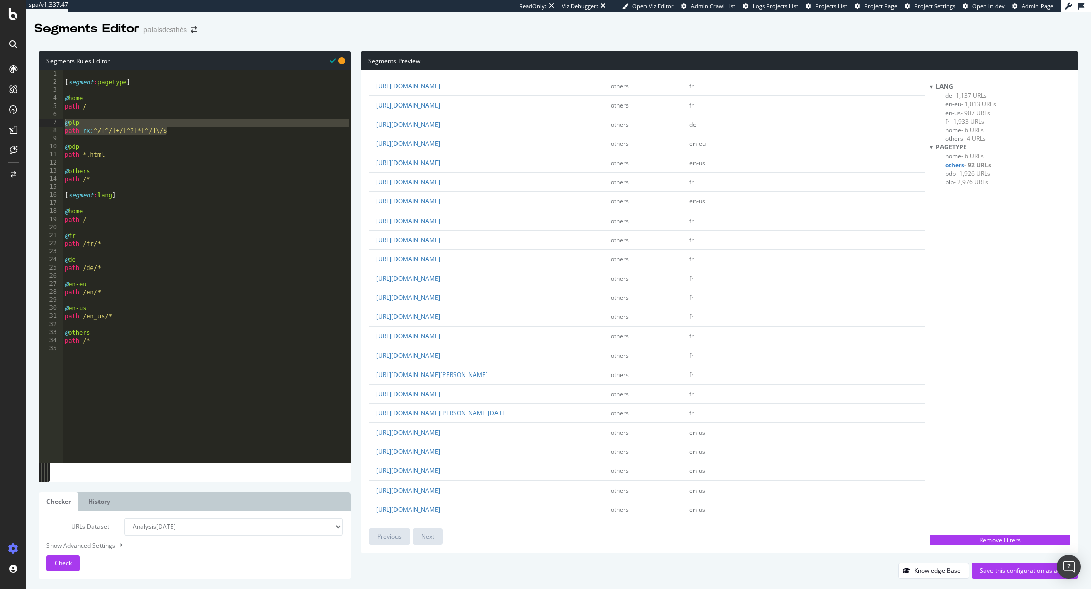
scroll to position [23, 0]
click at [488, 378] on link "https://www.palaisdesthes.com/fr/gastronomie/recettes/barre-de-cereales-recolte…" at bounding box center [432, 373] width 112 height 9
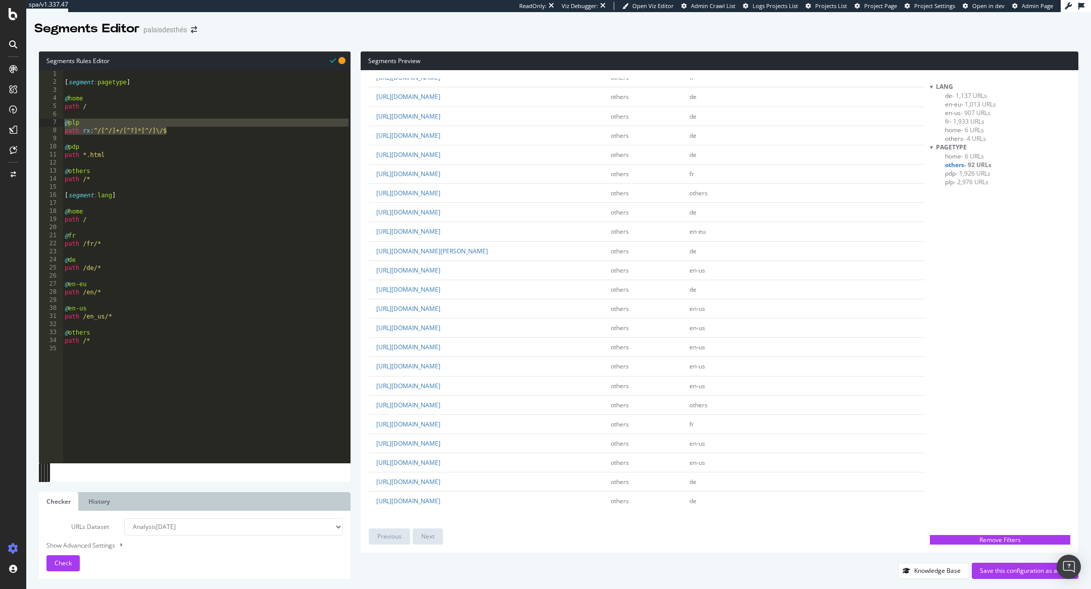
scroll to position [1398, 0]
click at [982, 572] on div "Save this configuration as active" at bounding box center [1025, 571] width 90 height 9
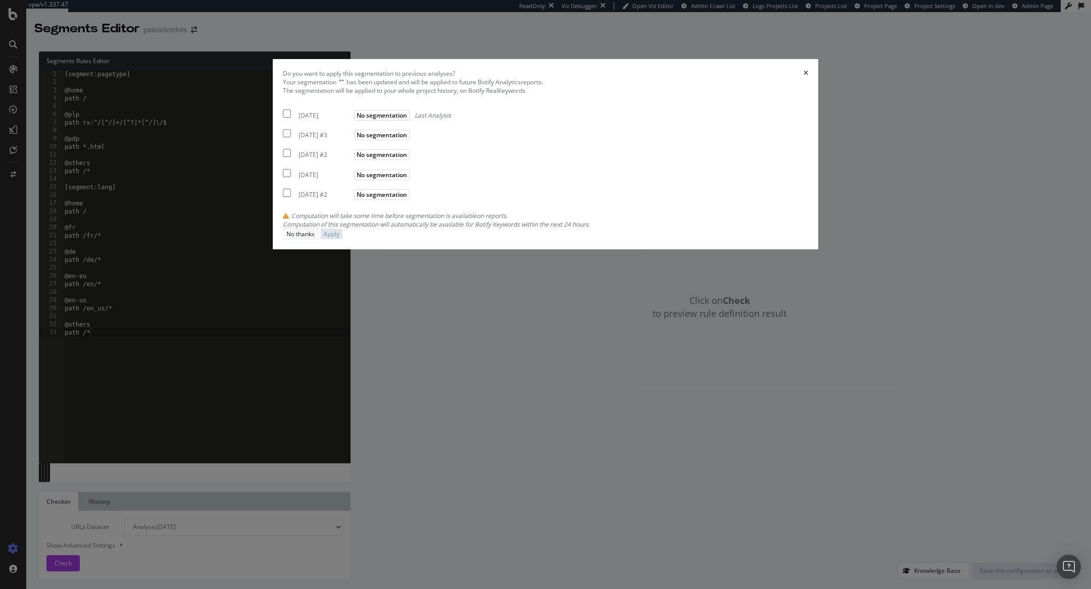
click at [351, 120] on div "2025 Sep. 30th" at bounding box center [324, 115] width 53 height 9
checkbox input "true"
click at [342, 239] on button "Apply" at bounding box center [332, 234] width 22 height 11
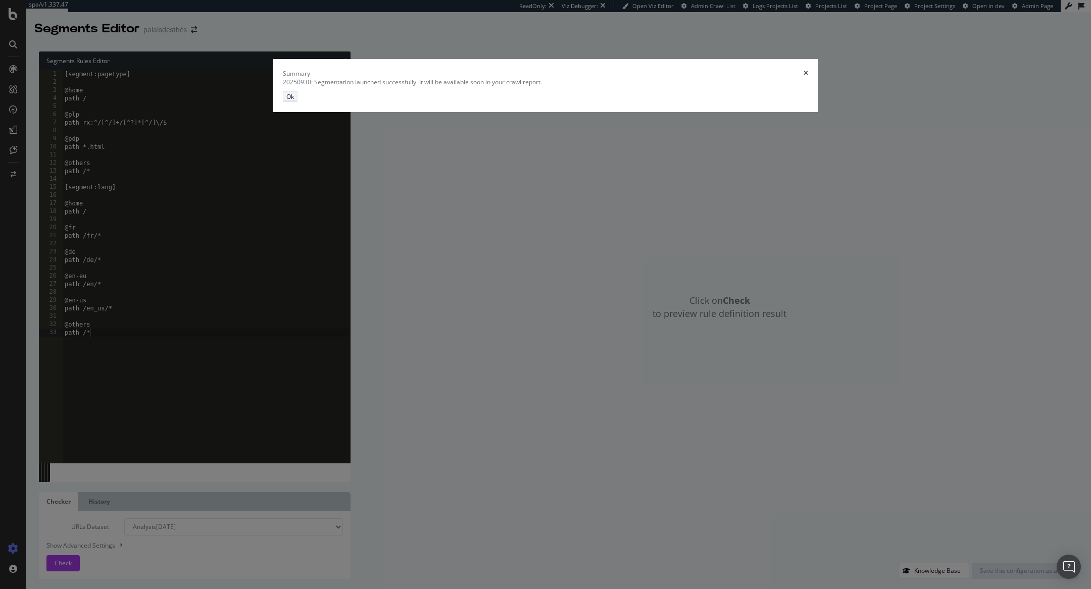
click at [294, 101] on div "Ok" at bounding box center [290, 96] width 8 height 9
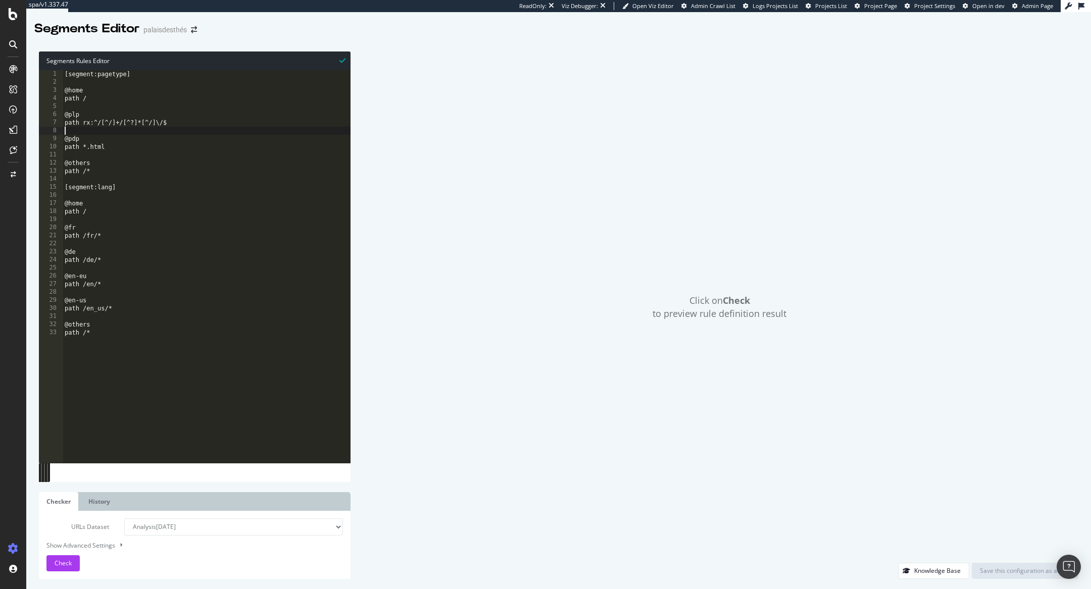
click at [169, 129] on div "[segment:pagetype] @home path / @plp path rx:^/[^/]+/[^?]*[^/]\/$ @pdp path *.h…" at bounding box center [207, 275] width 288 height 410
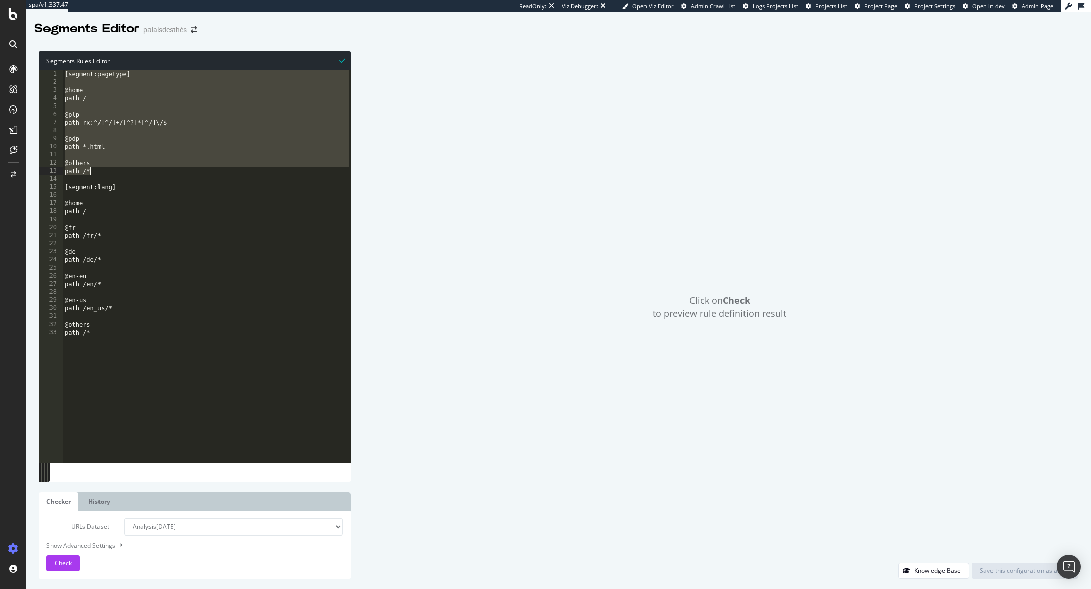
drag, startPoint x: 65, startPoint y: 75, endPoint x: 108, endPoint y: 169, distance: 103.3
click at [108, 169] on div "[segment:pagetype] @home path / @plp path rx:^/[^/]+/[^?]*[^/]\/$ @pdp path *.h…" at bounding box center [207, 275] width 288 height 410
type textarea "@others path /*"
click at [64, 106] on div "Overview SiteCrawler LogAnalyzer RealKeywords EngagementAnalytics" at bounding box center [56, 83] width 61 height 43
click at [59, 79] on div "SiteCrawler" at bounding box center [42, 75] width 33 height 9
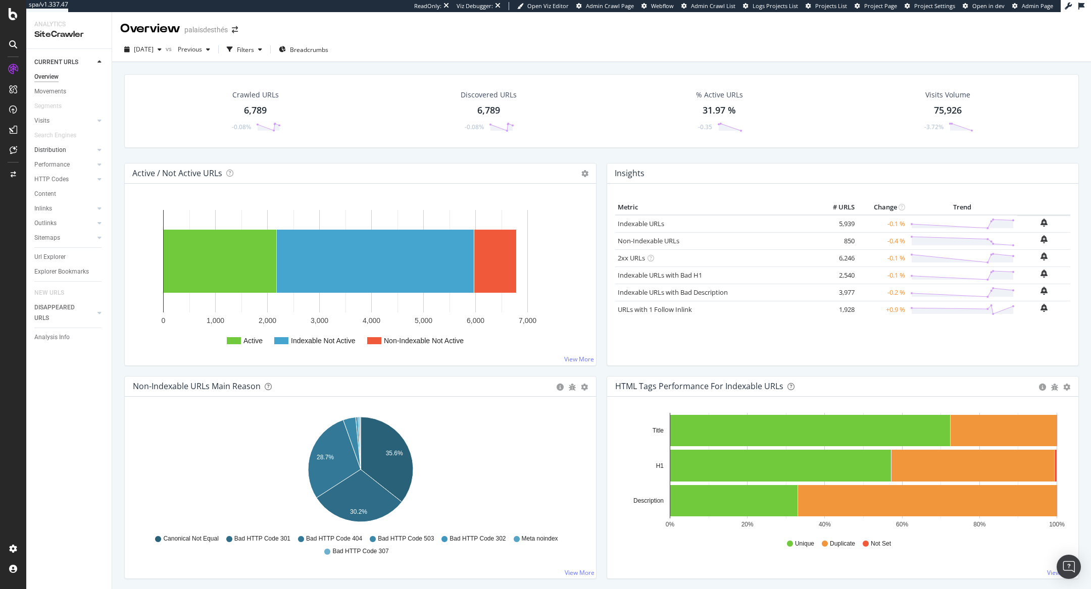
click at [81, 154] on link "Distribution" at bounding box center [64, 150] width 60 height 11
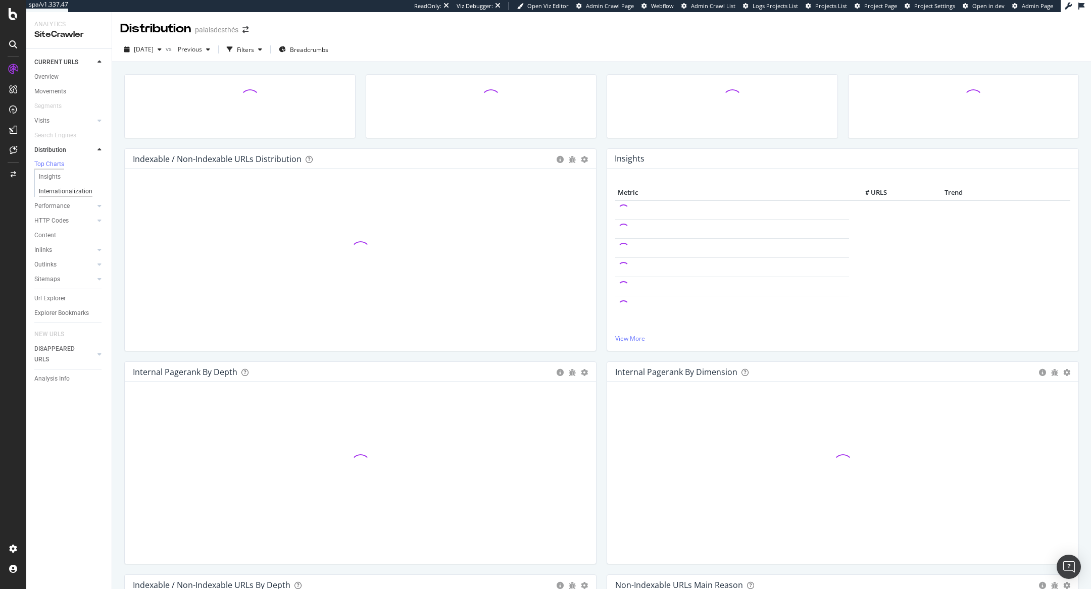
click at [74, 195] on div "Internationalization" at bounding box center [66, 191] width 54 height 11
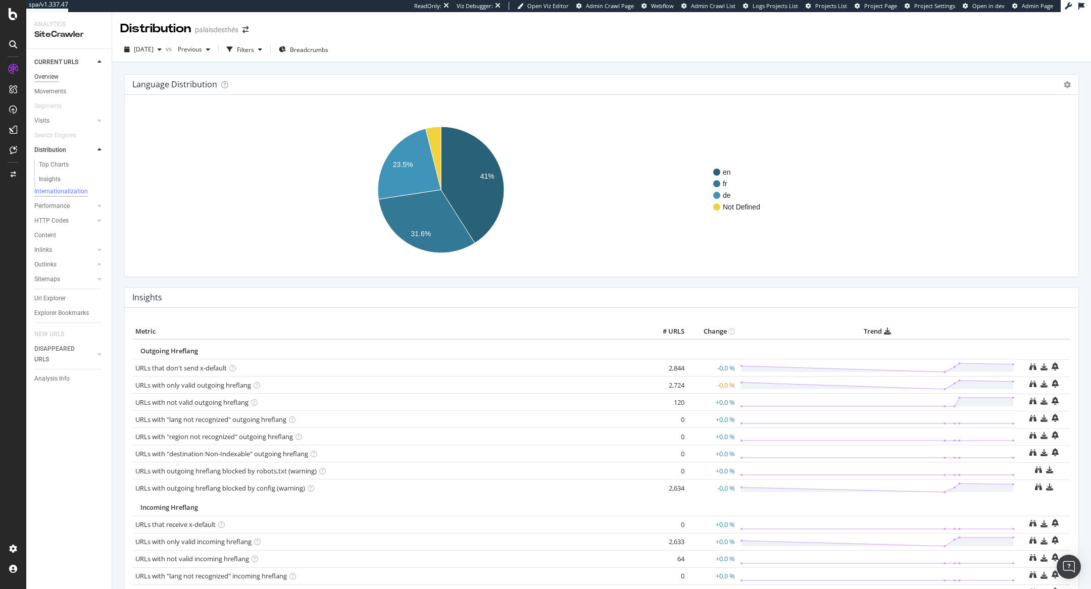
click at [51, 77] on div "Overview" at bounding box center [46, 77] width 24 height 11
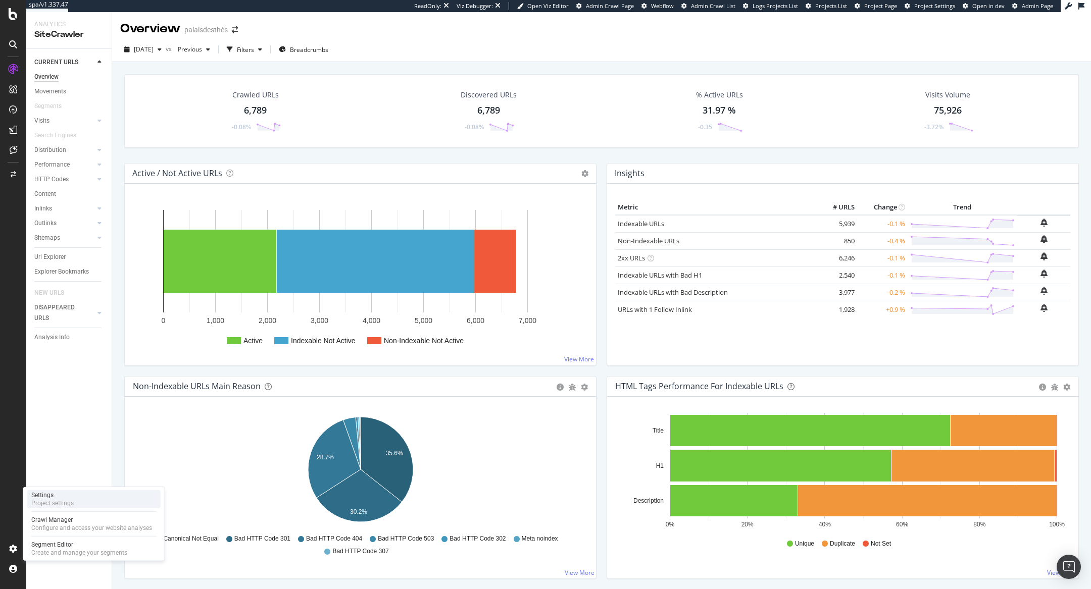
click at [52, 501] on div "Project settings" at bounding box center [52, 503] width 42 height 8
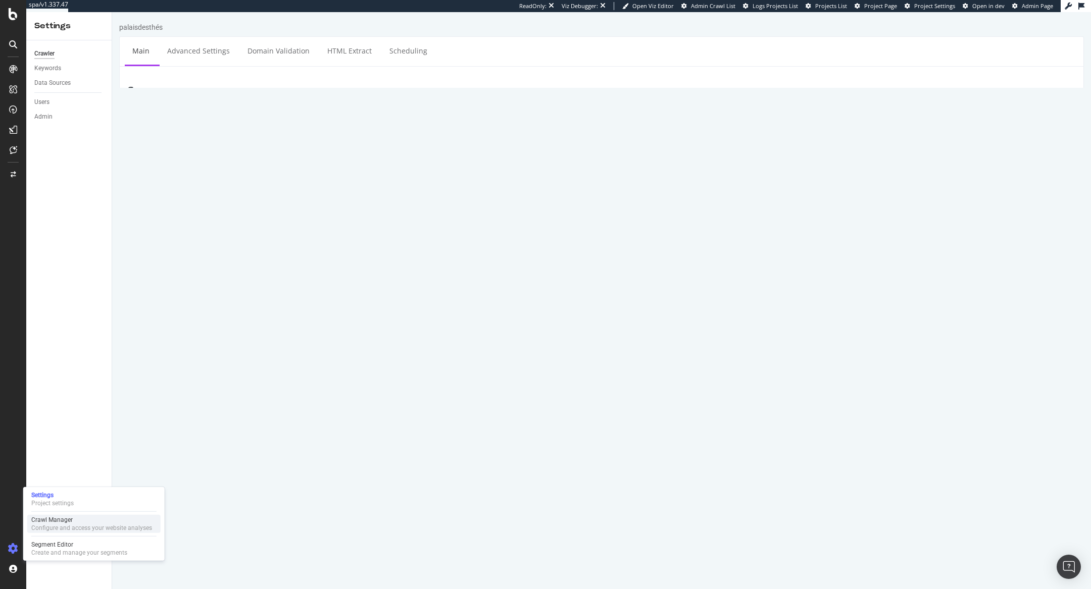
click at [61, 529] on div "Configure and access your website analyses" at bounding box center [91, 528] width 121 height 8
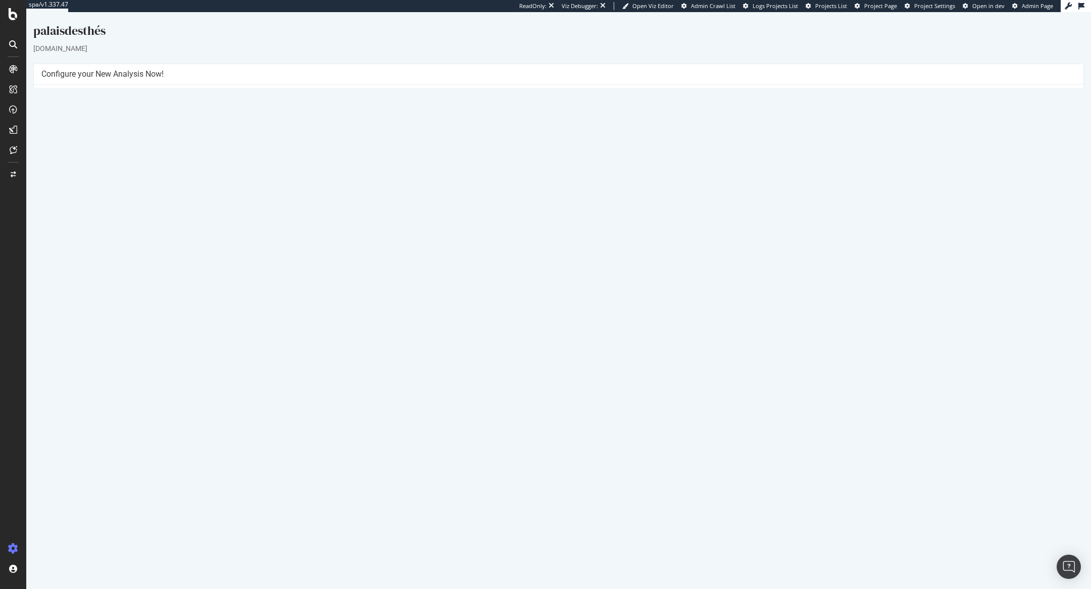
click at [276, 345] on link "Report" at bounding box center [264, 345] width 23 height 9
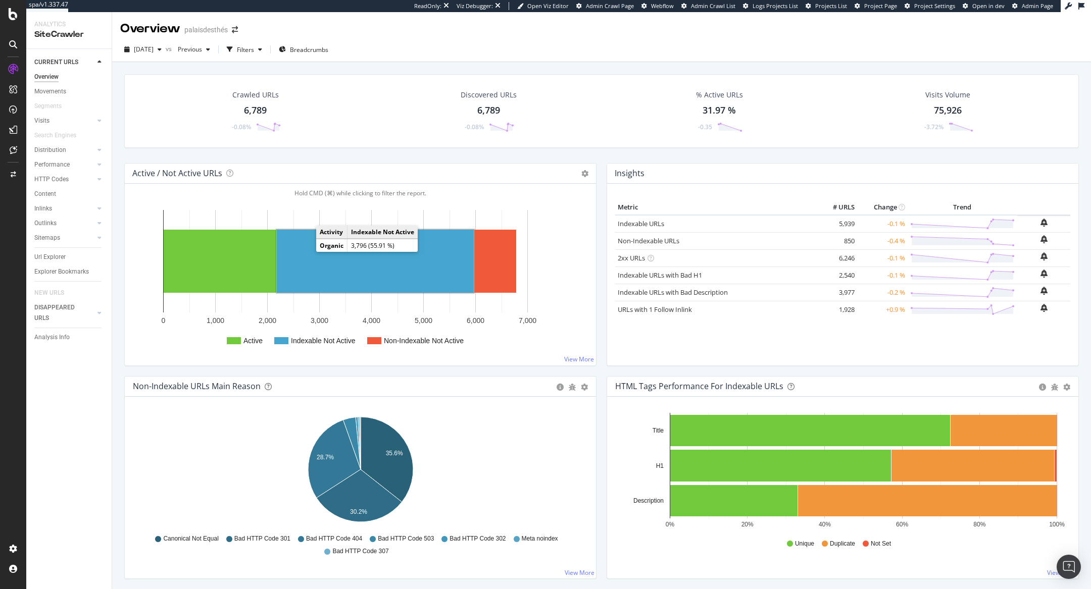
click at [356, 265] on rect "A chart." at bounding box center [375, 261] width 197 height 63
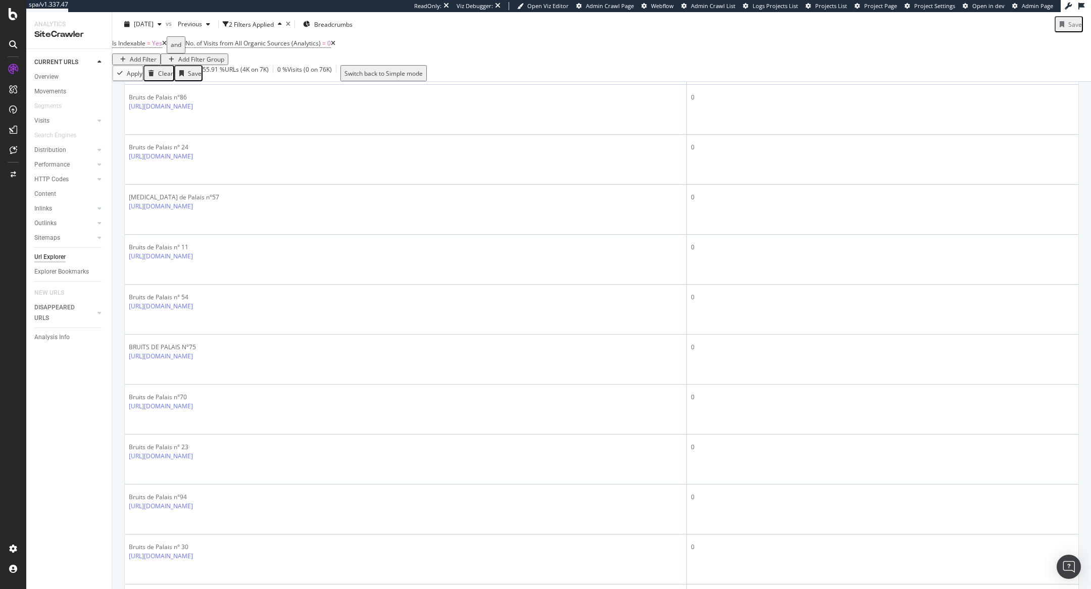
scroll to position [1074, 0]
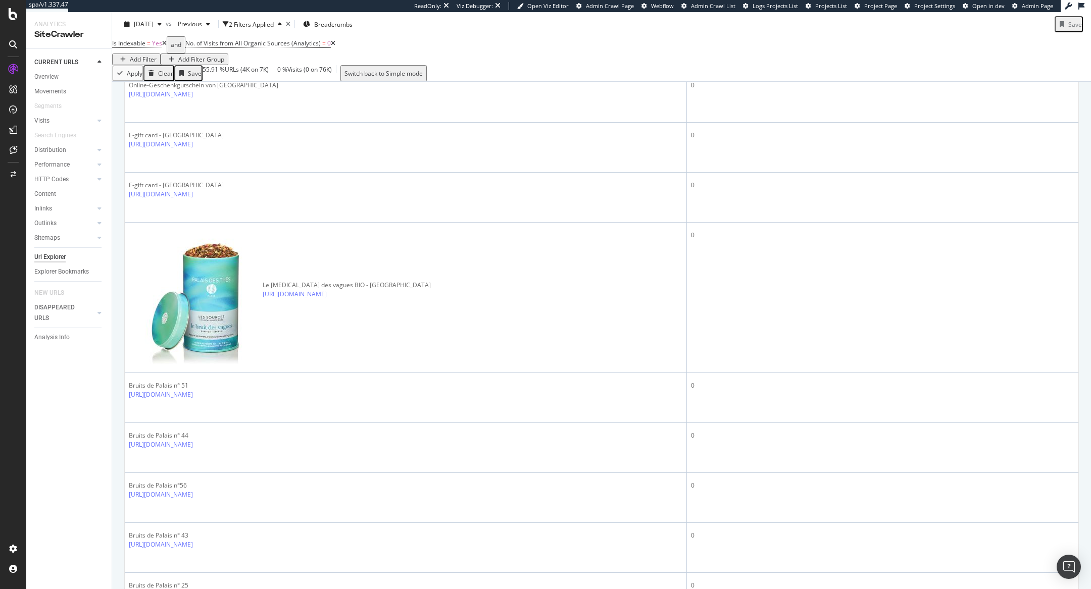
scroll to position [0, 0]
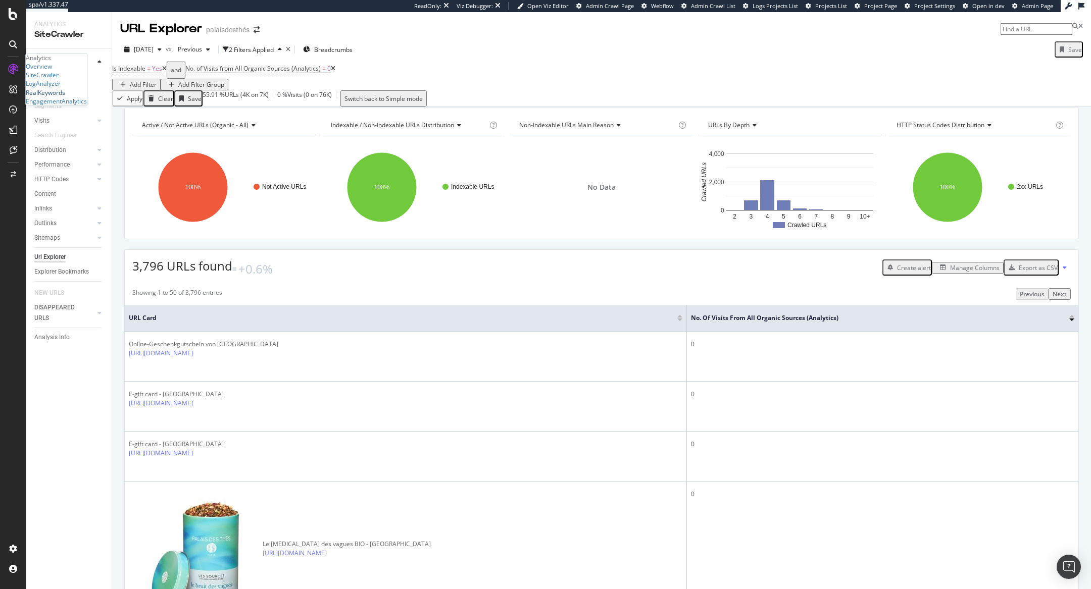
click at [65, 97] on div "RealKeywords" at bounding box center [45, 92] width 39 height 9
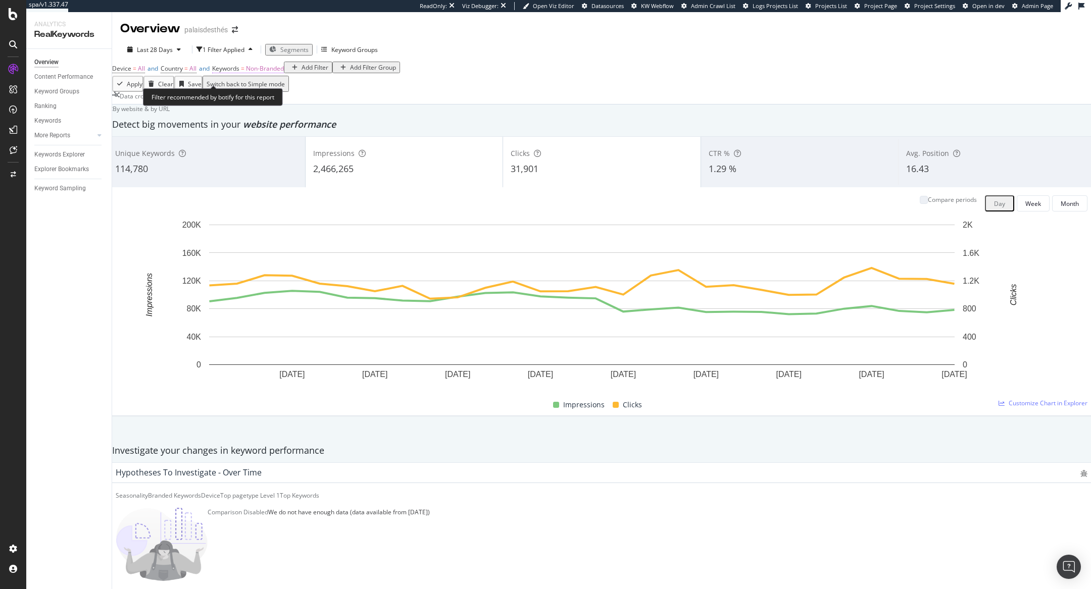
click at [277, 73] on span "Non-Branded" at bounding box center [265, 68] width 38 height 9
click at [274, 88] on span "Non-Branded" at bounding box center [253, 84] width 42 height 9
click at [170, 113] on div "By website & by URL" at bounding box center [138, 109] width 63 height 9
